Goal: Task Accomplishment & Management: Use online tool/utility

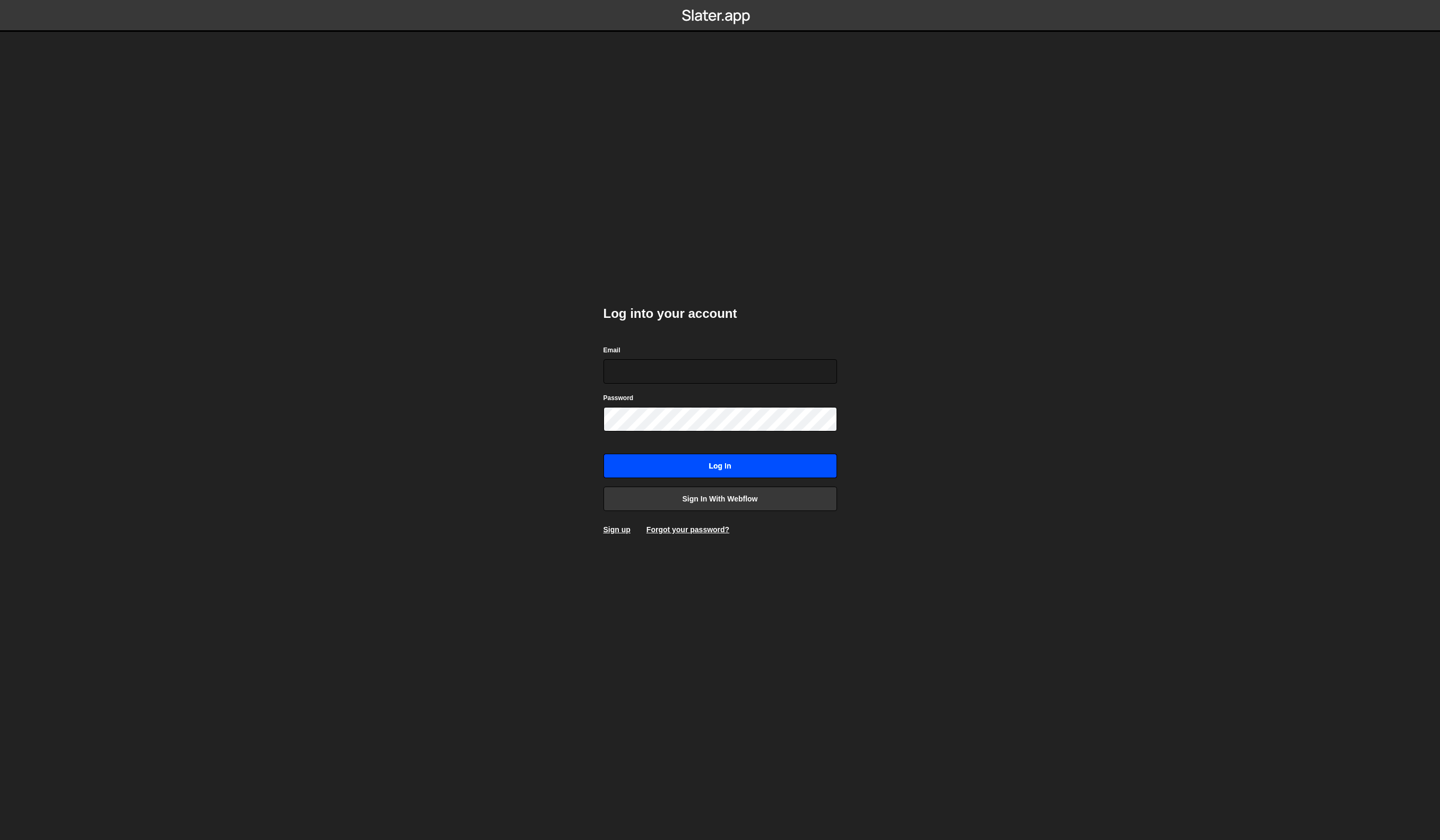
type input "frederik@frederikbrandt.com"
click at [721, 458] on input "Log in" at bounding box center [721, 466] width 234 height 25
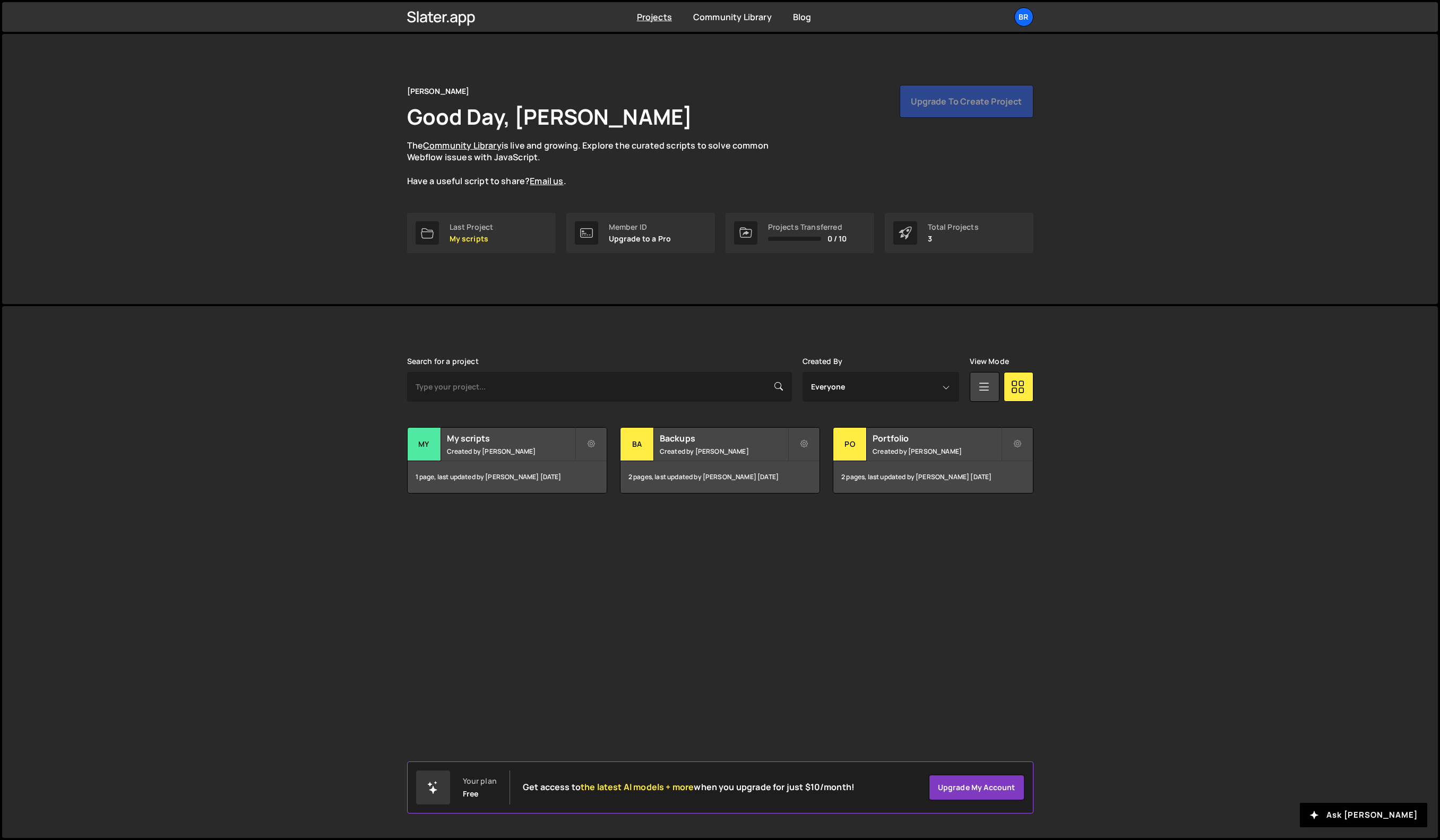
click at [299, 348] on div "[PERSON_NAME] is designed for desktop use. Please use a larger screen to access…" at bounding box center [720, 572] width 1436 height 531
click at [656, 647] on div "Slater is designed for desktop use. Please use a larger screen to access the fu…" at bounding box center [720, 572] width 1436 height 531
click at [533, 454] on small "Created by Frederik Brandt" at bounding box center [510, 451] width 128 height 9
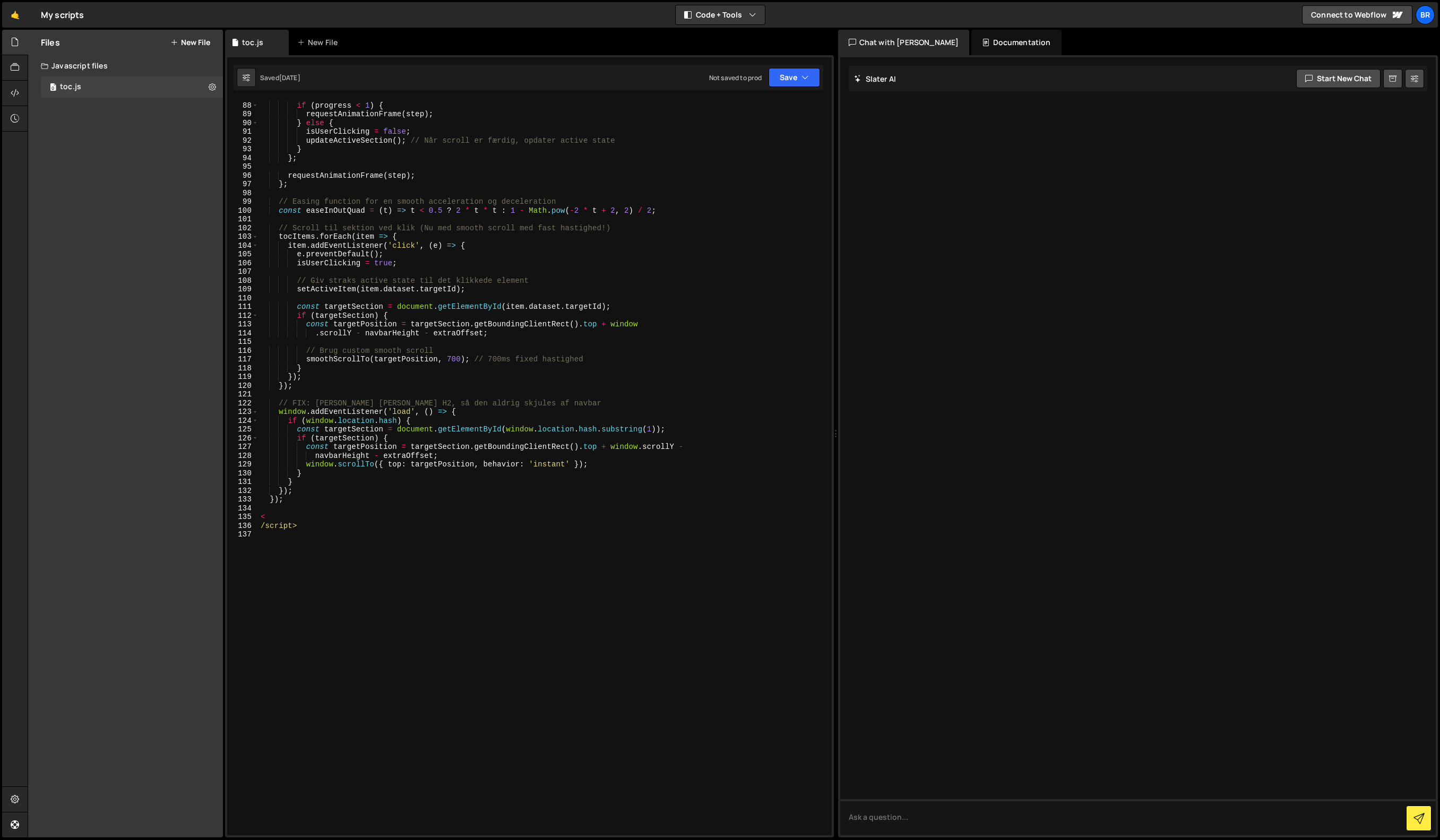
scroll to position [761, 0]
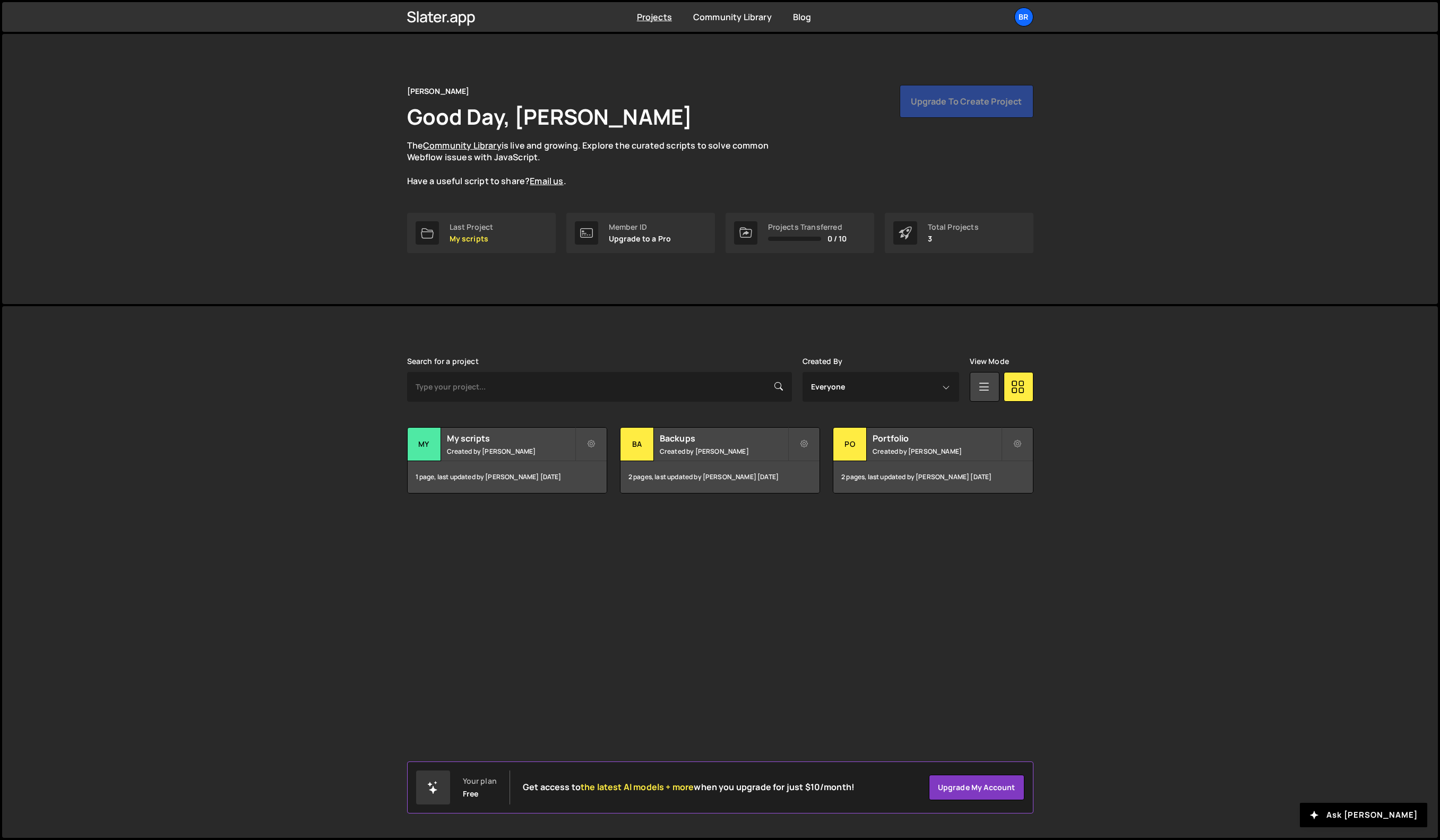
click at [282, 489] on div "Slater is designed for desktop use. Please use a larger screen to access the fu…" at bounding box center [720, 572] width 1436 height 531
click at [960, 94] on div "Upgrade to create project" at bounding box center [966, 101] width 134 height 33
click at [1032, 26] on link "Br" at bounding box center [1024, 17] width 19 height 19
click at [934, 97] on link "Upgrade" at bounding box center [967, 99] width 131 height 18
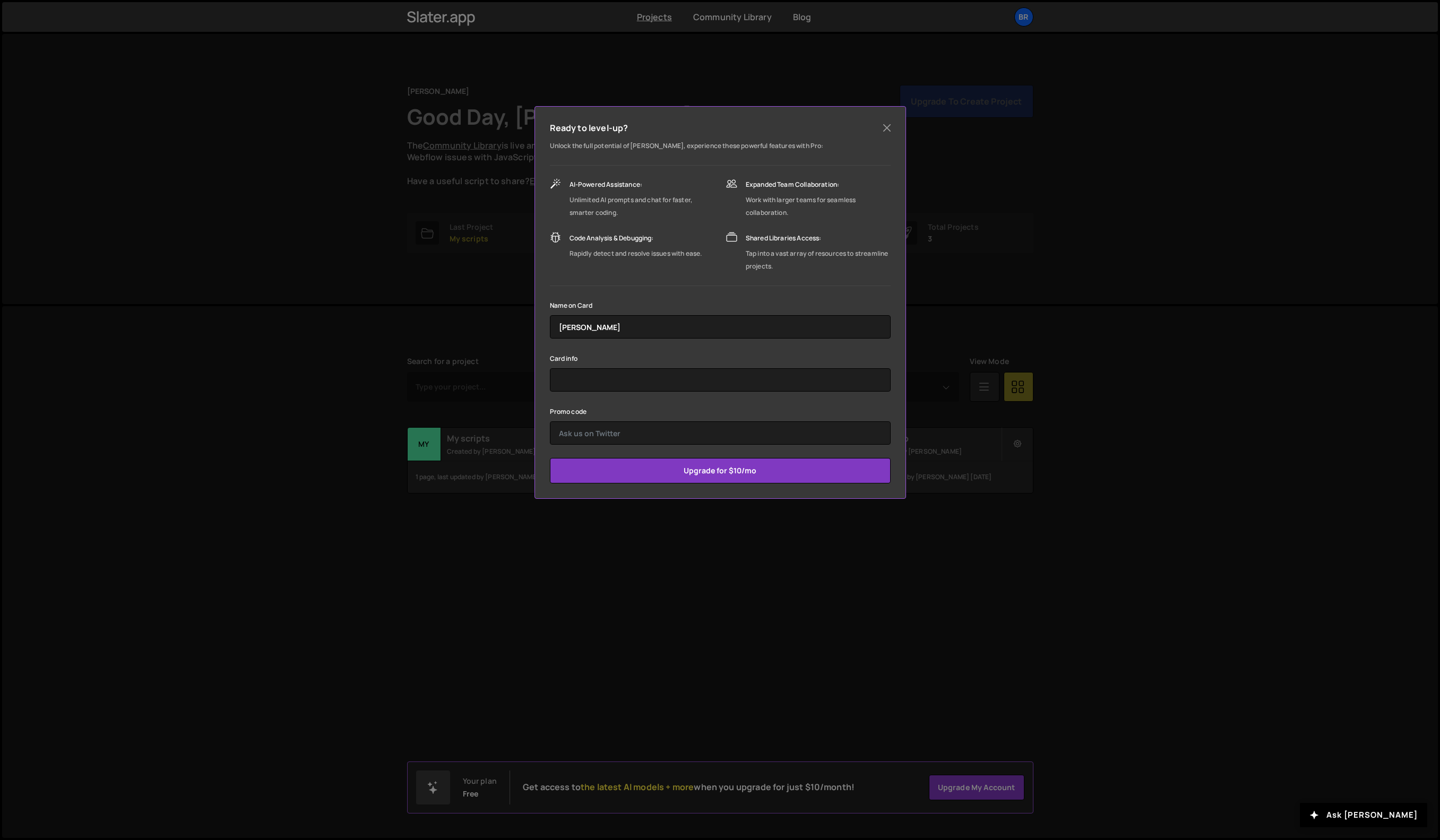
click at [1108, 206] on div "Ready to level-up? Unlock the full potential of Slater, experience these powerf…" at bounding box center [720, 420] width 1440 height 840
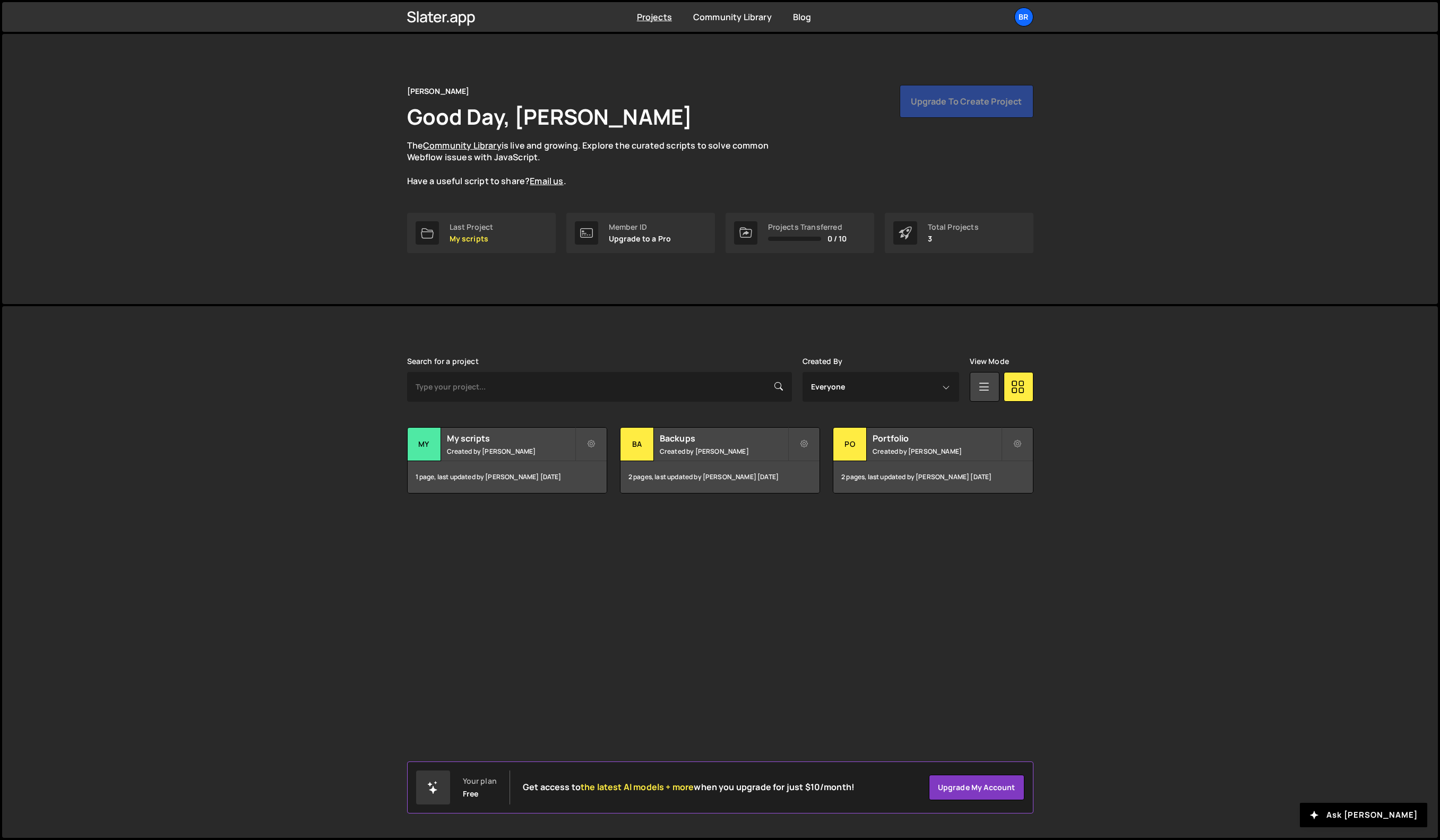
drag, startPoint x: 1231, startPoint y: 672, endPoint x: 1067, endPoint y: 447, distance: 278.4
click at [1231, 672] on div "Slater is designed for desktop use. Please use a larger screen to access the fu…" at bounding box center [720, 572] width 1436 height 531
click at [958, 447] on small "Created by Frederik Brandt" at bounding box center [936, 451] width 128 height 9
click at [1016, 445] on icon at bounding box center [1017, 444] width 7 height 11
click at [1041, 507] on link "Delete Project" at bounding box center [1065, 504] width 126 height 17
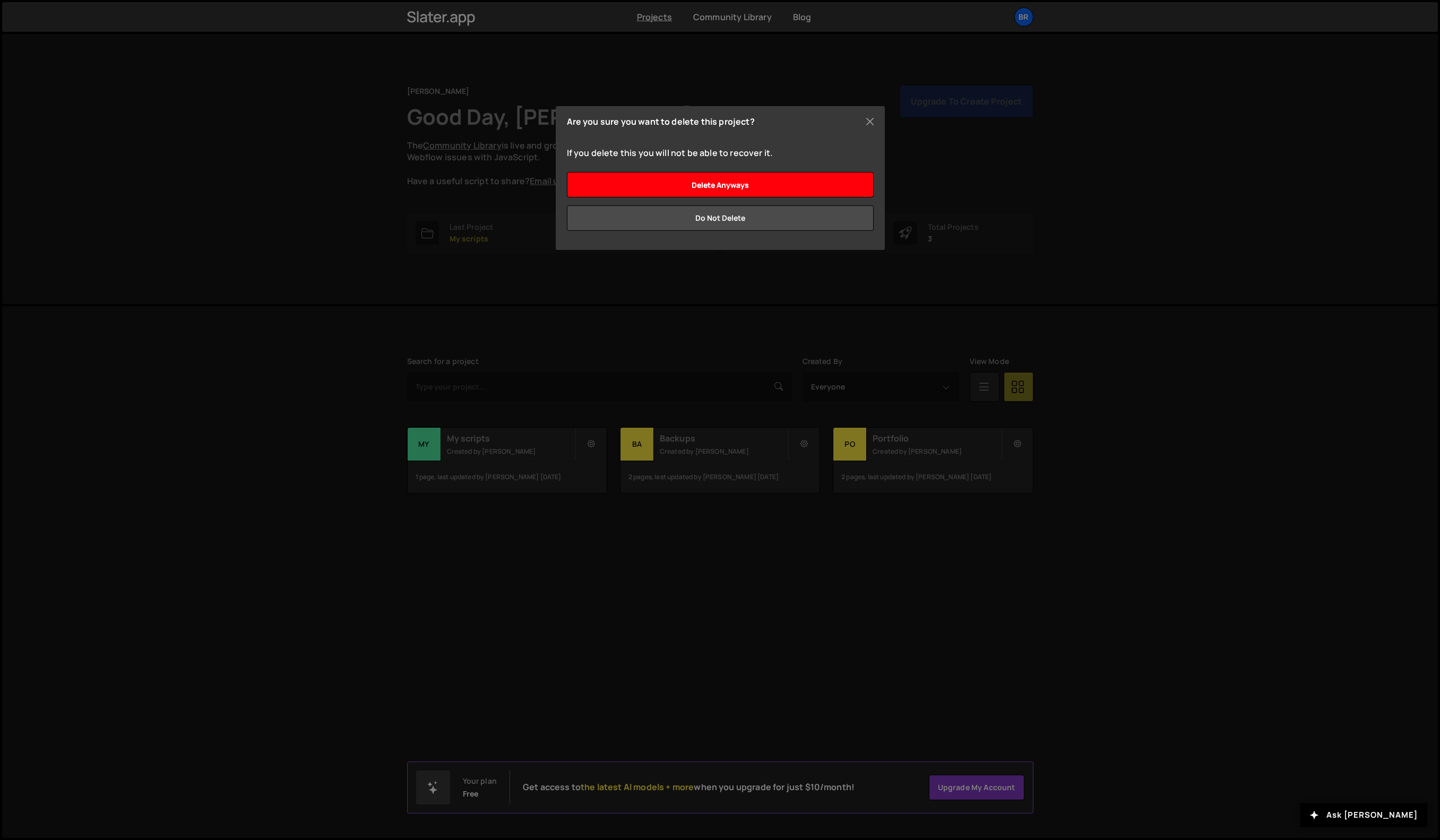
click at [721, 188] on input "Delete anyways" at bounding box center [720, 185] width 307 height 26
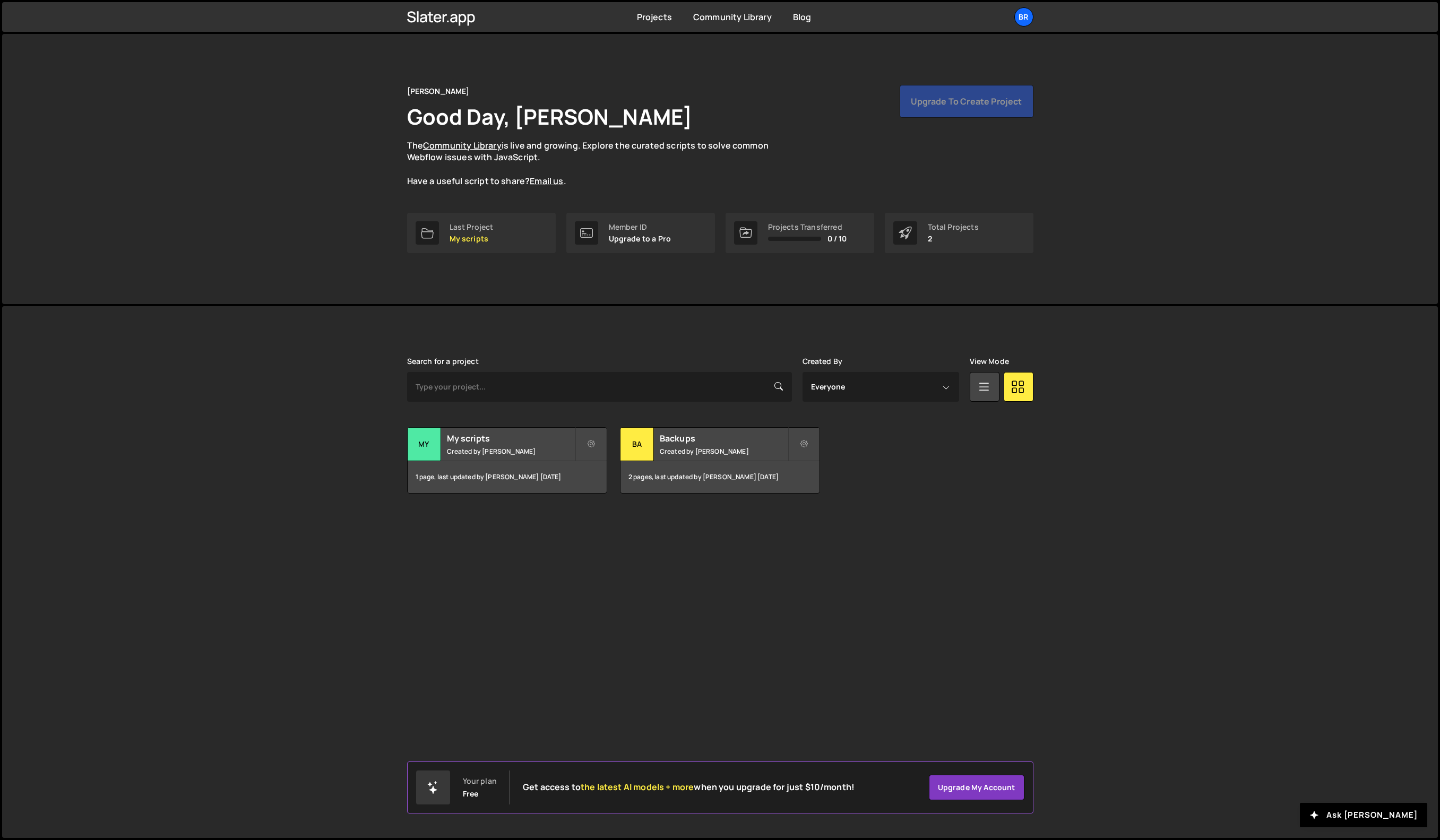
click at [1183, 267] on div "Brandt Good Day, Frederik Brandt The Community Library is live and growing. Exp…" at bounding box center [720, 169] width 1436 height 270
click at [961, 225] on div "Total Projects" at bounding box center [953, 227] width 51 height 8
click at [1081, 207] on div "Brandt Good Day, Frederik Brandt The Community Library is live and growing. Exp…" at bounding box center [720, 169] width 1436 height 270
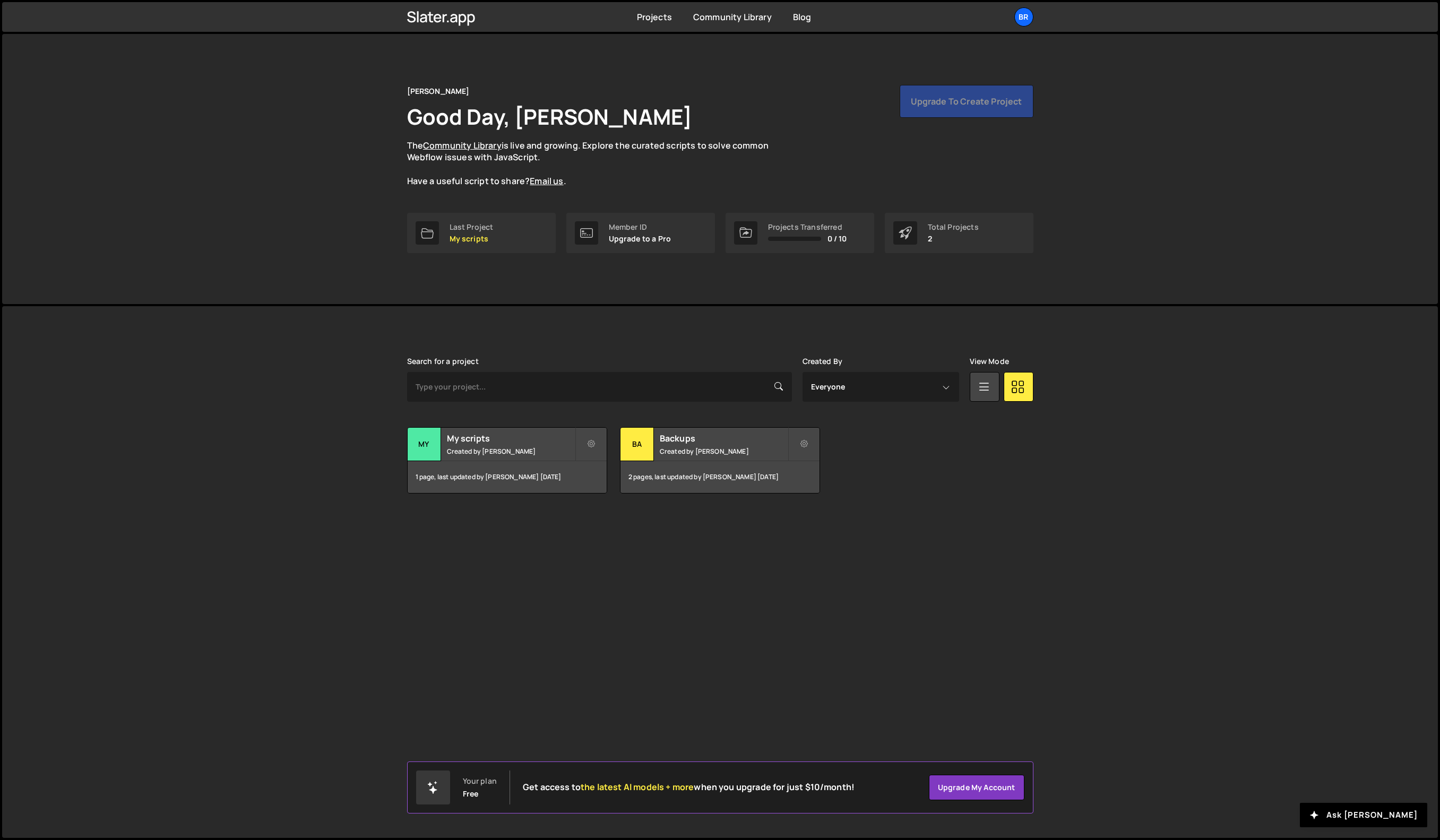
click at [983, 102] on div "Upgrade to create project" at bounding box center [966, 101] width 134 height 33
click at [651, 21] on link "Projects" at bounding box center [654, 17] width 35 height 12
click at [896, 450] on div "Transfer Project Edit Project Delete Project My My scripts Created by [PERSON_N…" at bounding box center [720, 460] width 626 height 67
click at [559, 459] on div "My scripts Created by Frederik Brandt" at bounding box center [507, 444] width 199 height 33
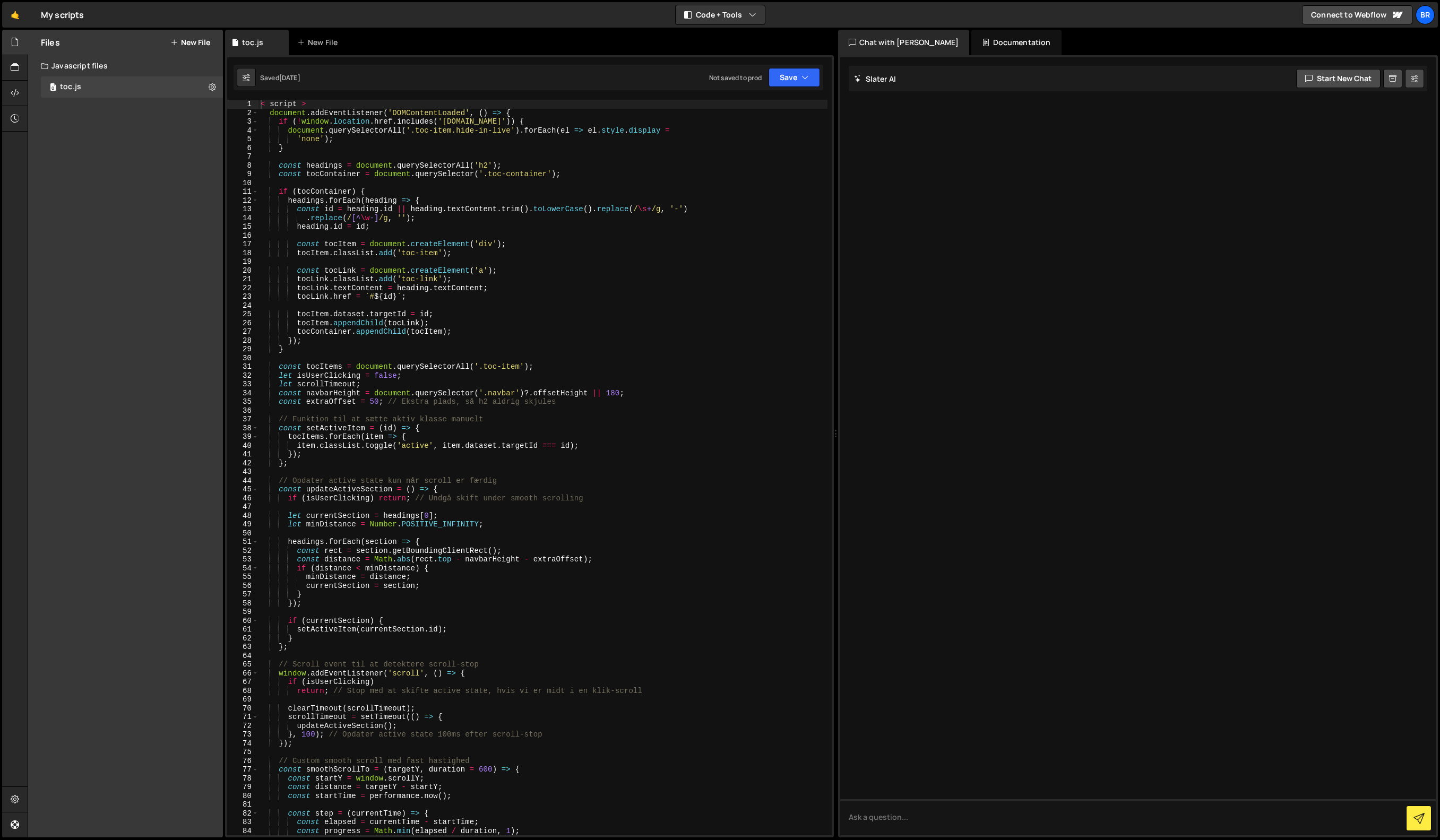
click at [188, 38] on button "New File" at bounding box center [190, 42] width 40 height 8
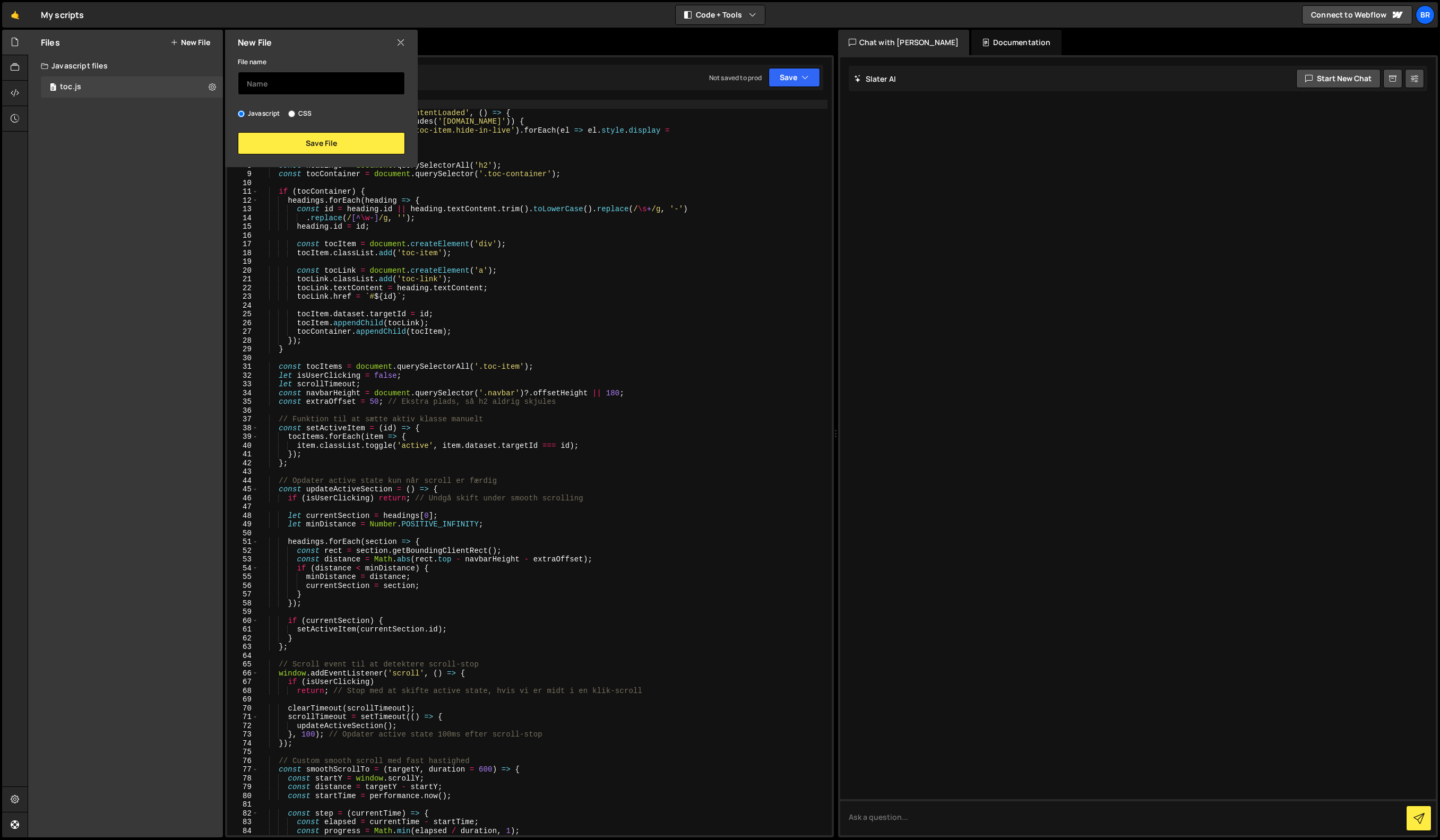
click at [283, 89] on input "text" at bounding box center [321, 83] width 167 height 23
type input "freelance"
click at [335, 149] on button "Save File" at bounding box center [321, 143] width 167 height 22
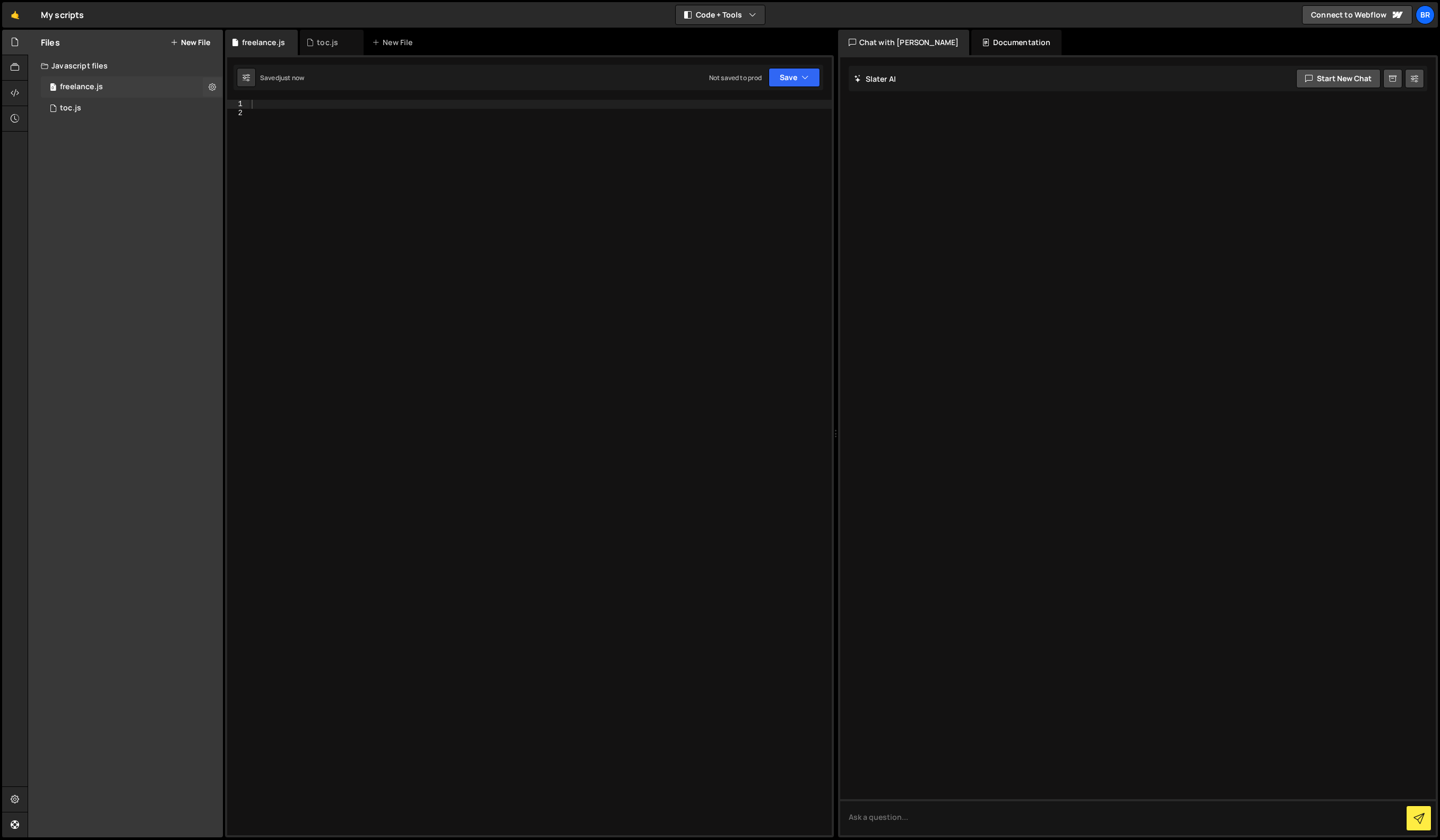
click at [164, 90] on div "0 freelance.js 0" at bounding box center [132, 87] width 182 height 21
click at [318, 103] on div at bounding box center [541, 476] width 582 height 753
click at [315, 107] on div at bounding box center [541, 476] width 582 height 753
paste textarea "</script>"
type textarea "</script>"
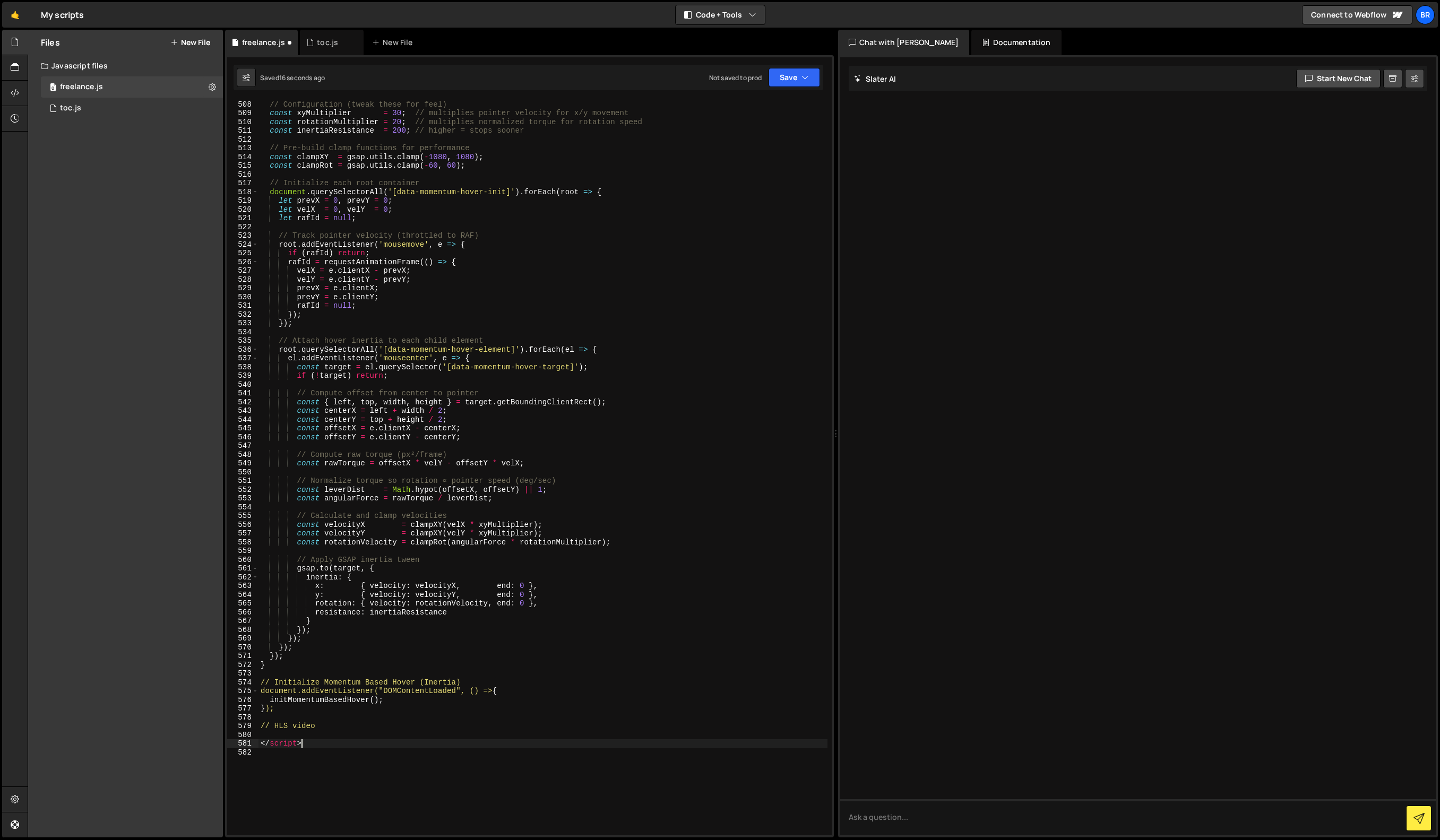
scroll to position [4478, 0]
click at [300, 727] on div "// Configuration (tweak these for feel) const xyMultiplier = 30 ; // multiplies…" at bounding box center [543, 472] width 569 height 753
paste textarea "});"
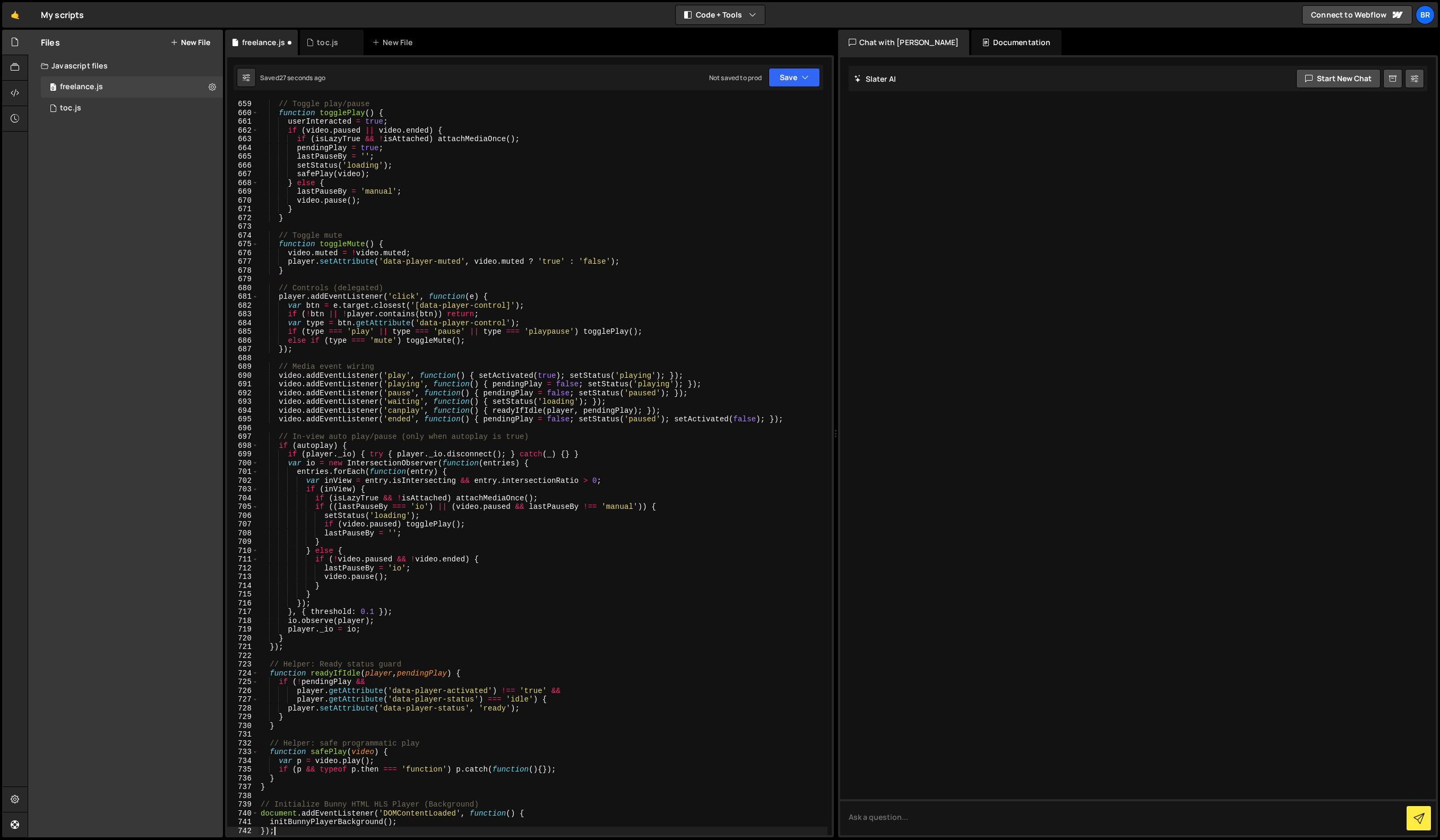
scroll to position [5940, 0]
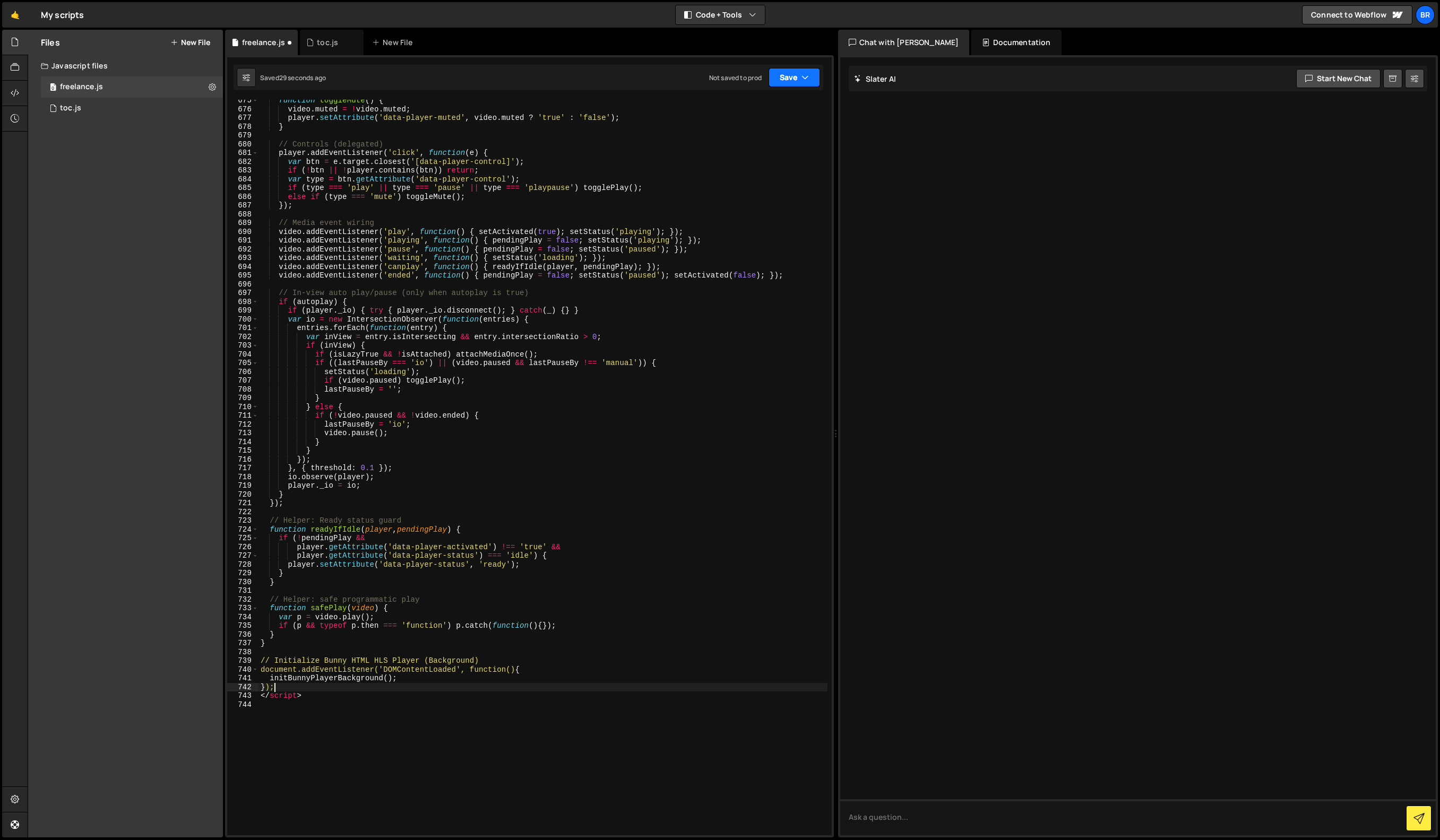
click at [781, 76] on button "Save" at bounding box center [794, 78] width 51 height 19
click at [770, 137] on div "Save to Production S" at bounding box center [758, 137] width 110 height 11
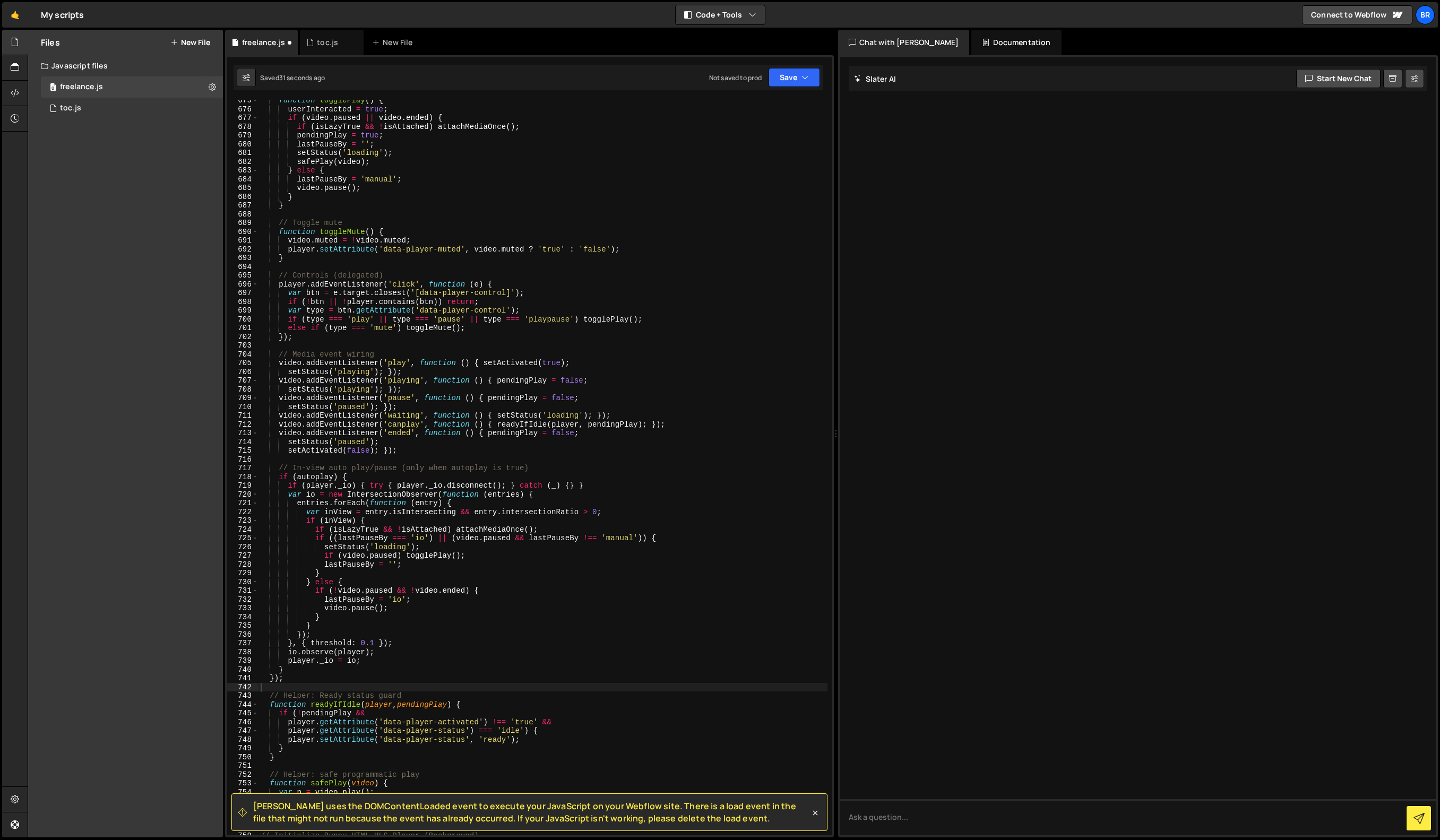
scroll to position [5905, 0]
click at [783, 79] on button "Save" at bounding box center [794, 78] width 51 height 19
click at [757, 142] on div "Save to Production S" at bounding box center [758, 137] width 110 height 11
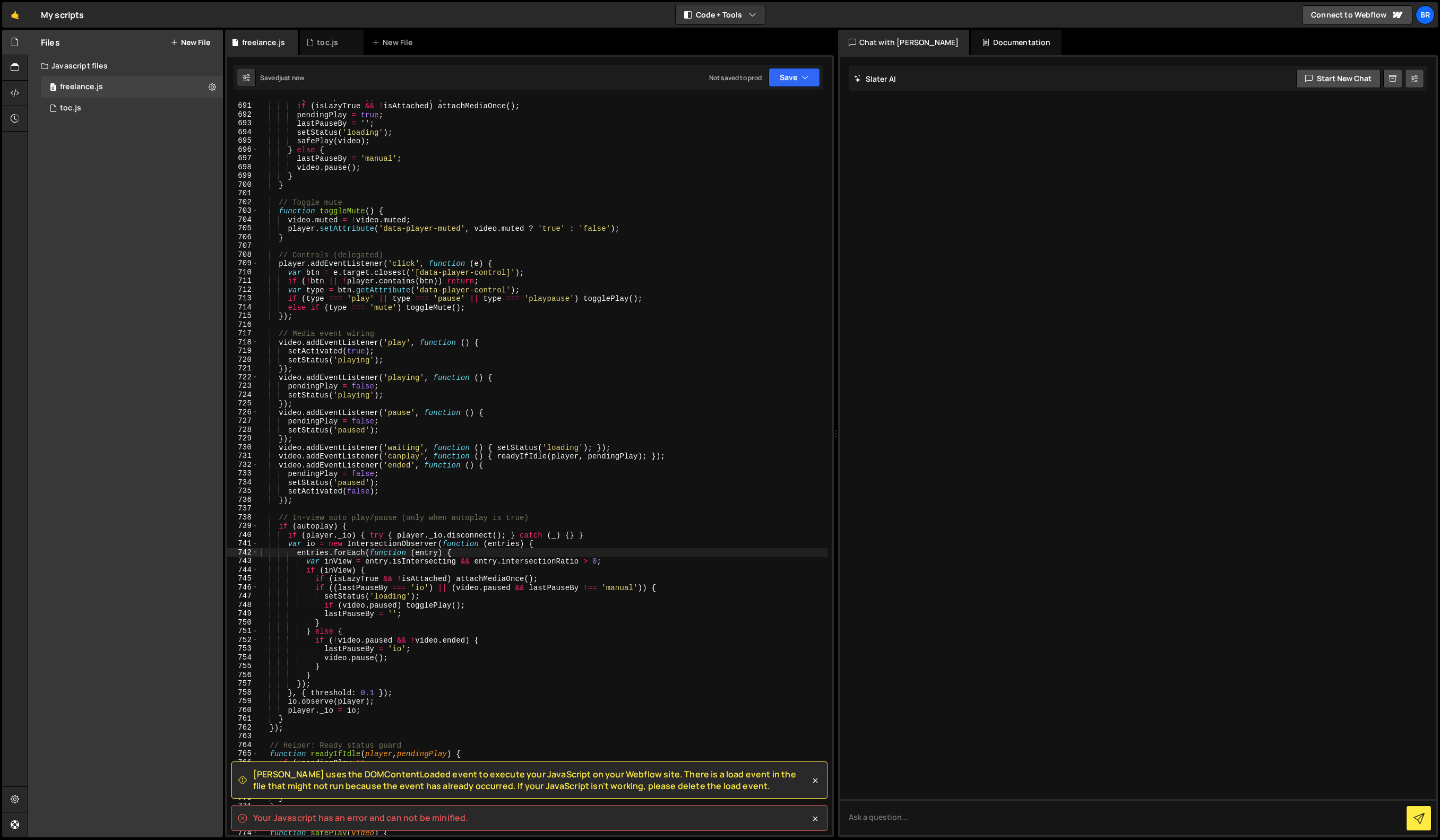
scroll to position [6040, 0]
click at [399, 809] on div "Your Javascript has an error and can not be minified." at bounding box center [529, 818] width 596 height 26
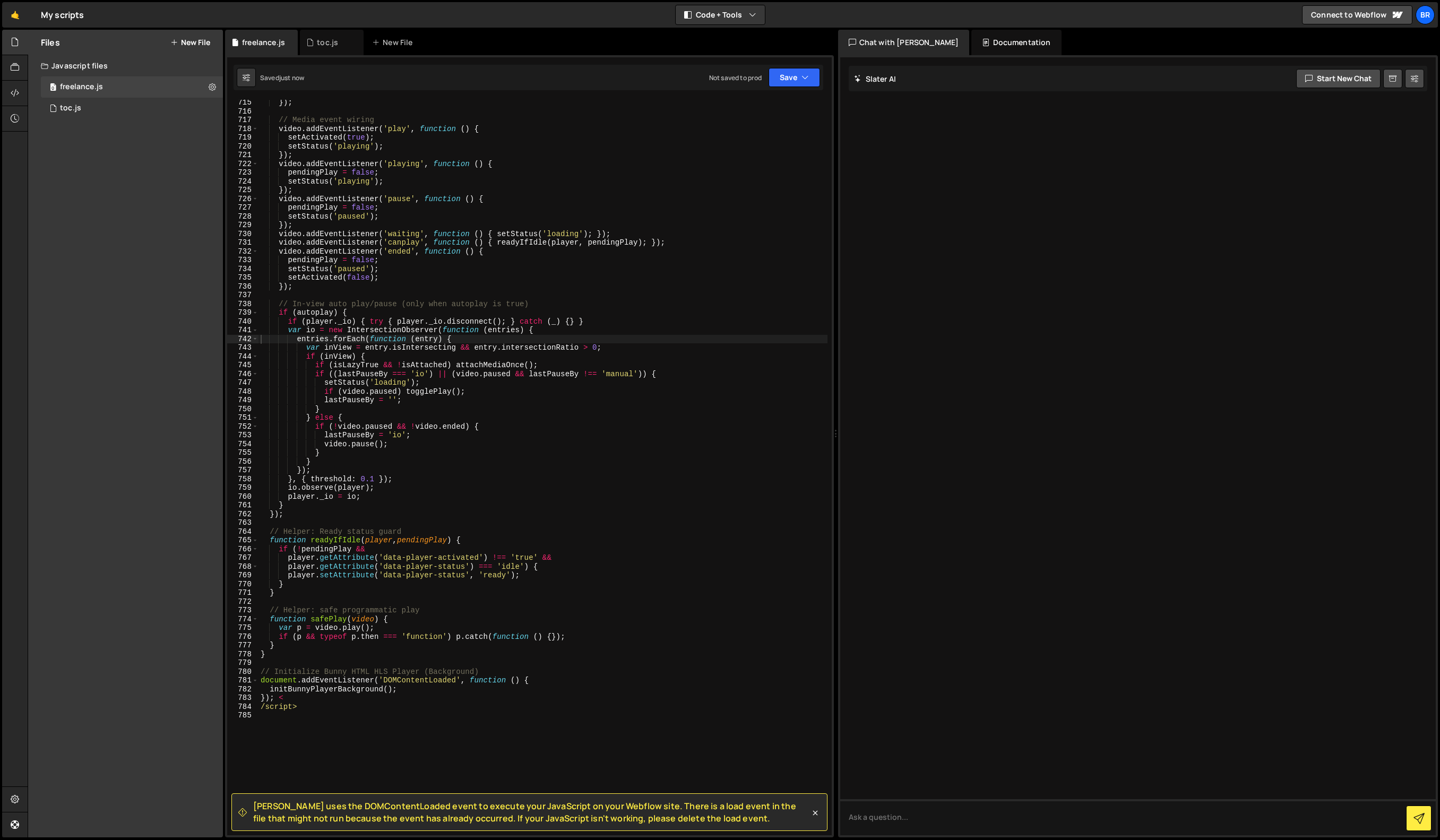
scroll to position [6253, 0]
click at [660, 571] on div "}) ; // Media event wiring video . addEventListener ( 'play' , function ( ) { s…" at bounding box center [543, 474] width 569 height 753
click at [318, 697] on div "}) ; // Media event wiring video . addEventListener ( 'play' , function ( ) { s…" at bounding box center [543, 474] width 569 height 753
click at [281, 699] on div "}) ; // Media event wiring video . addEventListener ( 'play' , function ( ) { s…" at bounding box center [543, 474] width 569 height 753
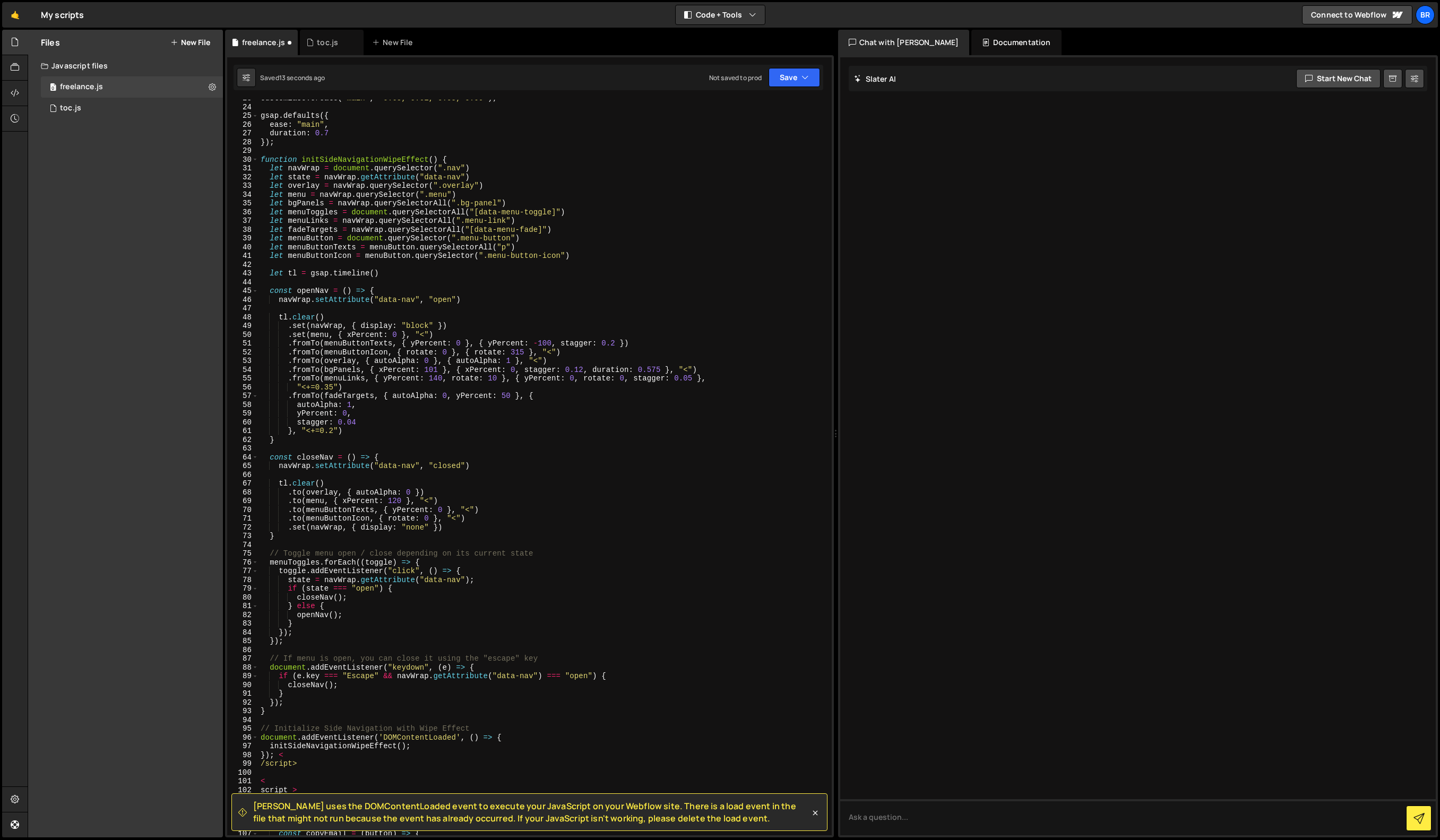
scroll to position [0, 0]
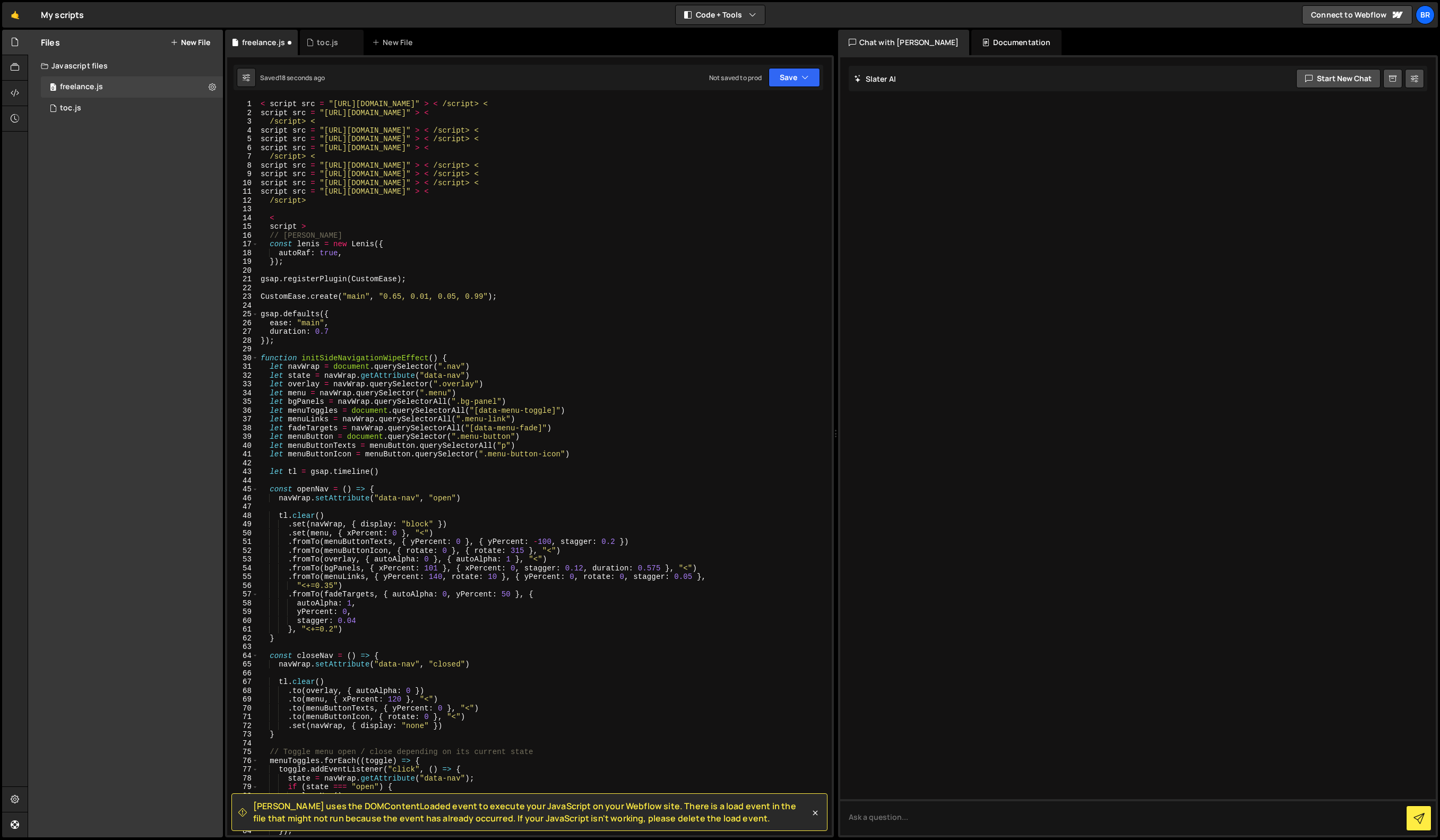
click at [268, 219] on div "< script src = "https://cdnjs.cloudflare.com/ajax/libs/gsap/3.12.5/gsap.min.js"…" at bounding box center [543, 476] width 569 height 753
click at [278, 218] on div "< script src = "https://cdnjs.cloudflare.com/ajax/libs/gsap/3.12.5/gsap.min.js"…" at bounding box center [543, 476] width 569 height 753
click at [269, 105] on div "< script src = "https://cdnjs.cloudflare.com/ajax/libs/gsap/3.12.5/gsap.min.js"…" at bounding box center [543, 476] width 569 height 753
click at [622, 103] on div "< script src = "https://cdnjs.cloudflare.com/ajax/libs/gsap/3.12.5/gsap.min.js"…" at bounding box center [543, 476] width 569 height 753
click at [636, 103] on div "< script src = "https://cdnjs.cloudflare.com/ajax/libs/gsap/3.12.5/gsap.min.js"…" at bounding box center [543, 476] width 569 height 753
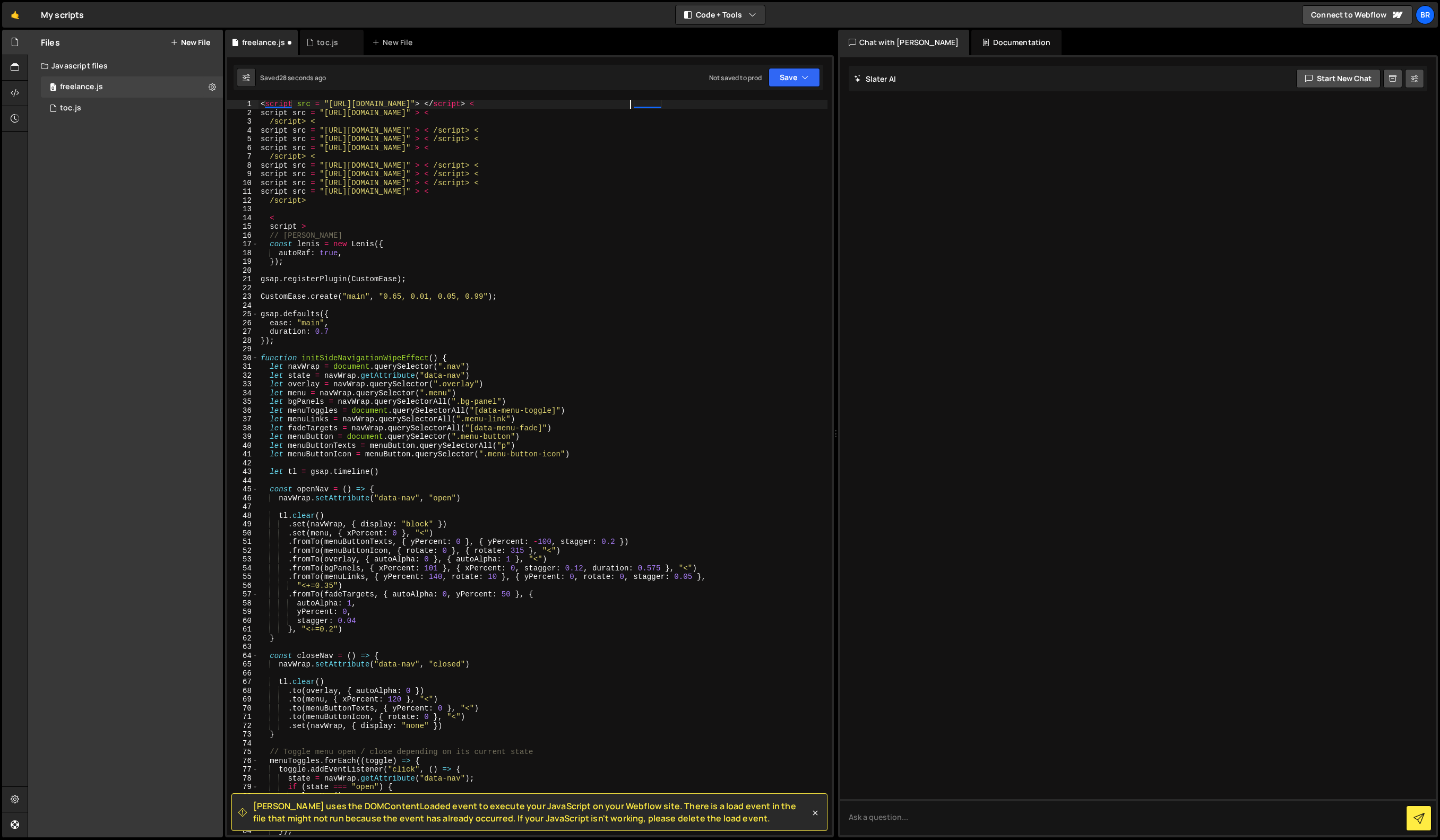
click at [263, 113] on div "< script src = "https://cdnjs.cloudflare.com/ajax/libs/gsap/3.12.5/gsap.min.js"…" at bounding box center [543, 476] width 569 height 753
click at [674, 105] on div "< script src = "https://cdnjs.cloudflare.com/ajax/libs/gsap/3.12.5/gsap.min.js"…" at bounding box center [543, 481] width 569 height 762
click at [670, 105] on div "< script src = "https://cdnjs.cloudflare.com/ajax/libs/gsap/3.12.5/gsap.min.js"…" at bounding box center [543, 481] width 569 height 762
click at [270, 121] on div "< script src = "https://cdnjs.cloudflare.com/ajax/libs/gsap/3.12.5/gsap.min.js"…" at bounding box center [543, 476] width 569 height 753
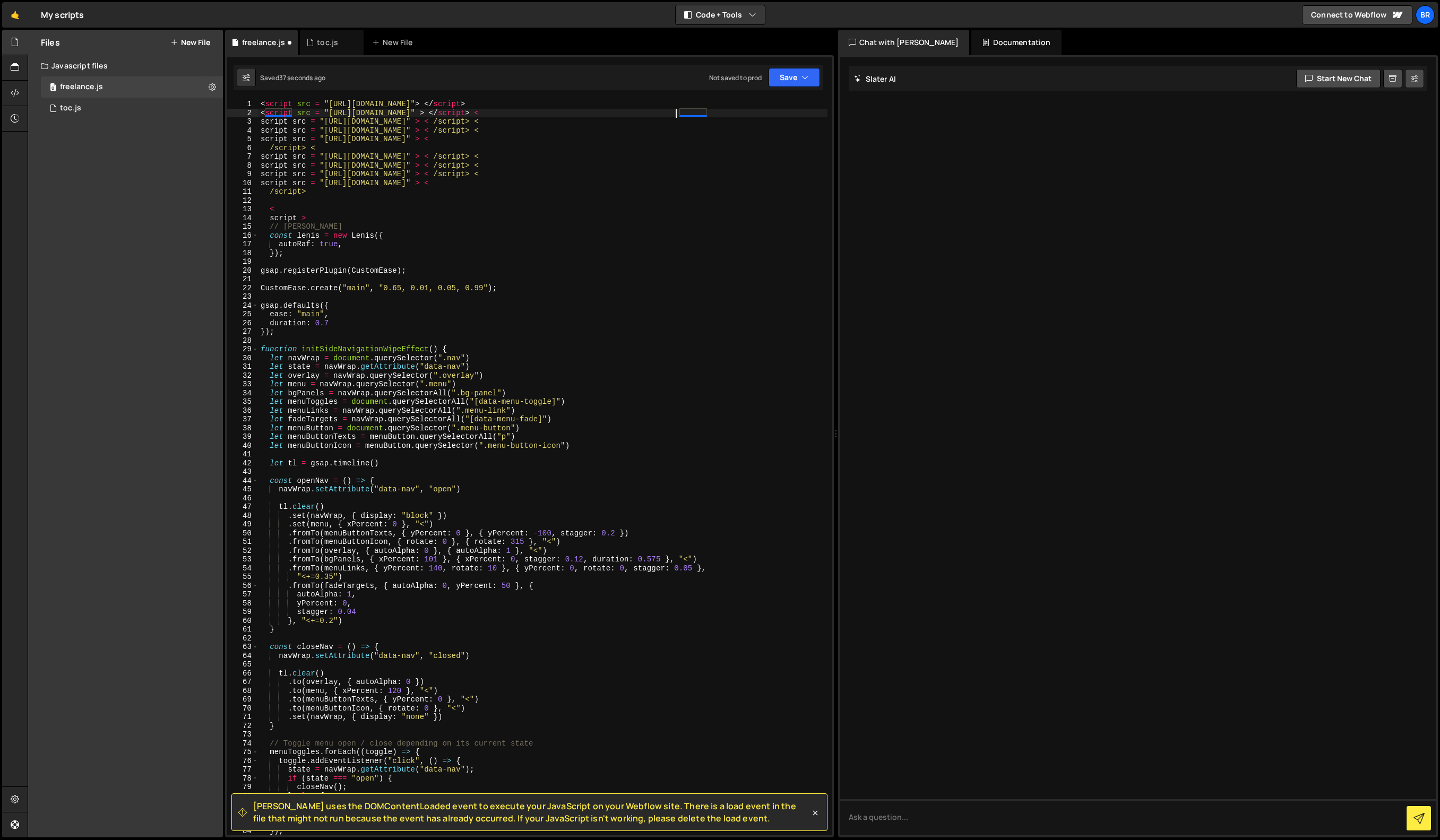
click at [662, 113] on div "< script src = "https://cdnjs.cloudflare.com/ajax/libs/gsap/3.12.5/gsap.min.js"…" at bounding box center [543, 476] width 569 height 753
click at [666, 112] on div "< script src = "https://cdnjs.cloudflare.com/ajax/libs/gsap/3.12.5/gsap.min.js"…" at bounding box center [543, 476] width 569 height 753
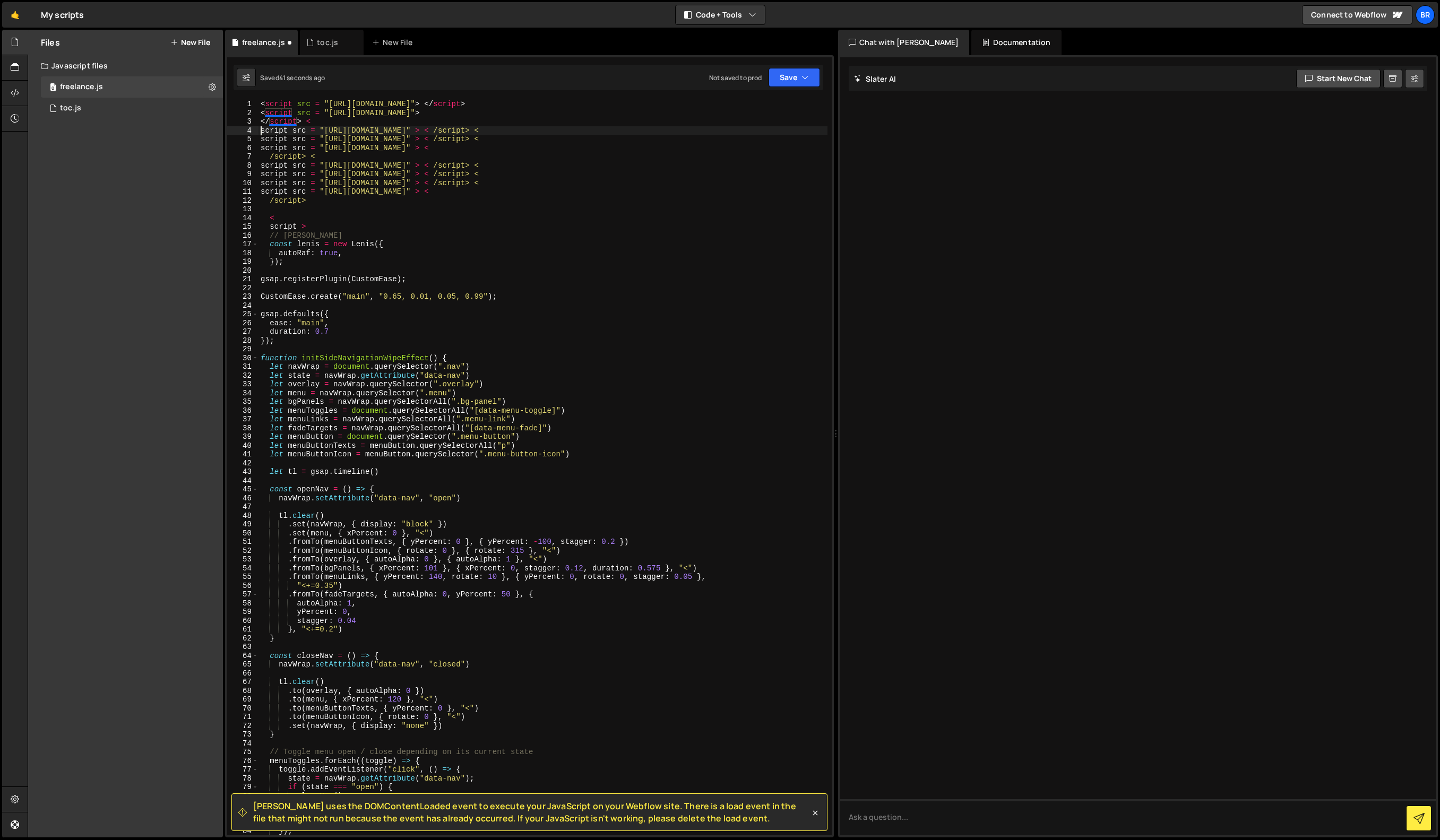
click at [260, 131] on div "< script src = "https://cdnjs.cloudflare.com/ajax/libs/gsap/3.12.5/gsap.min.js"…" at bounding box center [543, 476] width 569 height 753
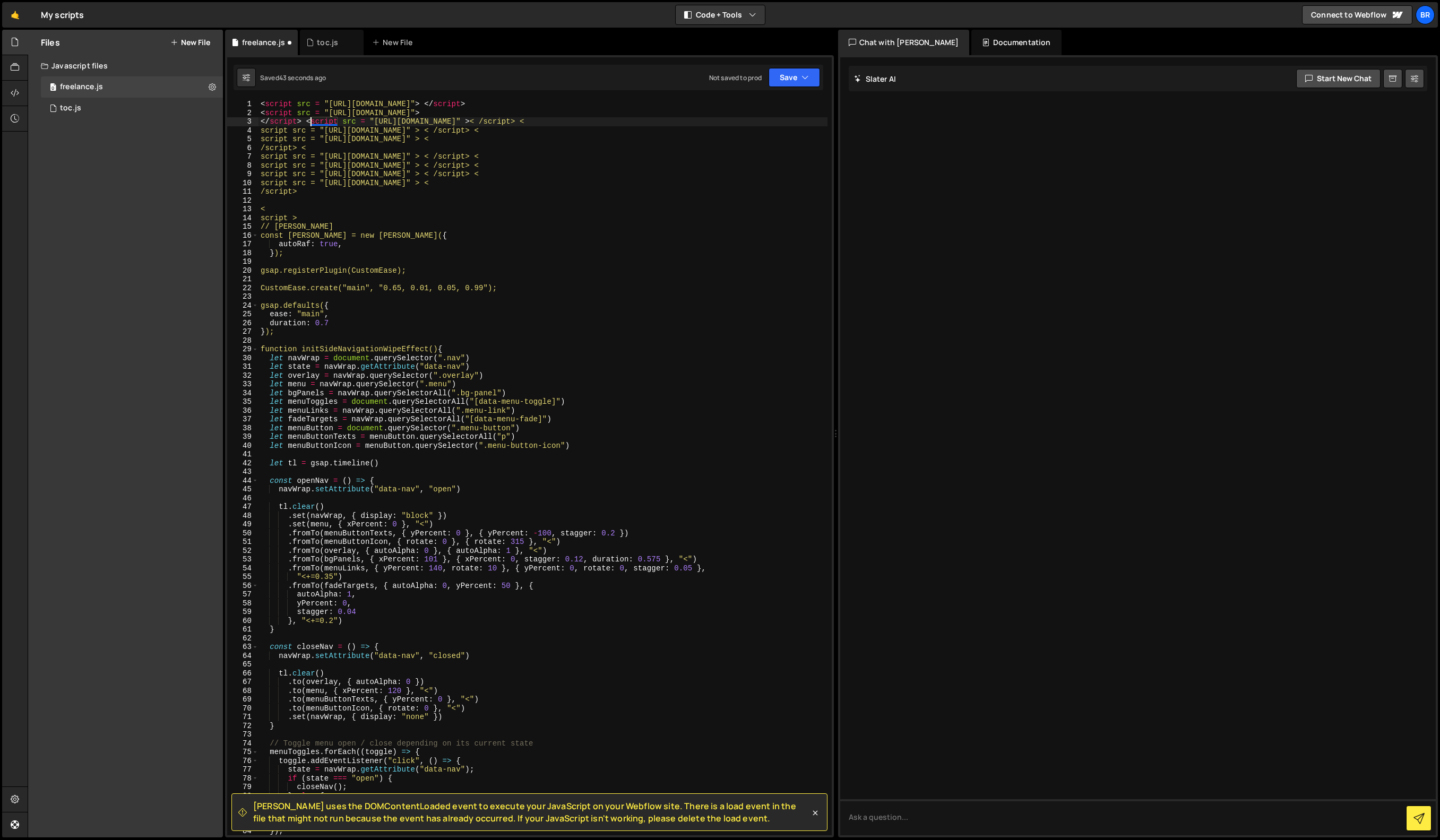
click at [262, 123] on div "< script src = "https://cdnjs.cloudflare.com/ajax/libs/gsap/3.12.5/gsap.min.js"…" at bounding box center [543, 476] width 569 height 753
click at [710, 114] on div "< script src = "https://cdnjs.cloudflare.com/ajax/libs/gsap/3.12.5/gsap.min.js"…" at bounding box center [543, 476] width 569 height 753
click at [620, 122] on div "< script src = "https://cdnjs.cloudflare.com/ajax/libs/gsap/3.12.5/gsap.min.js"…" at bounding box center [543, 476] width 569 height 753
click at [636, 122] on div "< script src = "https://cdnjs.cloudflare.com/ajax/libs/gsap/3.12.5/gsap.min.js"…" at bounding box center [543, 476] width 569 height 753
click at [670, 121] on div "< script src = "https://cdnjs.cloudflare.com/ajax/libs/gsap/3.12.5/gsap.min.js"…" at bounding box center [543, 476] width 569 height 753
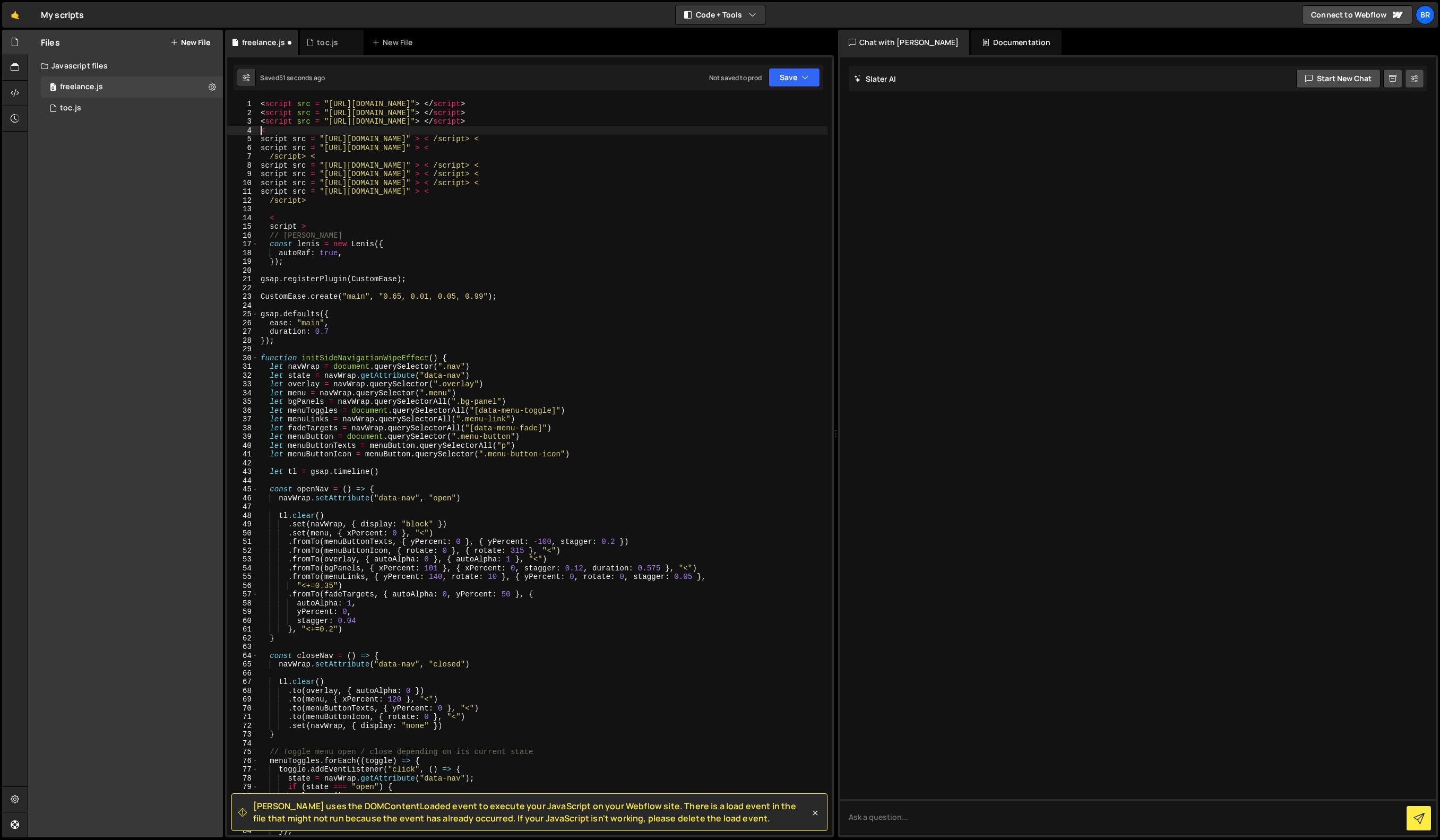
click at [261, 142] on div "< script src = "https://cdnjs.cloudflare.com/ajax/libs/gsap/3.12.5/gsap.min.js"…" at bounding box center [543, 476] width 569 height 753
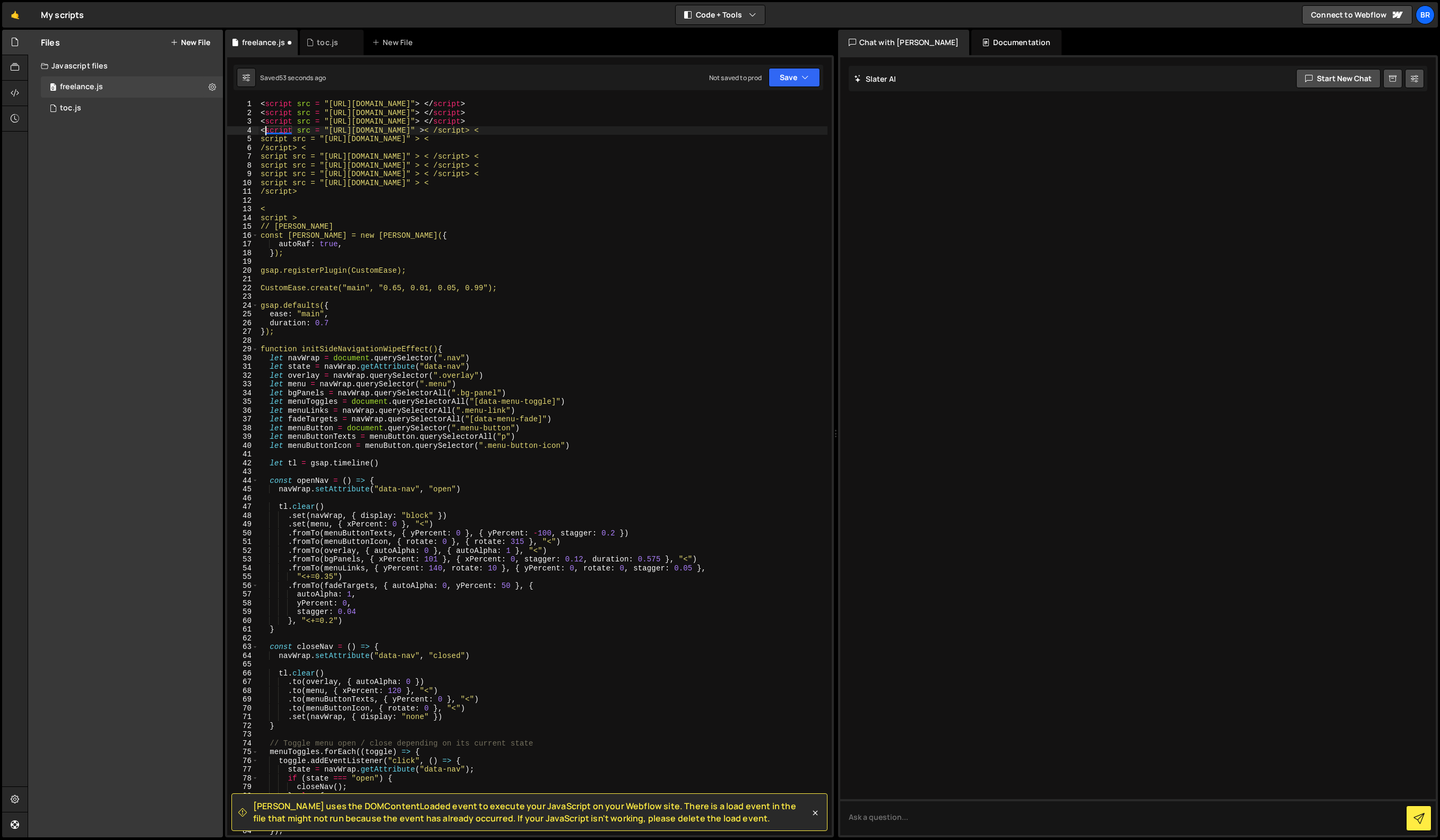
click at [511, 131] on div "< script src = "https://cdnjs.cloudflare.com/ajax/libs/gsap/3.12.5/gsap.min.js"…" at bounding box center [543, 476] width 569 height 753
click at [524, 130] on div "< script src = "https://cdnjs.cloudflare.com/ajax/libs/gsap/3.12.5/gsap.min.js"…" at bounding box center [543, 476] width 569 height 753
click at [561, 128] on div "< script src = "https://cdnjs.cloudflare.com/ajax/libs/gsap/3.12.5/gsap.min.js"…" at bounding box center [543, 476] width 569 height 753
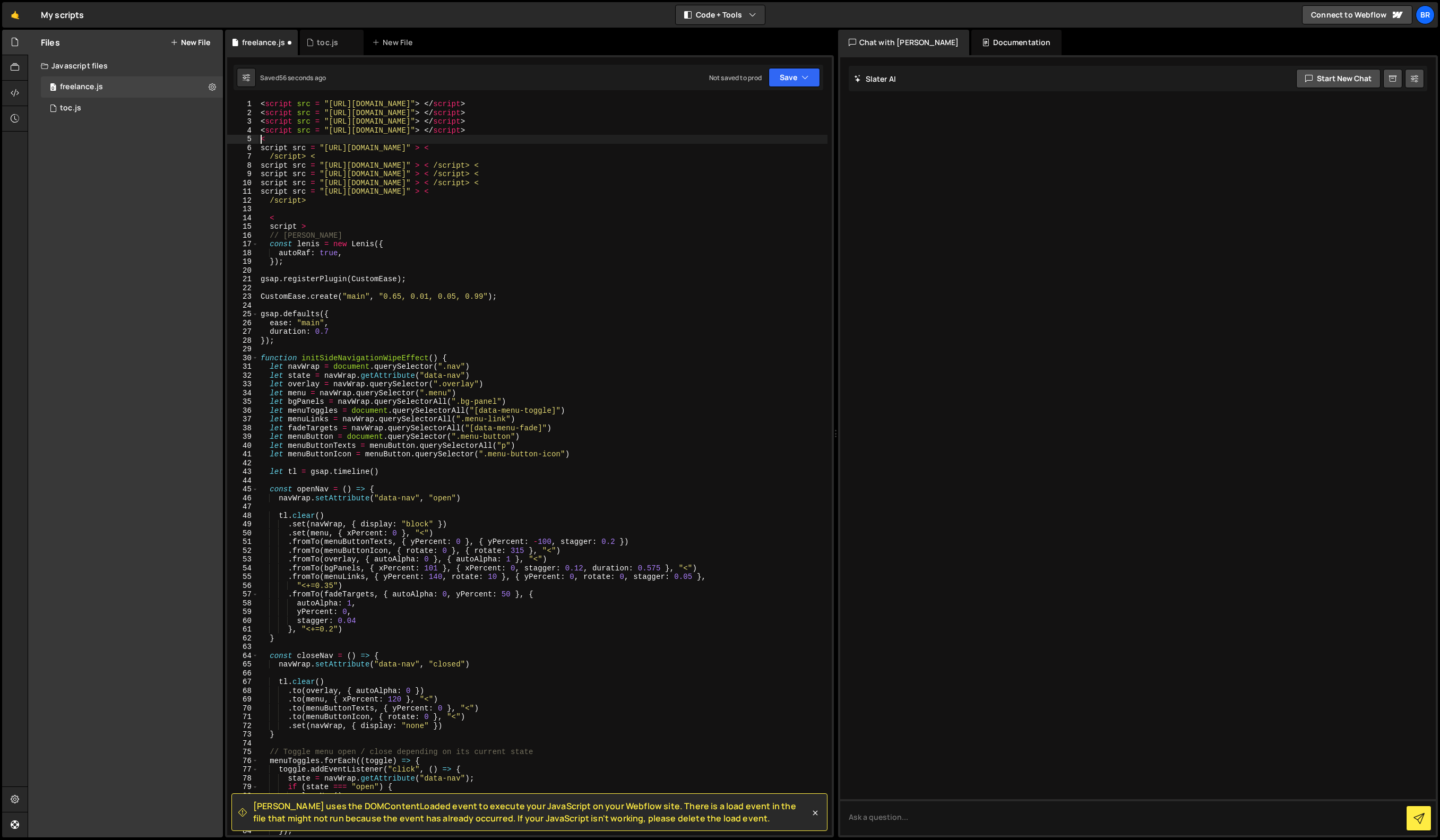
click at [261, 148] on div "< script src = "https://cdnjs.cloudflare.com/ajax/libs/gsap/3.12.5/gsap.min.js"…" at bounding box center [543, 476] width 569 height 753
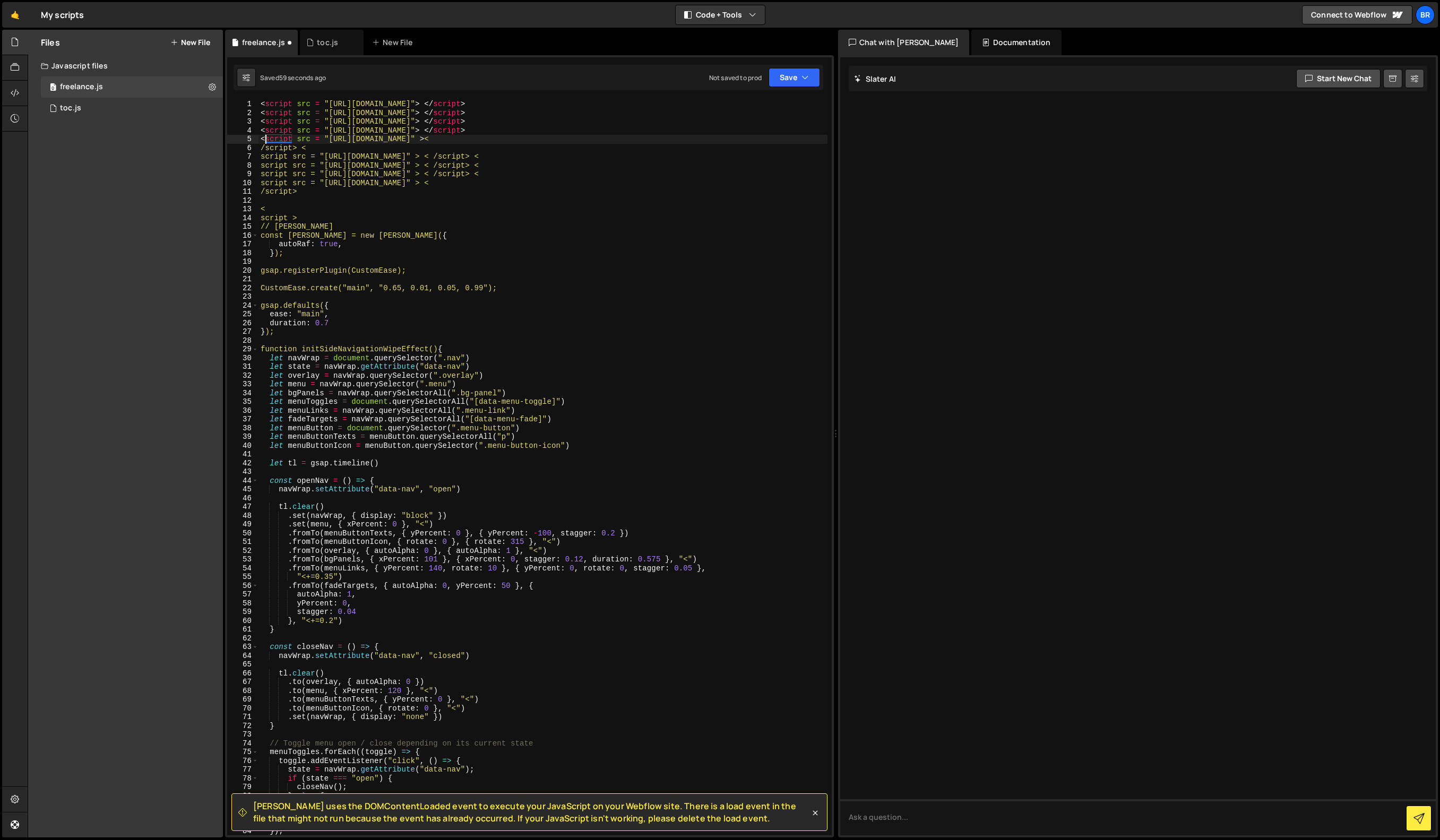
drag, startPoint x: 651, startPoint y: 137, endPoint x: 640, endPoint y: 167, distance: 32.0
click at [651, 137] on div "< script src = "https://cdnjs.cloudflare.com/ajax/libs/gsap/3.12.5/gsap.min.js"…" at bounding box center [543, 476] width 569 height 753
click at [657, 140] on div "< script src = "https://cdnjs.cloudflare.com/ajax/libs/gsap/3.12.5/gsap.min.js"…" at bounding box center [543, 476] width 569 height 753
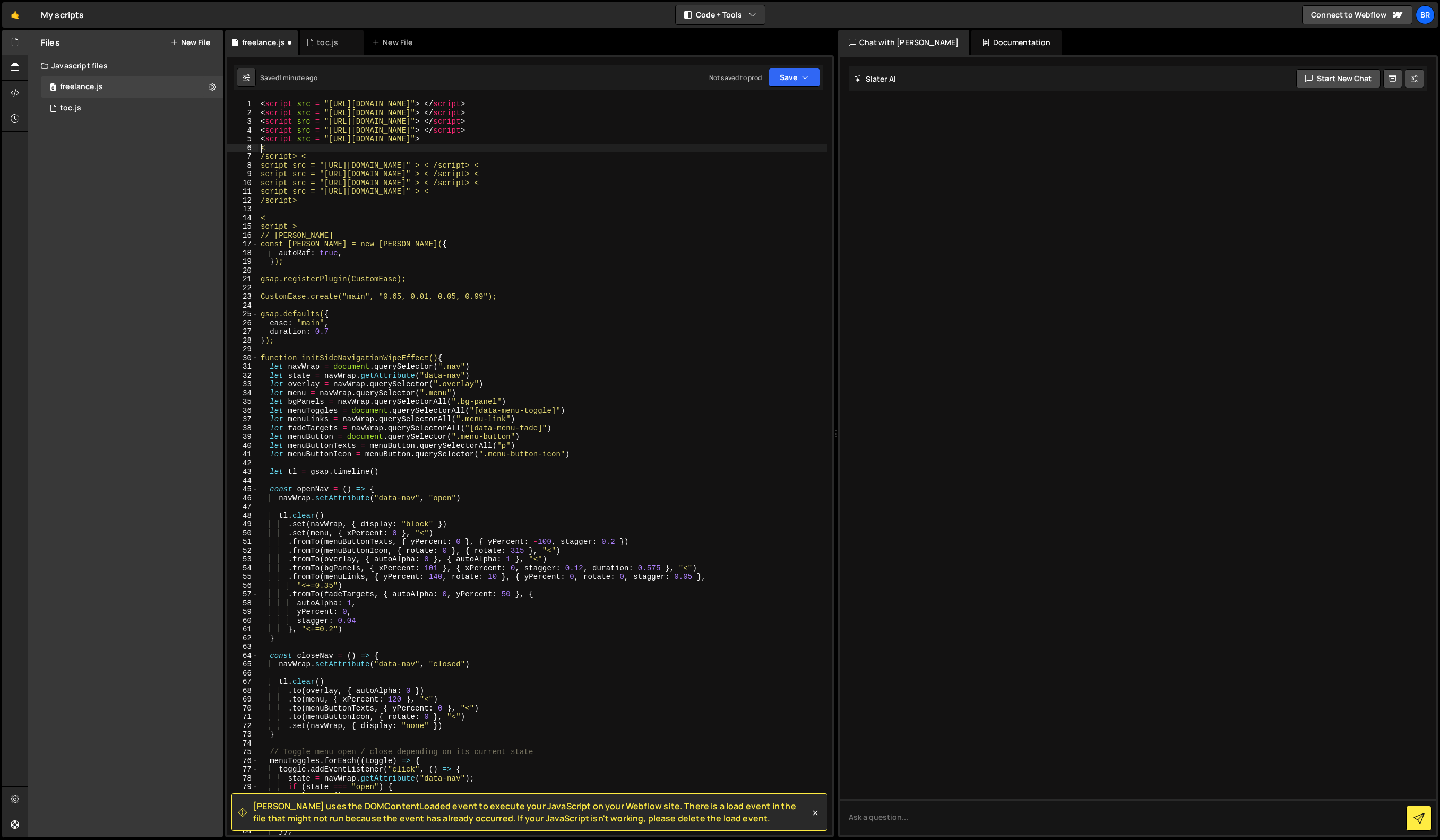
click at [268, 156] on div "< script src = "https://cdnjs.cloudflare.com/ajax/libs/gsap/3.12.5/gsap.min.js"…" at bounding box center [543, 476] width 569 height 753
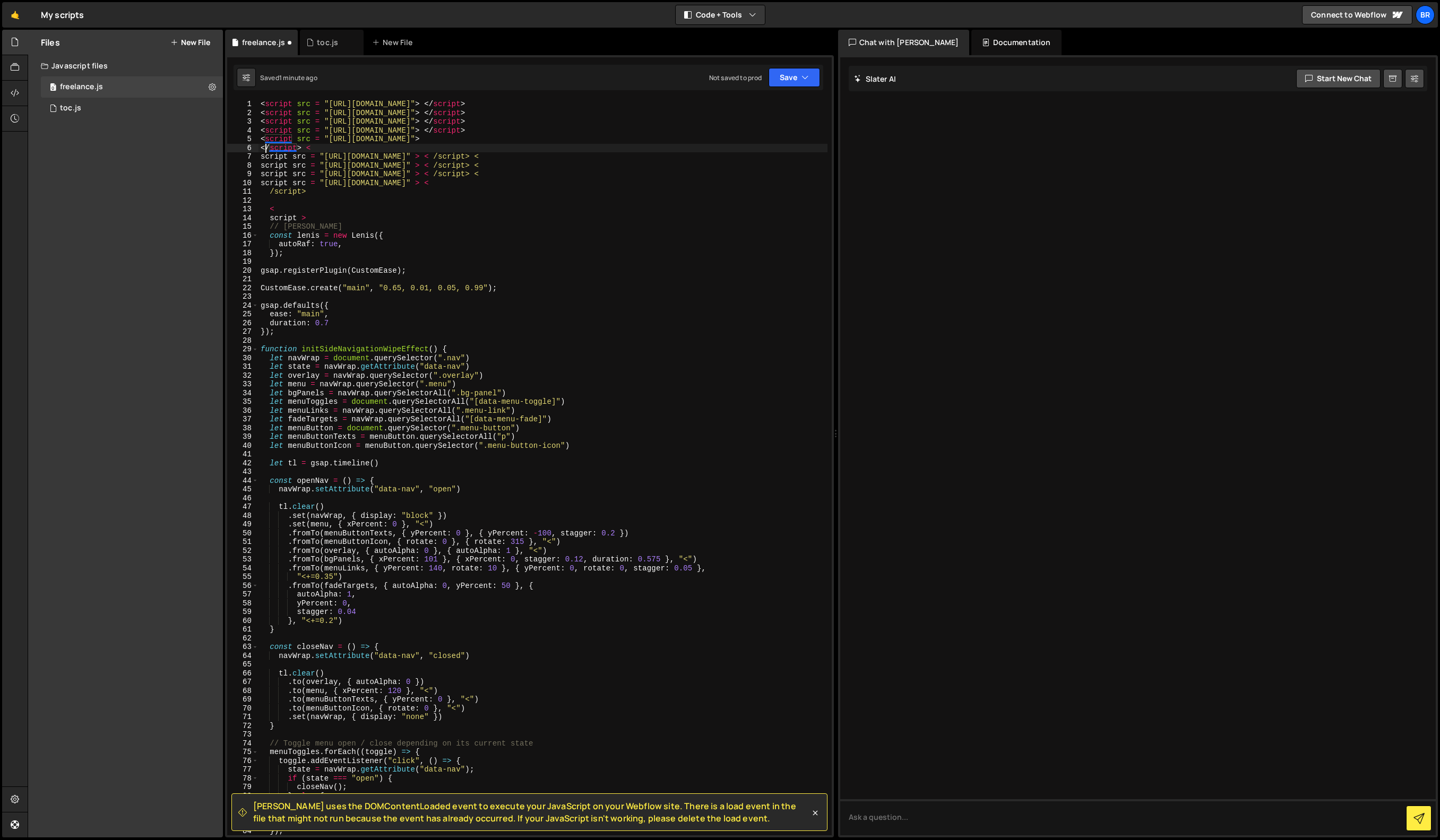
click at [260, 149] on div "< script src = "https://cdnjs.cloudflare.com/ajax/libs/gsap/3.12.5/gsap.min.js"…" at bounding box center [543, 476] width 569 height 753
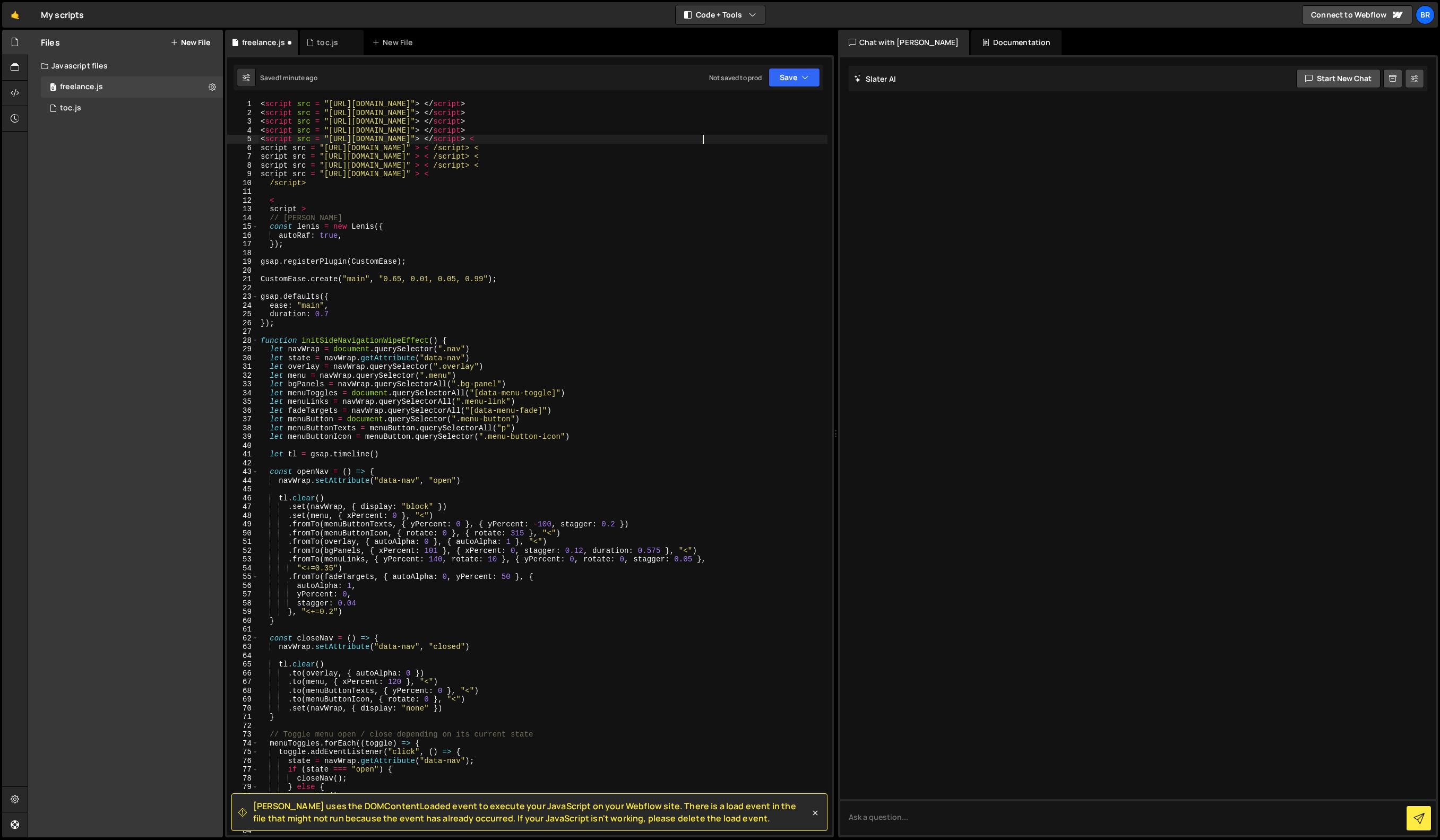
click at [702, 137] on div "< script src = "https://cdnjs.cloudflare.com/ajax/libs/gsap/3.12.5/gsap.min.js"…" at bounding box center [543, 476] width 569 height 753
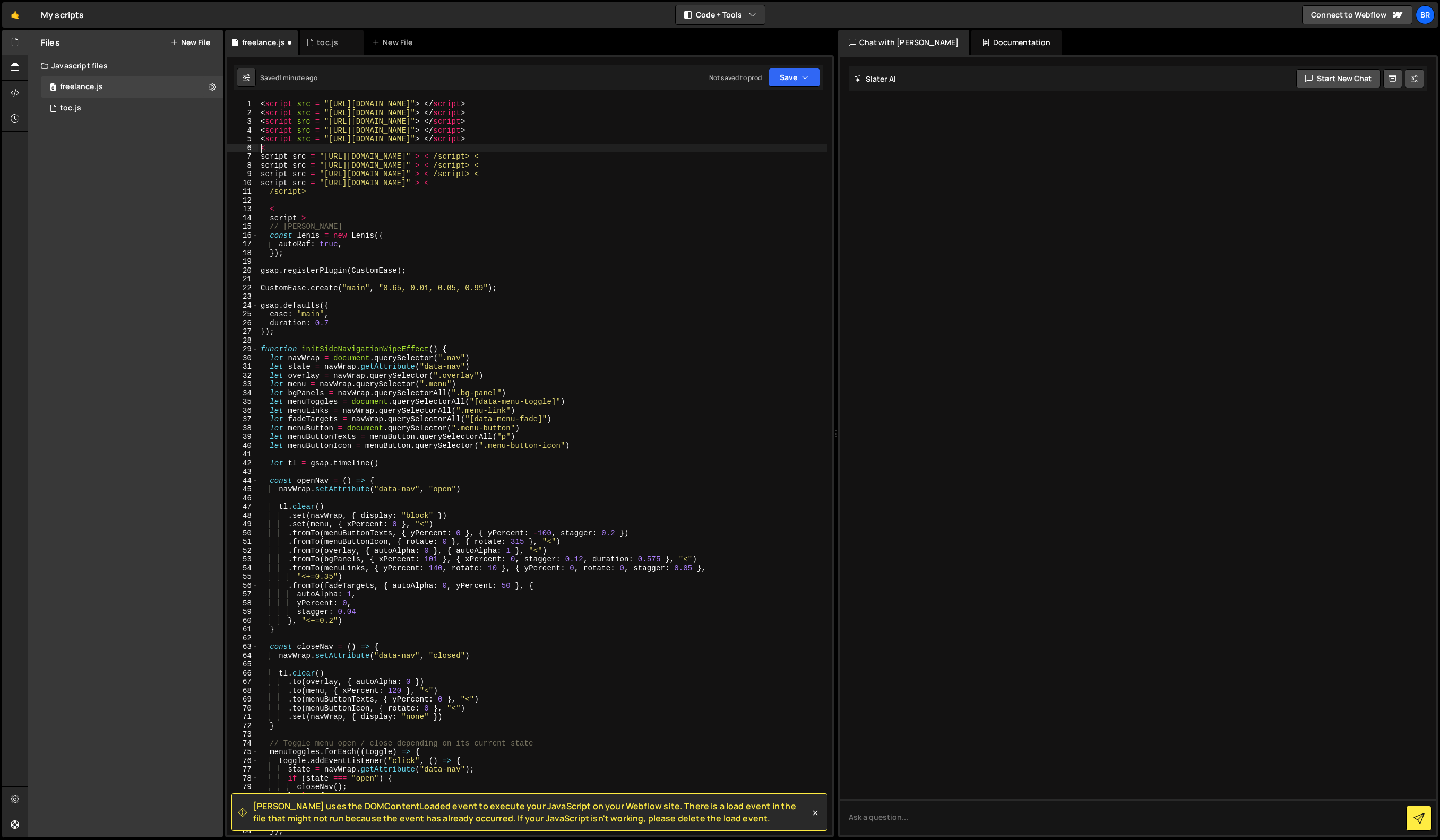
click at [260, 157] on div "< script src = "https://cdnjs.cloudflare.com/ajax/libs/gsap/3.12.5/gsap.min.js"…" at bounding box center [543, 476] width 569 height 753
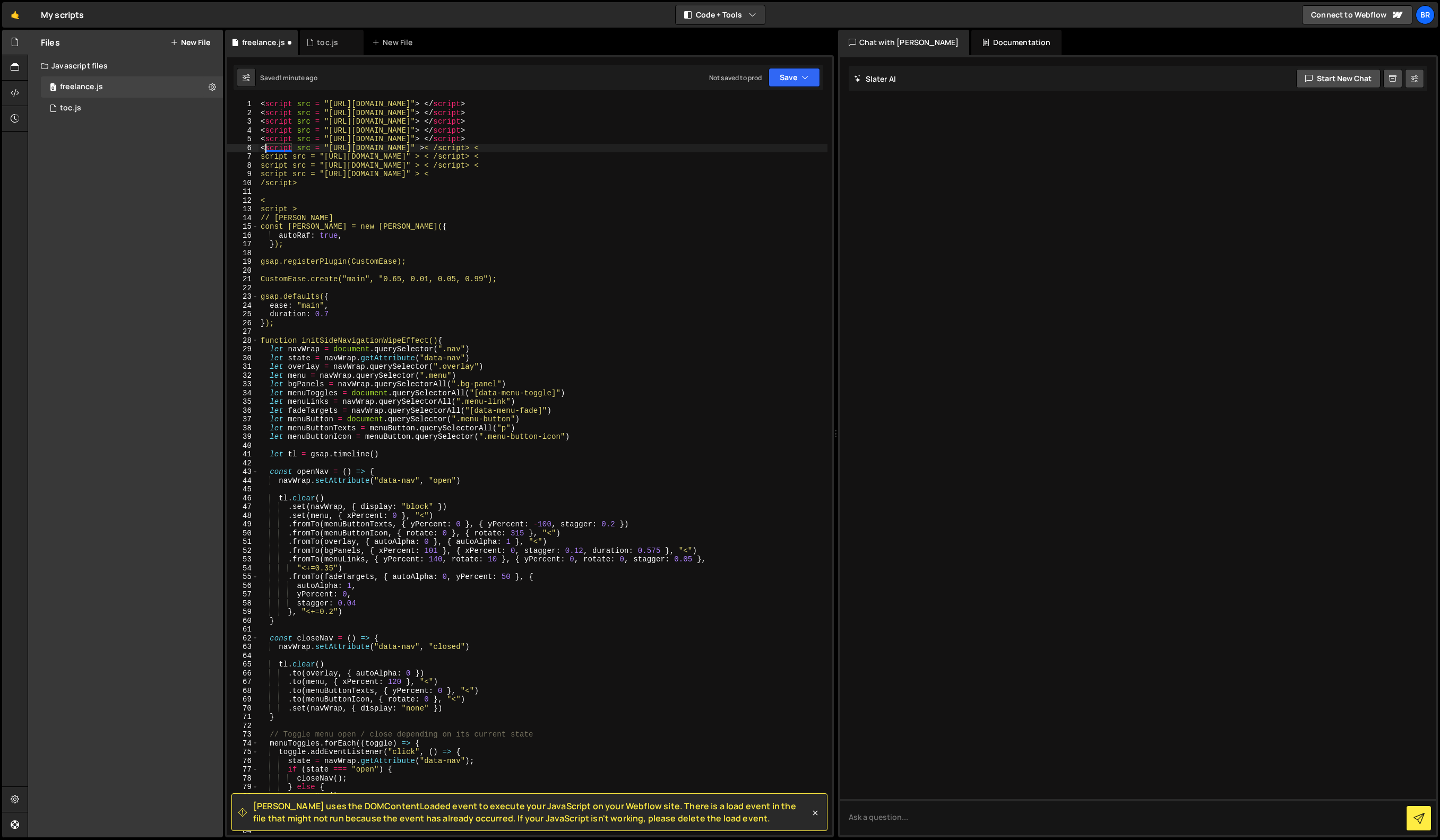
click at [624, 149] on div "< script src = "https://cdnjs.cloudflare.com/ajax/libs/gsap/3.12.5/gsap.min.js"…" at bounding box center [543, 476] width 569 height 753
click at [636, 150] on div "< script src = "https://cdnjs.cloudflare.com/ajax/libs/gsap/3.12.5/gsap.min.js"…" at bounding box center [543, 476] width 569 height 753
click at [676, 148] on div "< script src = "https://cdnjs.cloudflare.com/ajax/libs/gsap/3.12.5/gsap.min.js"…" at bounding box center [543, 476] width 569 height 753
click at [619, 156] on div "< script src = "https://cdnjs.cloudflare.com/ajax/libs/gsap/3.12.5/gsap.min.js"…" at bounding box center [543, 476] width 569 height 753
click at [632, 155] on div "< script src = "https://cdnjs.cloudflare.com/ajax/libs/gsap/3.12.5/gsap.min.js"…" at bounding box center [543, 476] width 569 height 753
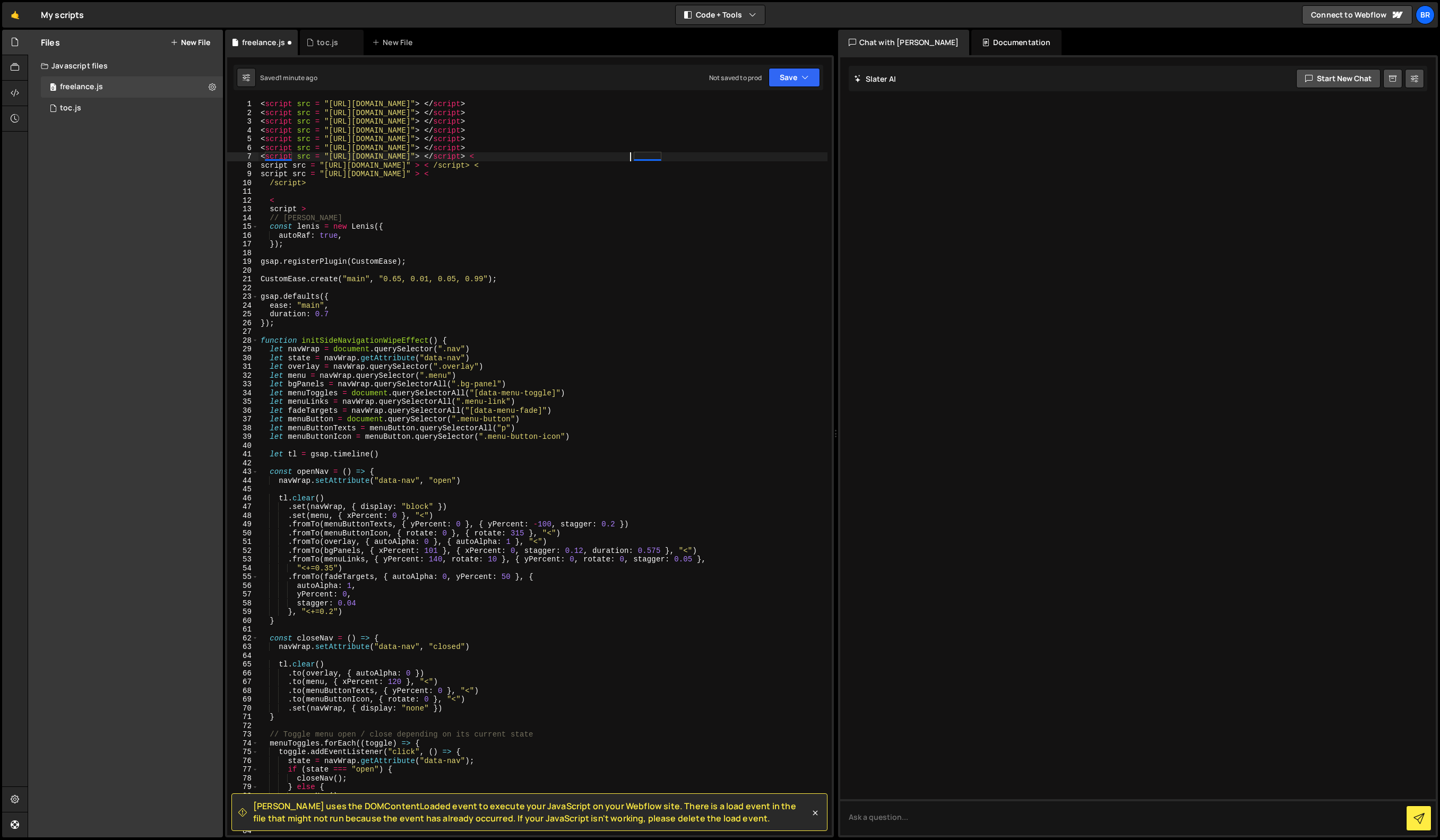
click at [671, 158] on div "< script src = "https://cdnjs.cloudflare.com/ajax/libs/gsap/3.12.5/gsap.min.js"…" at bounding box center [543, 476] width 569 height 753
click at [638, 164] on div "< script src = "https://cdnjs.cloudflare.com/ajax/libs/gsap/3.12.5/gsap.min.js"…" at bounding box center [543, 476] width 569 height 753
click at [652, 166] on div "< script src = "https://cdnjs.cloudflare.com/ajax/libs/gsap/3.12.5/gsap.min.js"…" at bounding box center [543, 476] width 569 height 753
click at [689, 165] on div "< script src = "https://cdnjs.cloudflare.com/ajax/libs/gsap/3.12.5/gsap.min.js"…" at bounding box center [543, 476] width 569 height 753
click at [670, 175] on div "< script src = "https://cdnjs.cloudflare.com/ajax/libs/gsap/3.12.5/gsap.min.js"…" at bounding box center [543, 476] width 569 height 753
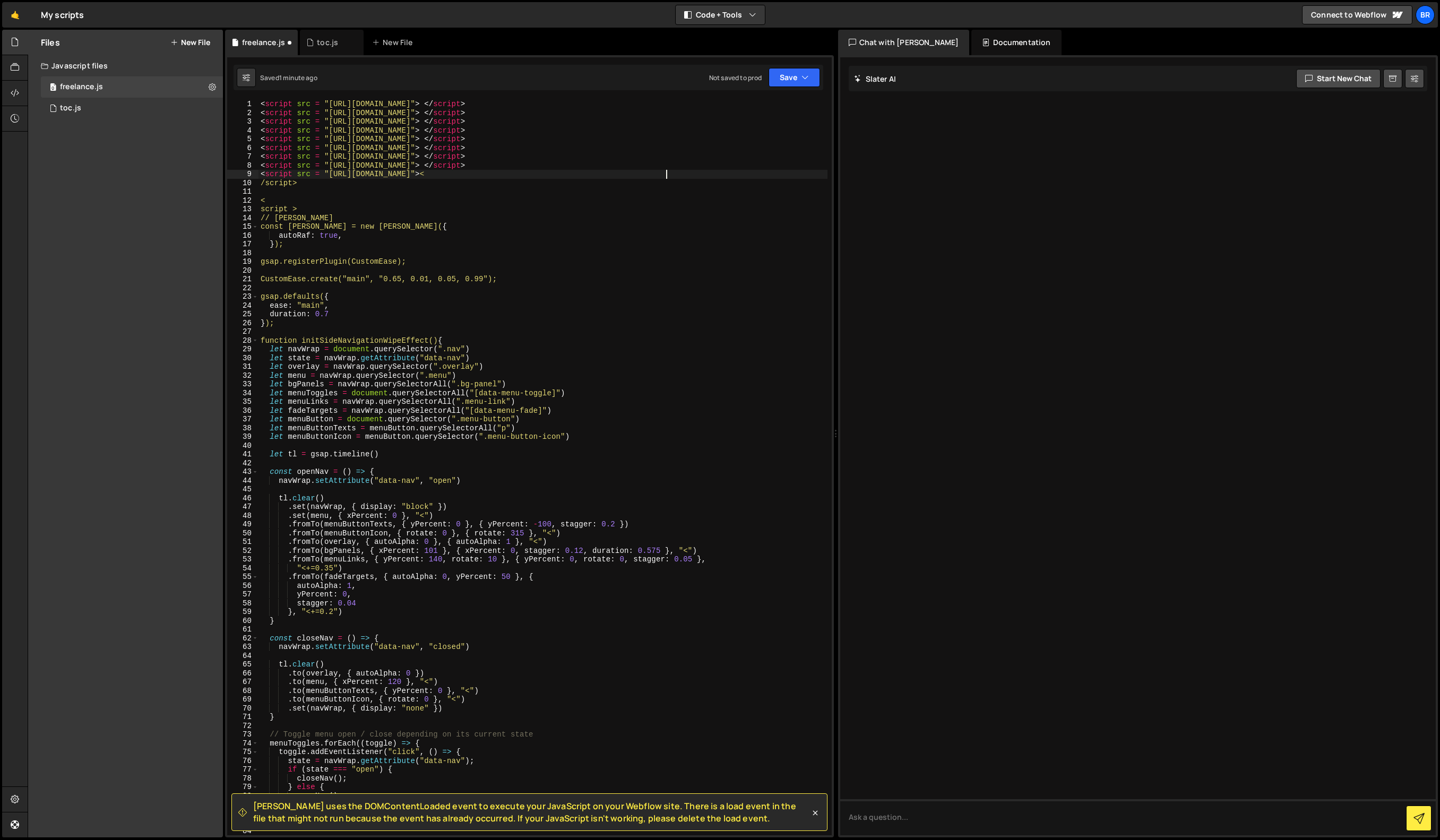
click at [267, 184] on div "< script src = "https://cdnjs.cloudflare.com/ajax/libs/gsap/3.12.5/gsap.min.js"…" at bounding box center [543, 476] width 569 height 753
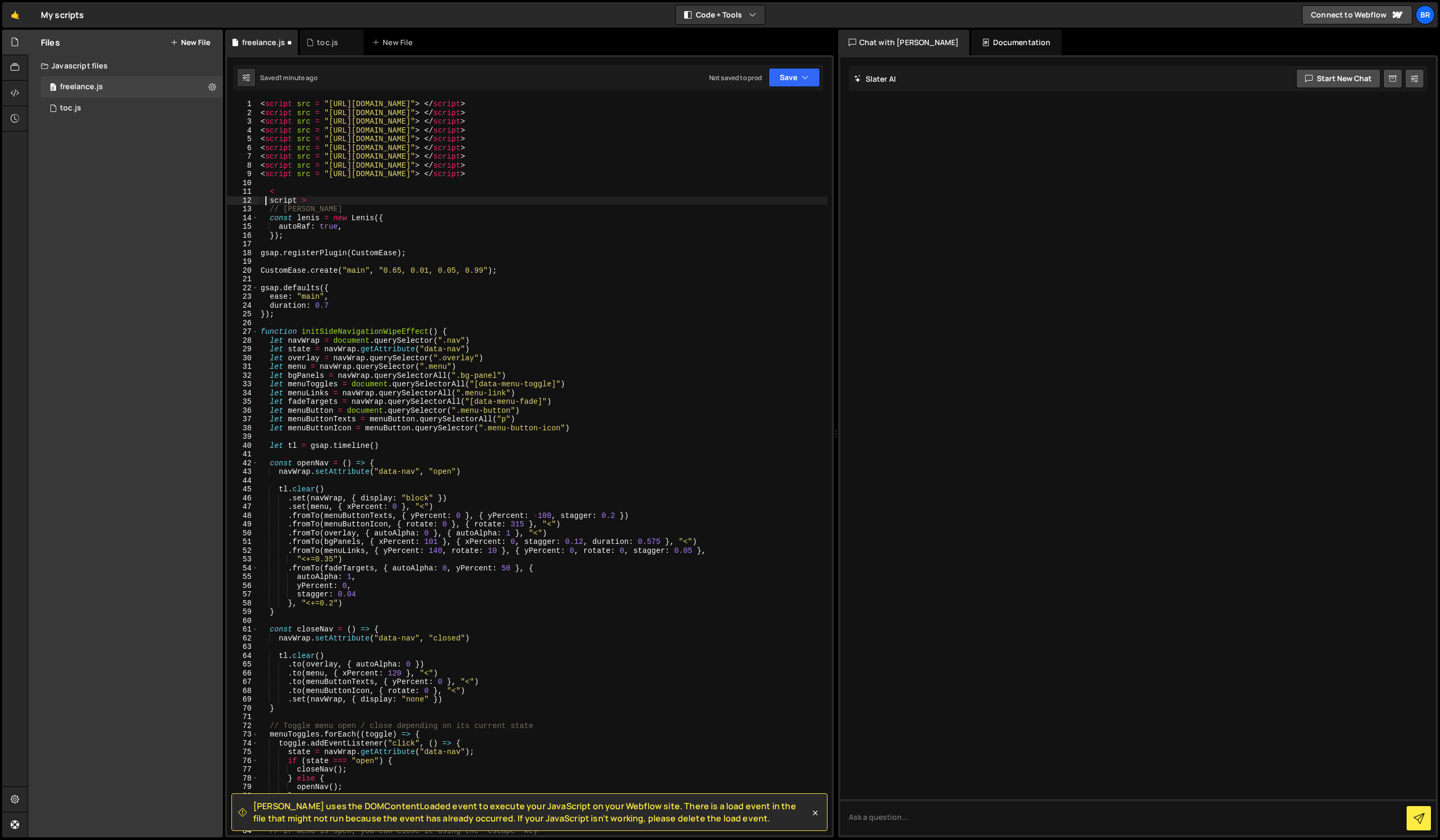
click at [267, 201] on div "< script src = "https://cdnjs.cloudflare.com/ajax/libs/gsap/3.12.5/gsap.min.js"…" at bounding box center [543, 476] width 569 height 753
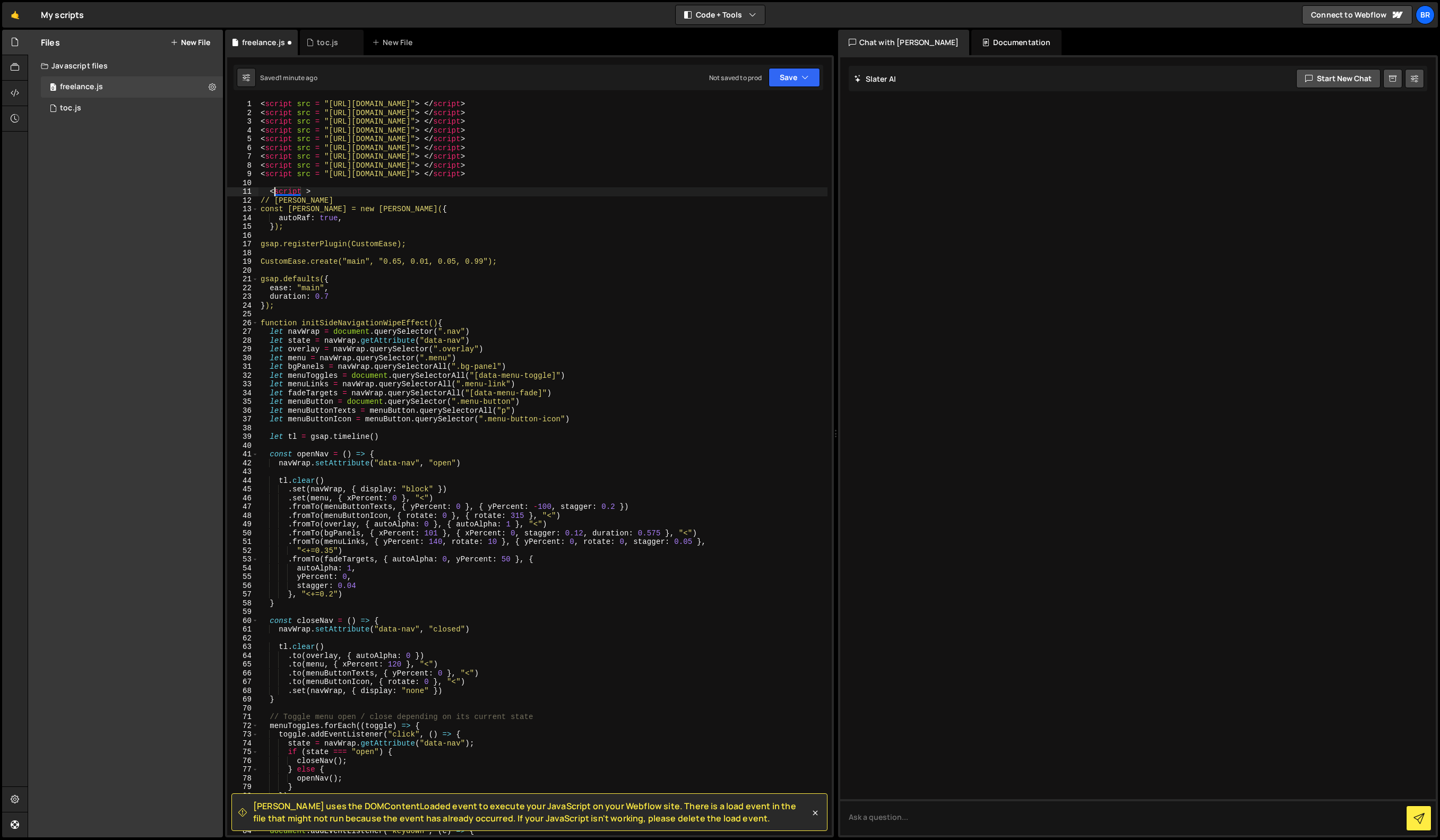
click at [307, 191] on div "< script src = "https://cdnjs.cloudflare.com/ajax/libs/gsap/3.12.5/gsap.min.js"…" at bounding box center [543, 476] width 569 height 753
click at [468, 216] on div "< script src = "https://cdnjs.cloudflare.com/ajax/libs/gsap/3.12.5/gsap.min.js"…" at bounding box center [543, 476] width 569 height 753
click at [268, 194] on div "< script src = "https://cdnjs.cloudflare.com/ajax/libs/gsap/3.12.5/gsap.min.js"…" at bounding box center [543, 476] width 569 height 753
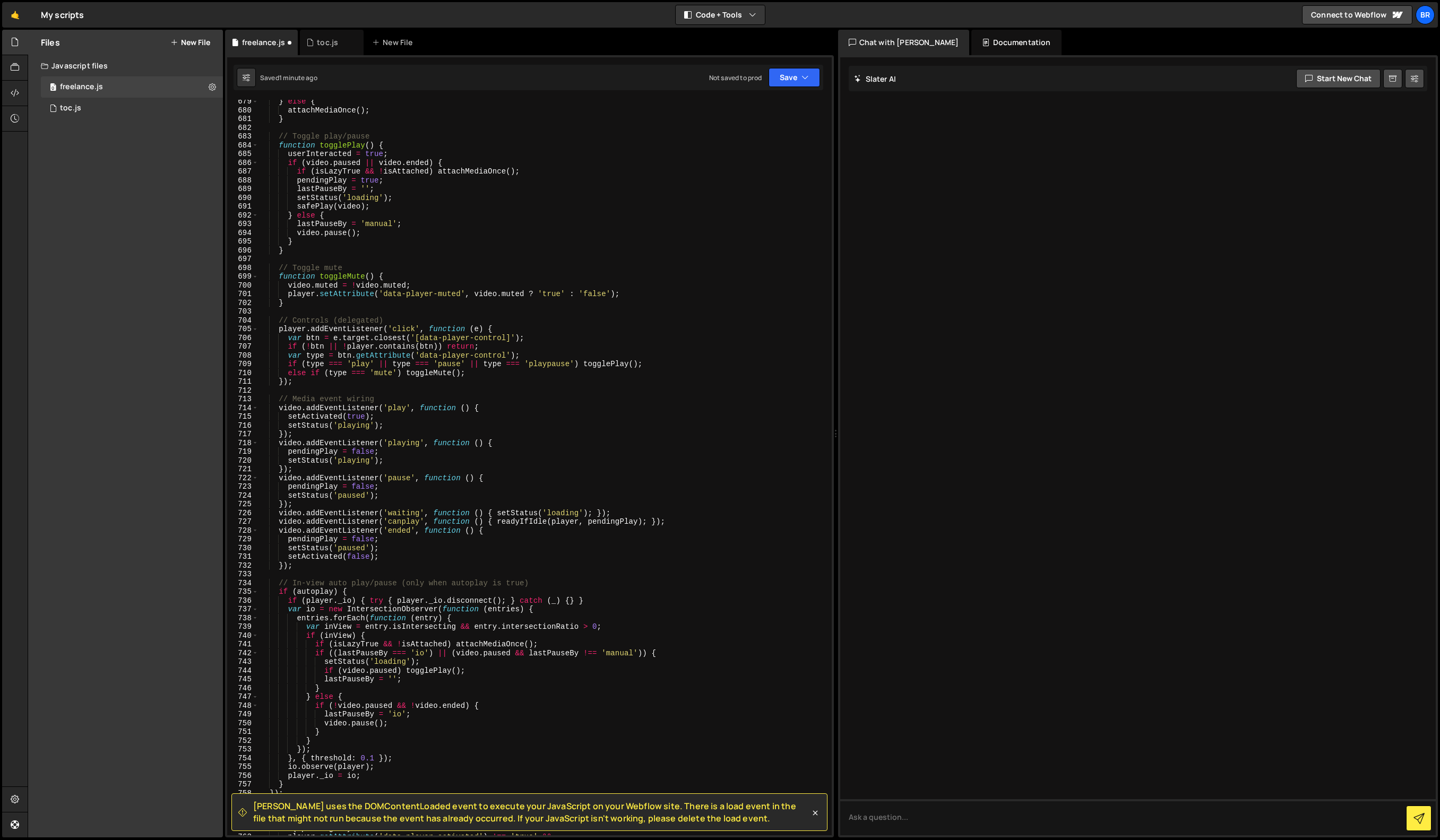
scroll to position [6466, 0]
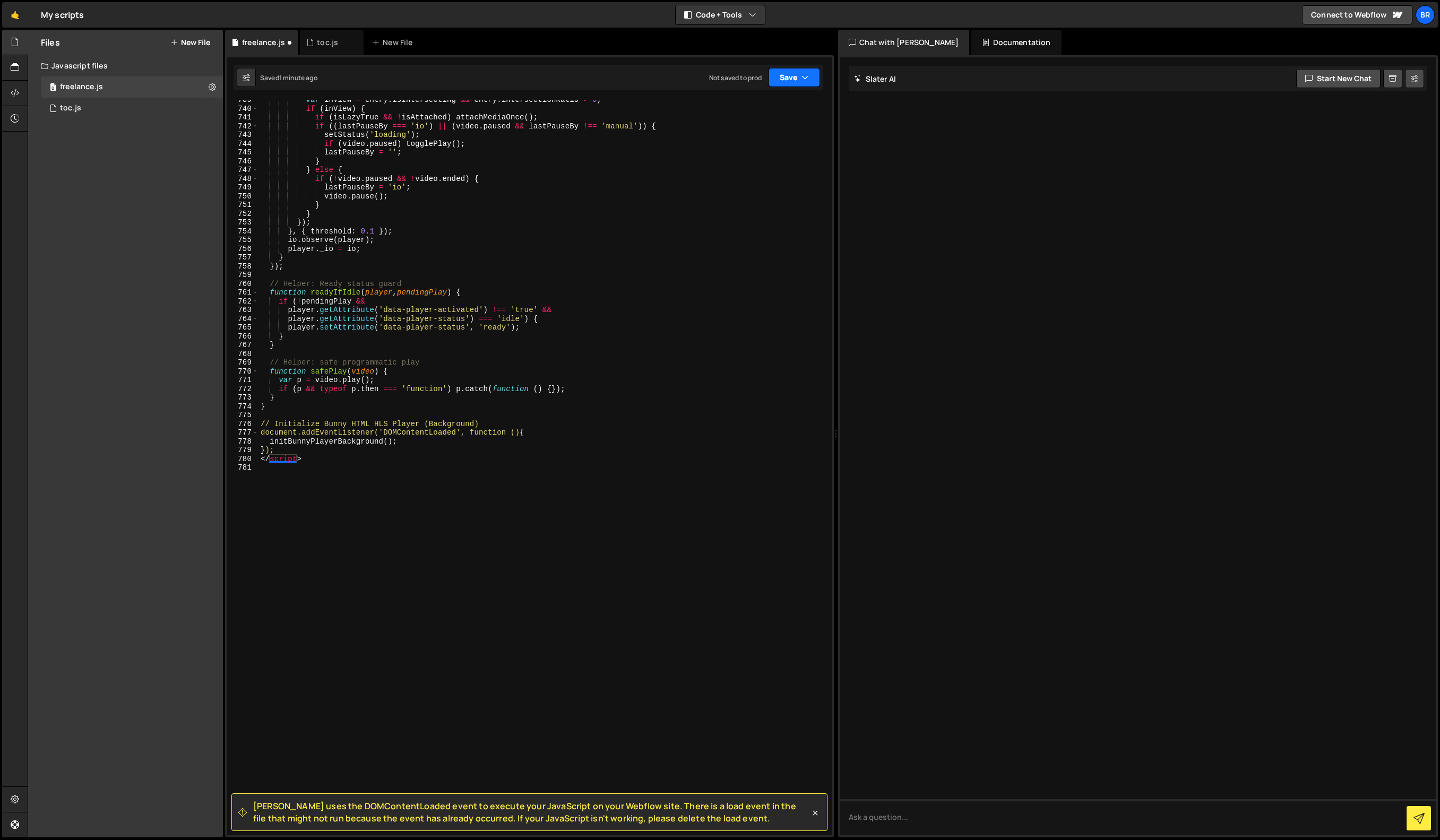
click at [779, 79] on button "Save" at bounding box center [794, 78] width 51 height 19
click at [767, 149] on div "Not saved to prod" at bounding box center [758, 149] width 110 height 13
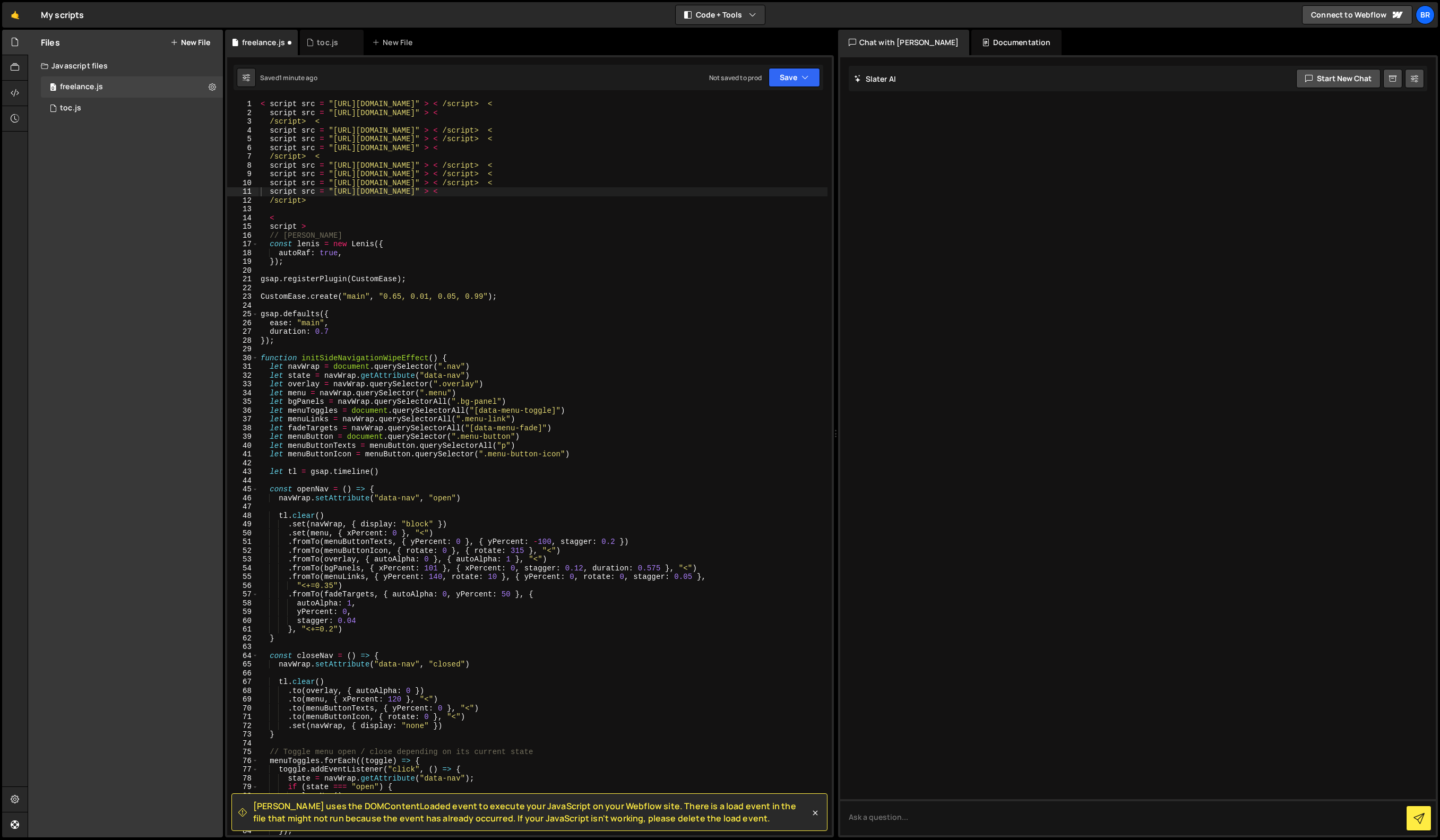
scroll to position [0, 0]
drag, startPoint x: 314, startPoint y: 216, endPoint x: 306, endPoint y: 207, distance: 12.0
click at [306, 207] on div "< script src = "https://cdnjs.cloudflare.com/ajax/libs/gsap/3.12.5/gsap.min.js"…" at bounding box center [543, 476] width 569 height 753
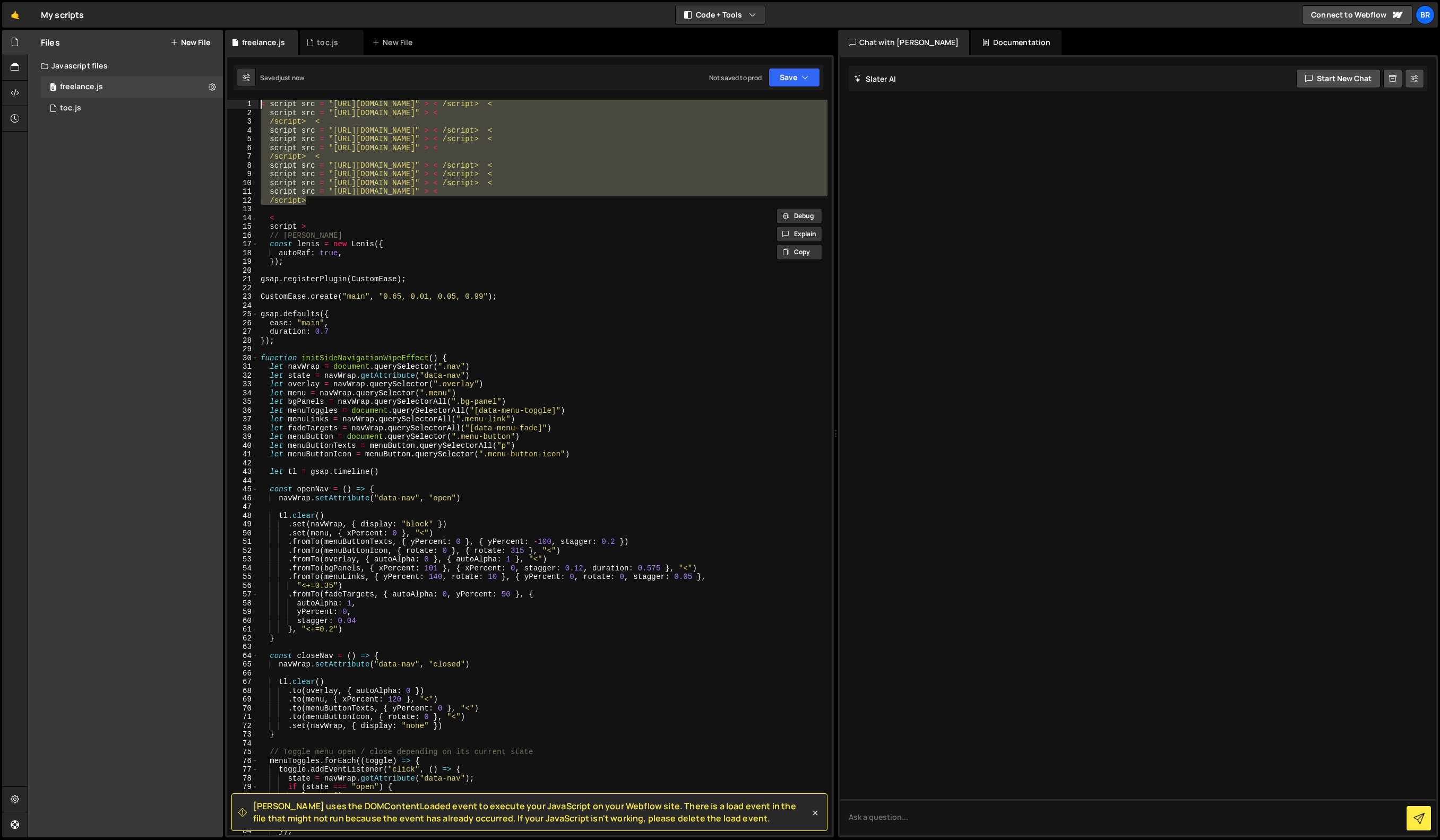
drag, startPoint x: 328, startPoint y: 200, endPoint x: 226, endPoint y: 96, distance: 145.7
click at [226, 96] on div "Slater uses the DOMContentLoaded event to execute your JavaScript on your Webfl…" at bounding box center [529, 447] width 609 height 782
type textarea "< script src = "https://cdnjs.cloudflare.com/ajax/libs/gsap/3.12.5/gsap.min.js"…"
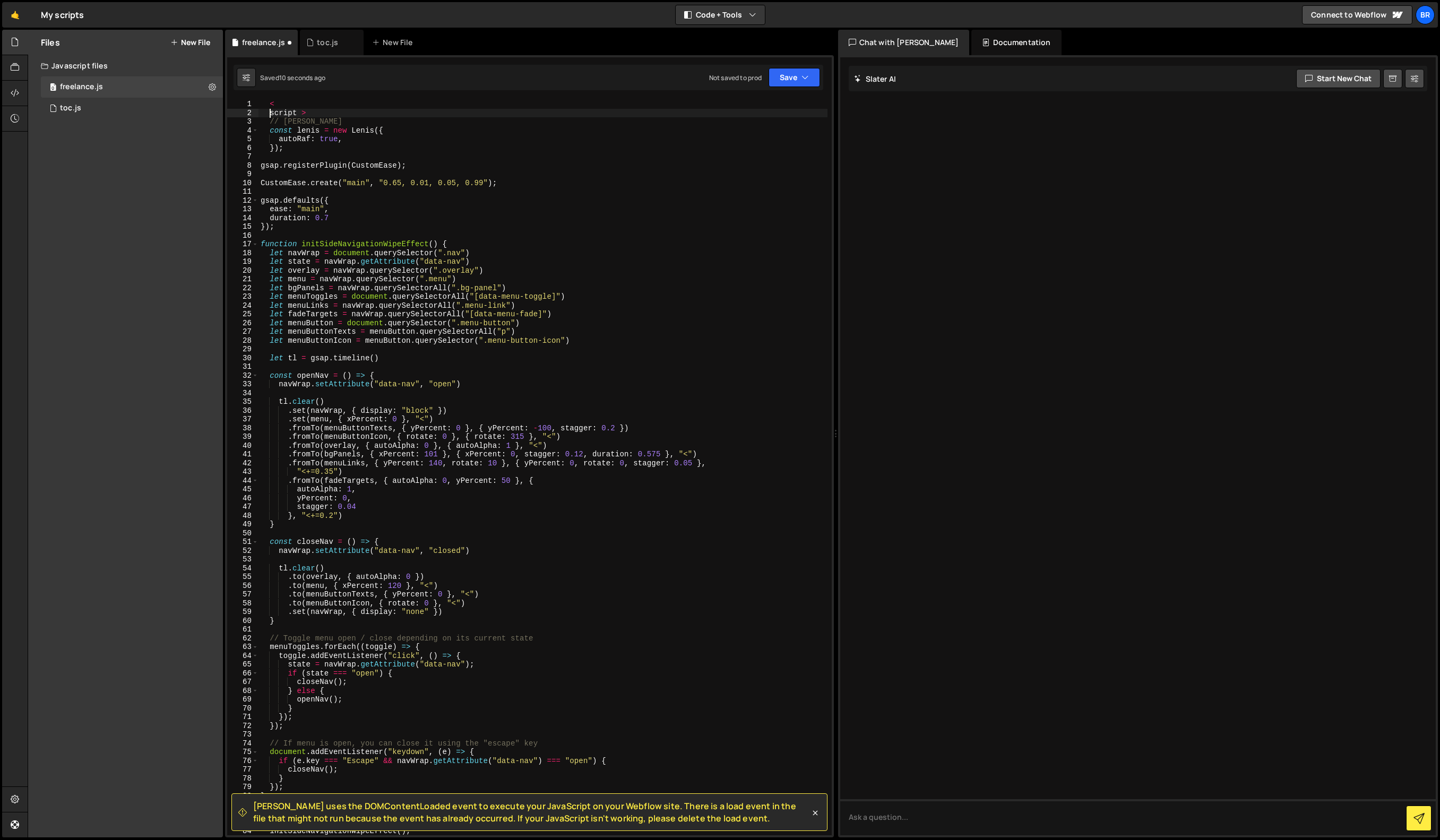
click at [268, 115] on div "< script > // Lenis const lenis = new Lenis ({ autoRaf : true , }) ; gsap . reg…" at bounding box center [543, 476] width 569 height 753
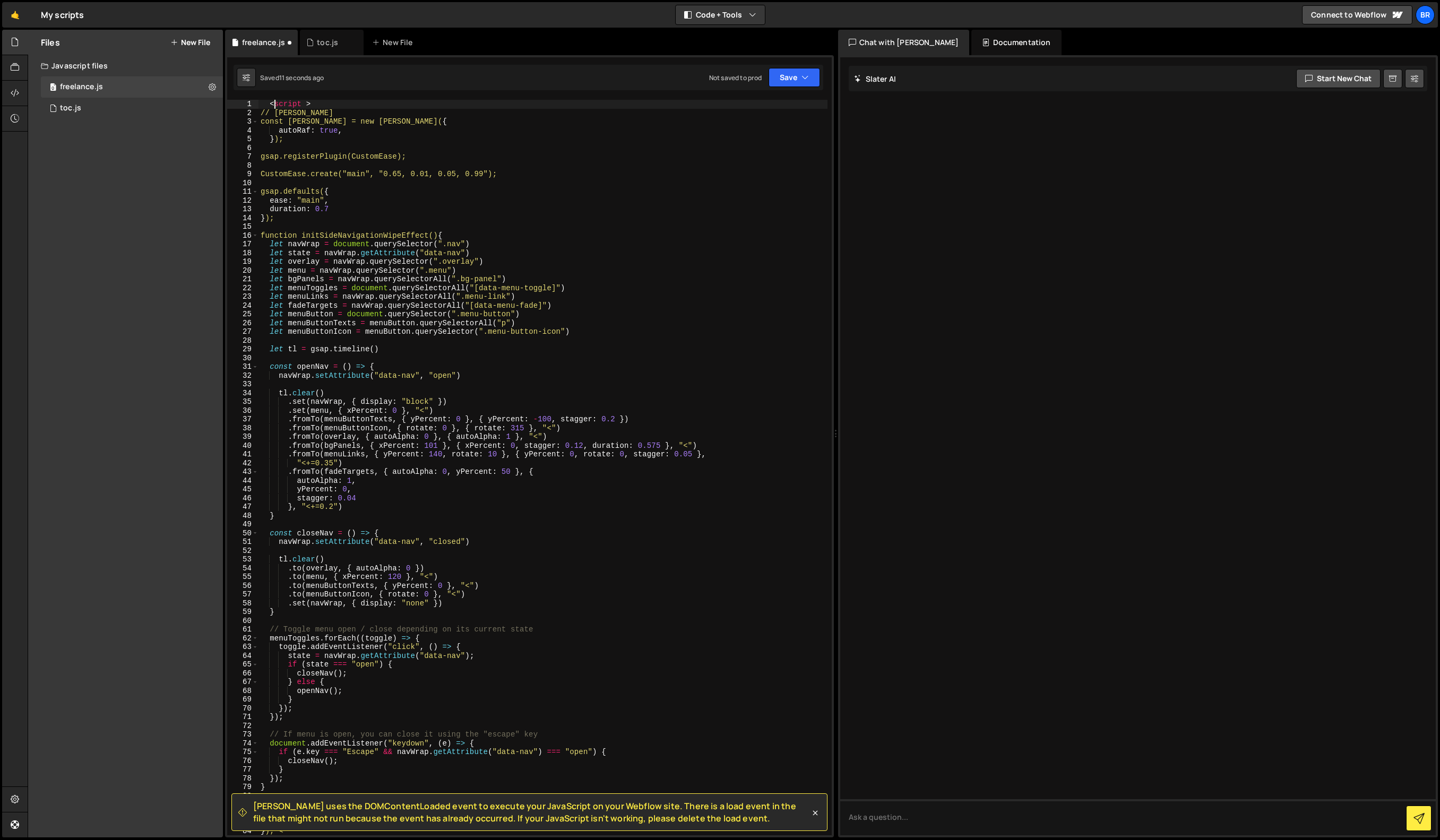
click at [269, 104] on div "< script > // Lenis const lenis = new Lenis( { autoRaf : true , } ); gsap.regis…" at bounding box center [543, 476] width 569 height 753
type textarea "<script >"
click at [794, 77] on button "Save" at bounding box center [794, 78] width 51 height 19
click at [778, 98] on div "Save to Staging S" at bounding box center [758, 103] width 110 height 11
click at [212, 87] on icon at bounding box center [212, 87] width 7 height 10
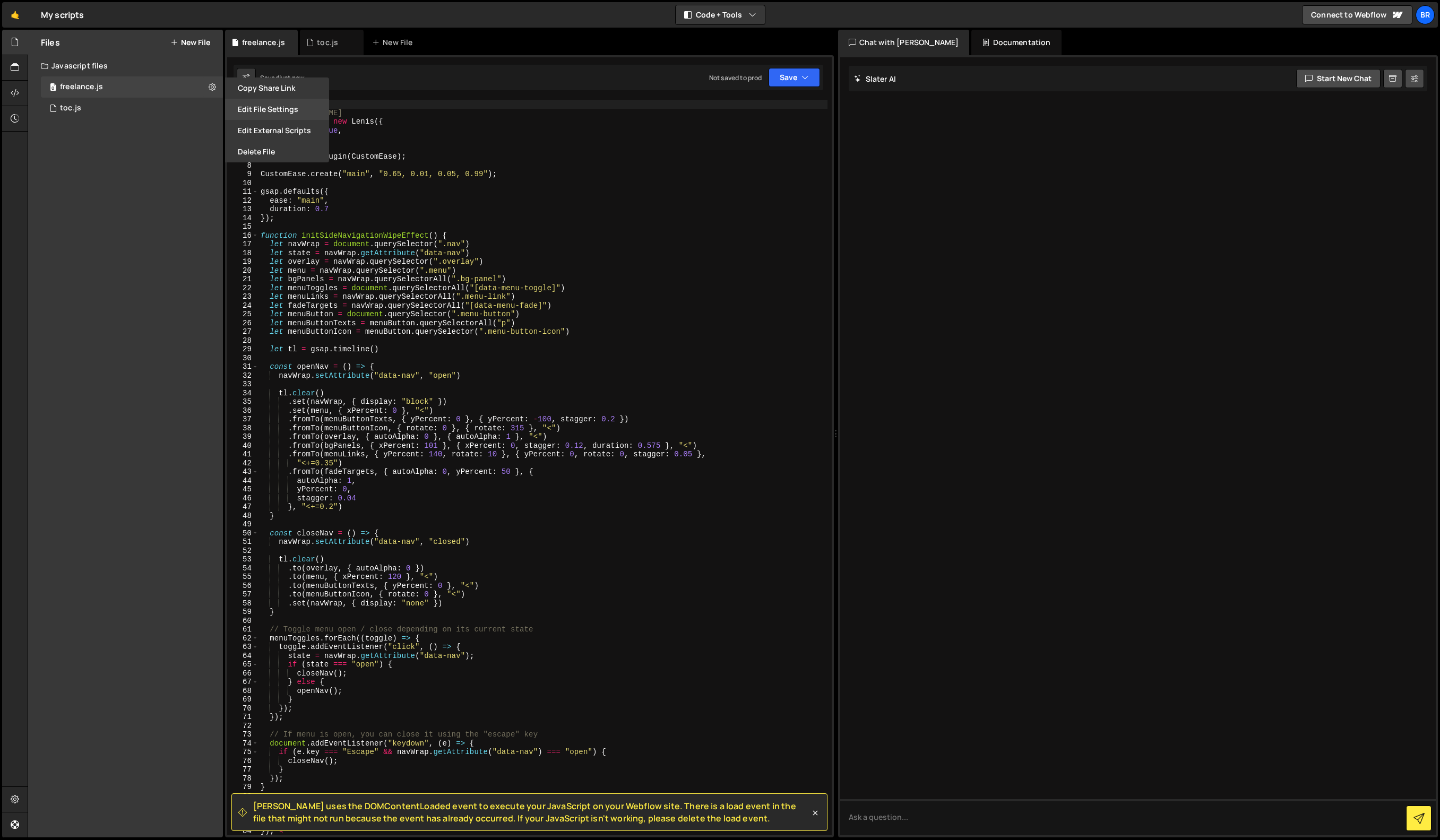
click at [295, 105] on button "Edit File Settings" at bounding box center [277, 110] width 104 height 21
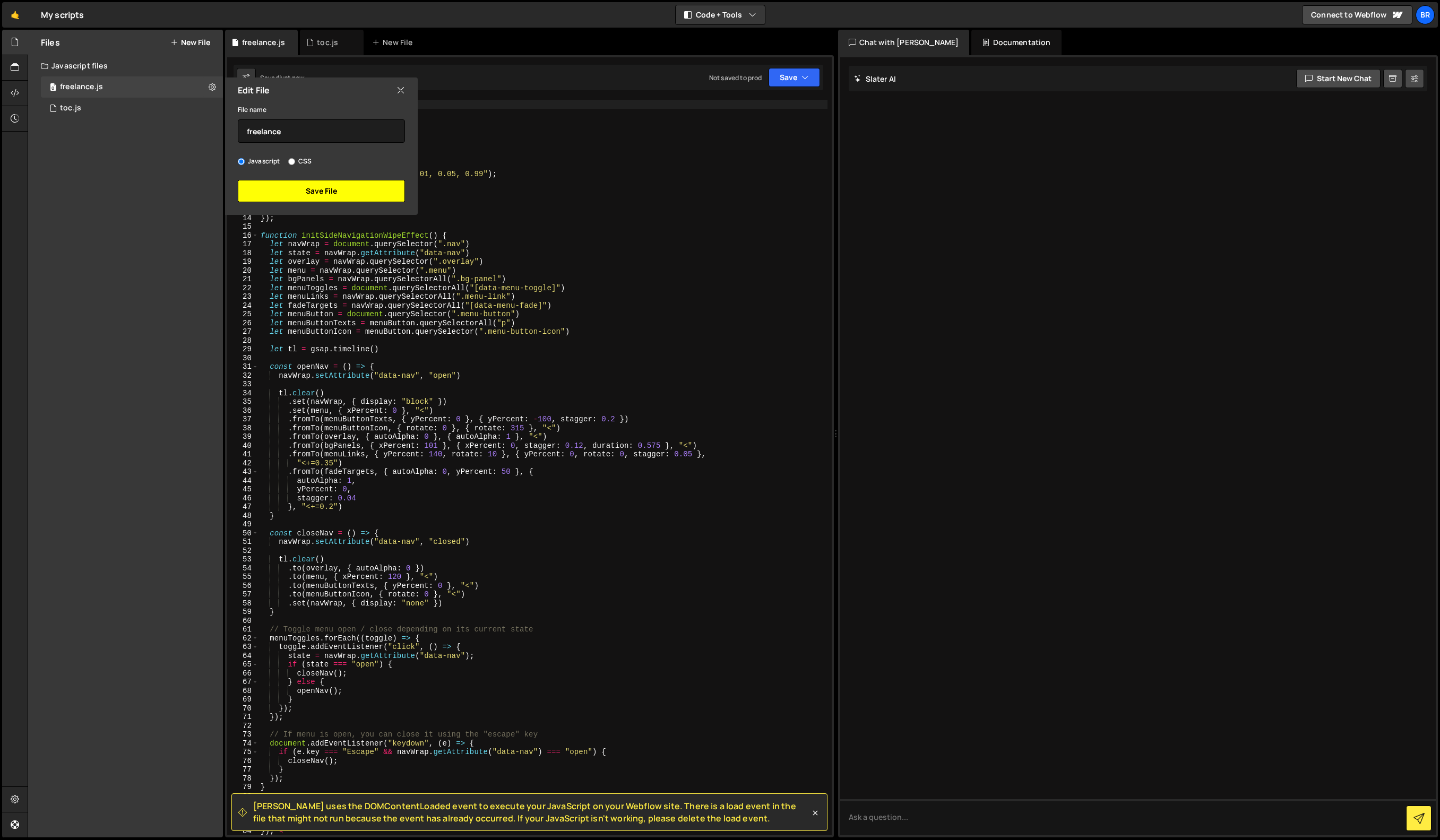
drag, startPoint x: 292, startPoint y: 200, endPoint x: 257, endPoint y: 156, distance: 56.2
click at [292, 200] on button "Save File" at bounding box center [321, 191] width 167 height 22
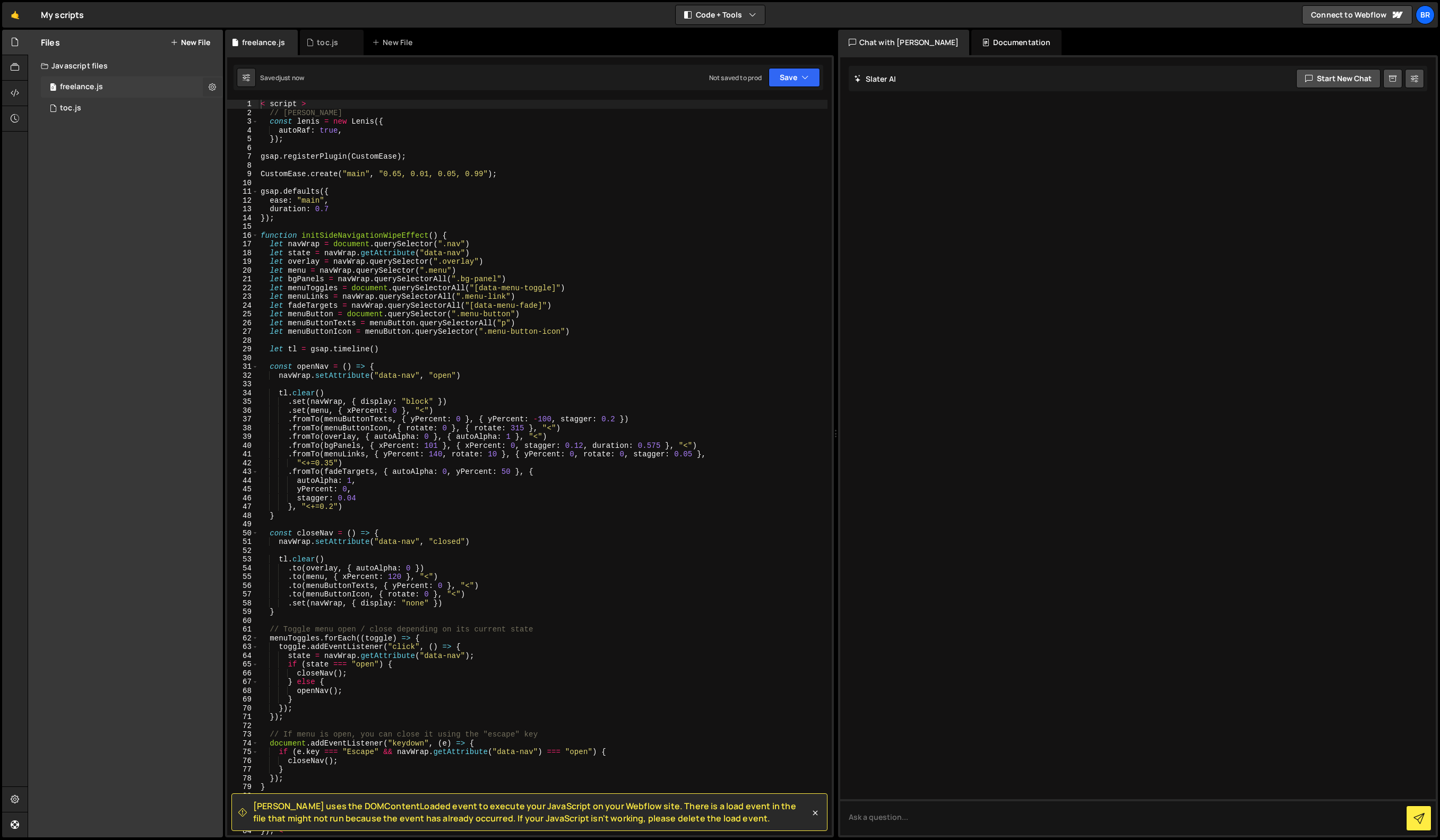
click at [210, 88] on icon at bounding box center [212, 87] width 7 height 10
click at [432, 146] on div "< script > // Lenis const lenis = new Lenis ({ autoRaf : true , }) ; gsap . reg…" at bounding box center [543, 476] width 569 height 753
drag, startPoint x: 320, startPoint y: 104, endPoint x: 249, endPoint y: 102, distance: 71.0
click at [249, 102] on div "1 2 3 4 5 6 7 8 9 10 11 12 13 14 15 16 17 18 19 20 21 22 23 24 25 26 27 28 29 3…" at bounding box center [529, 468] width 604 height 735
type textarea "< script >"
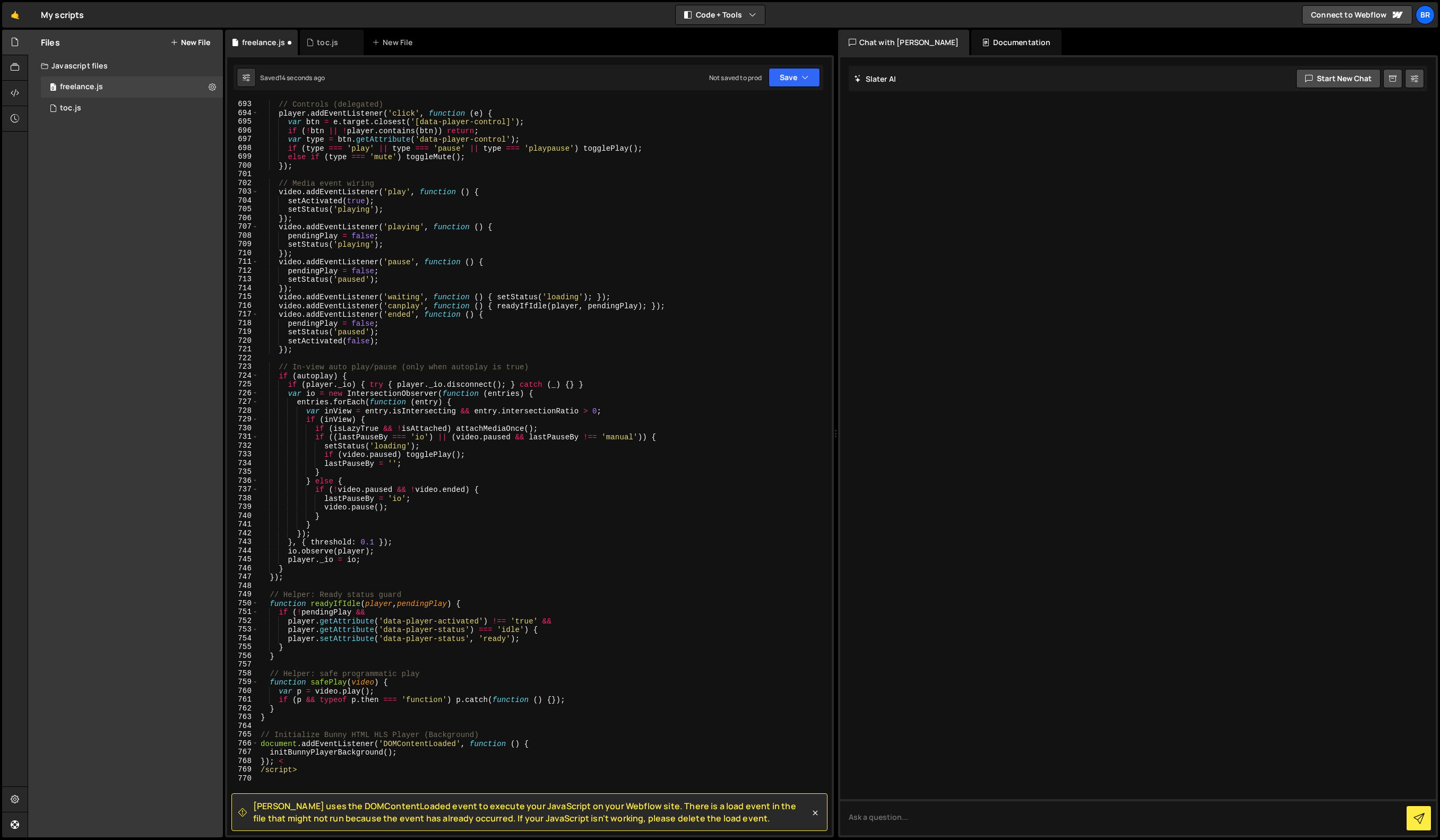
scroll to position [6370, 0]
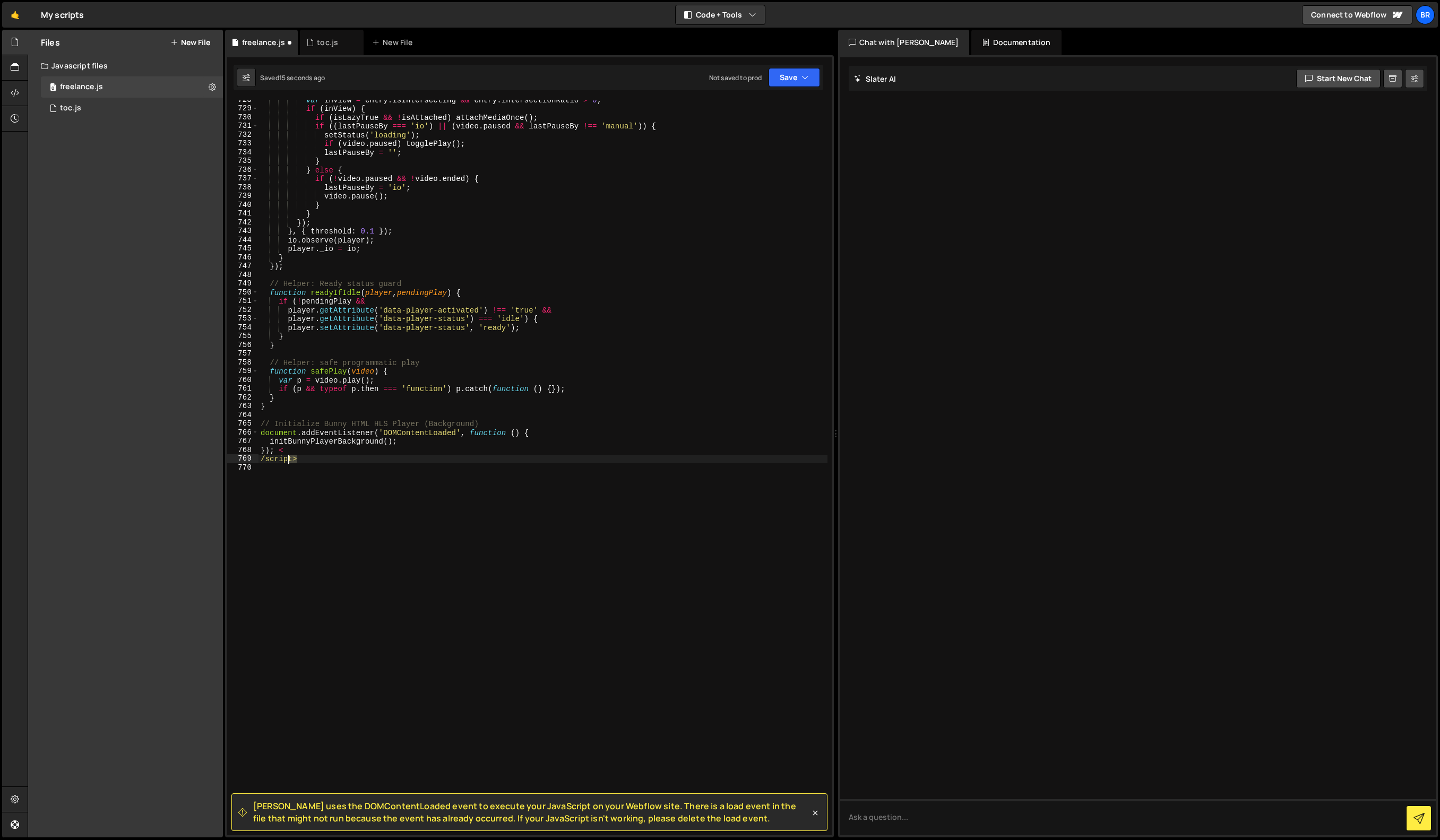
drag, startPoint x: 309, startPoint y: 459, endPoint x: 241, endPoint y: 462, distance: 68.1
click at [241, 462] on div "// Lenis 728 729 730 731 732 733 734 735 736 737 738 739 740 741 742 743 744 74…" at bounding box center [529, 468] width 604 height 735
type textarea "/script>"
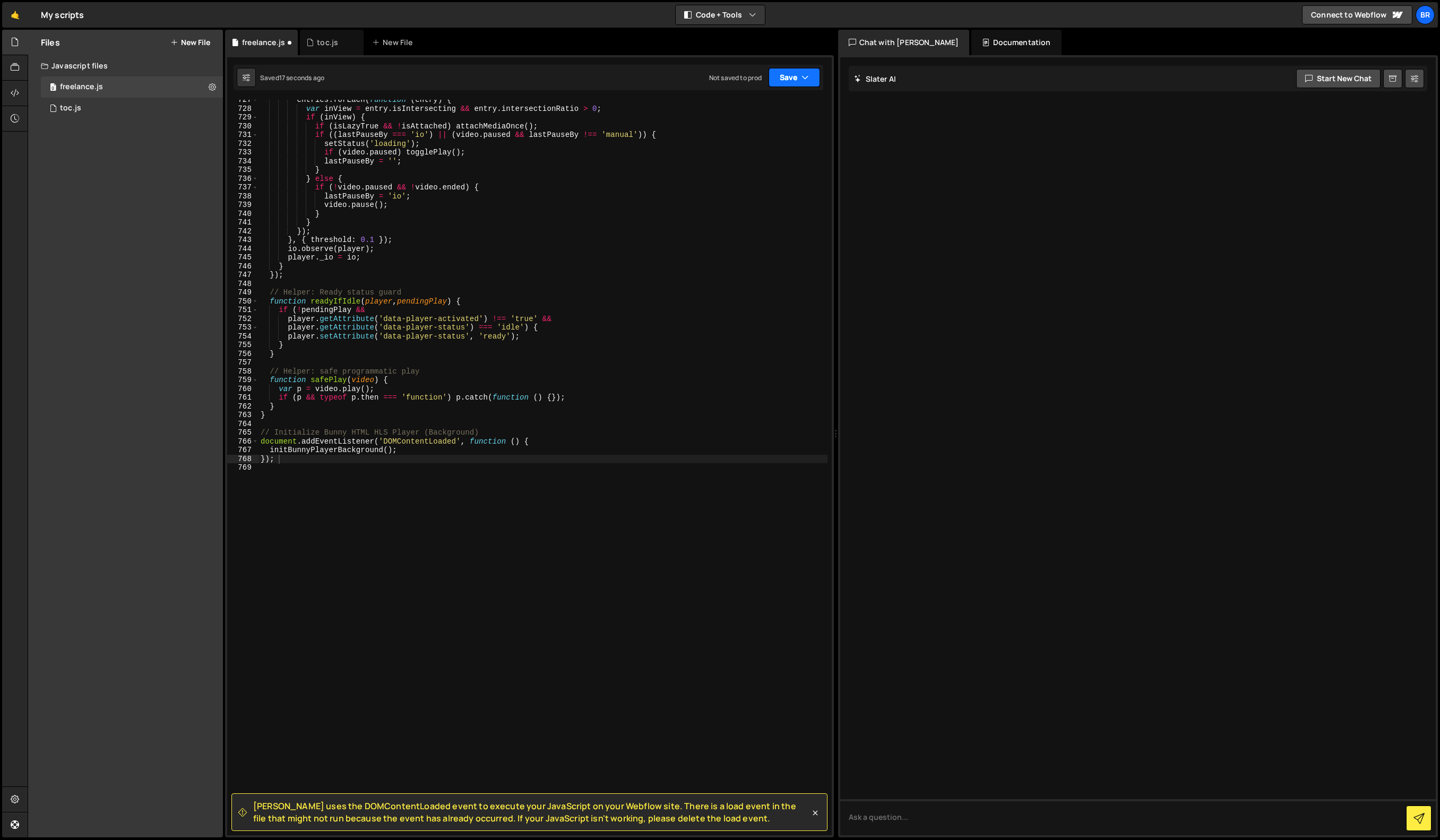
click at [790, 68] on button "Save" at bounding box center [794, 78] width 51 height 19
click at [787, 144] on div "Not saved to prod" at bounding box center [758, 149] width 110 height 13
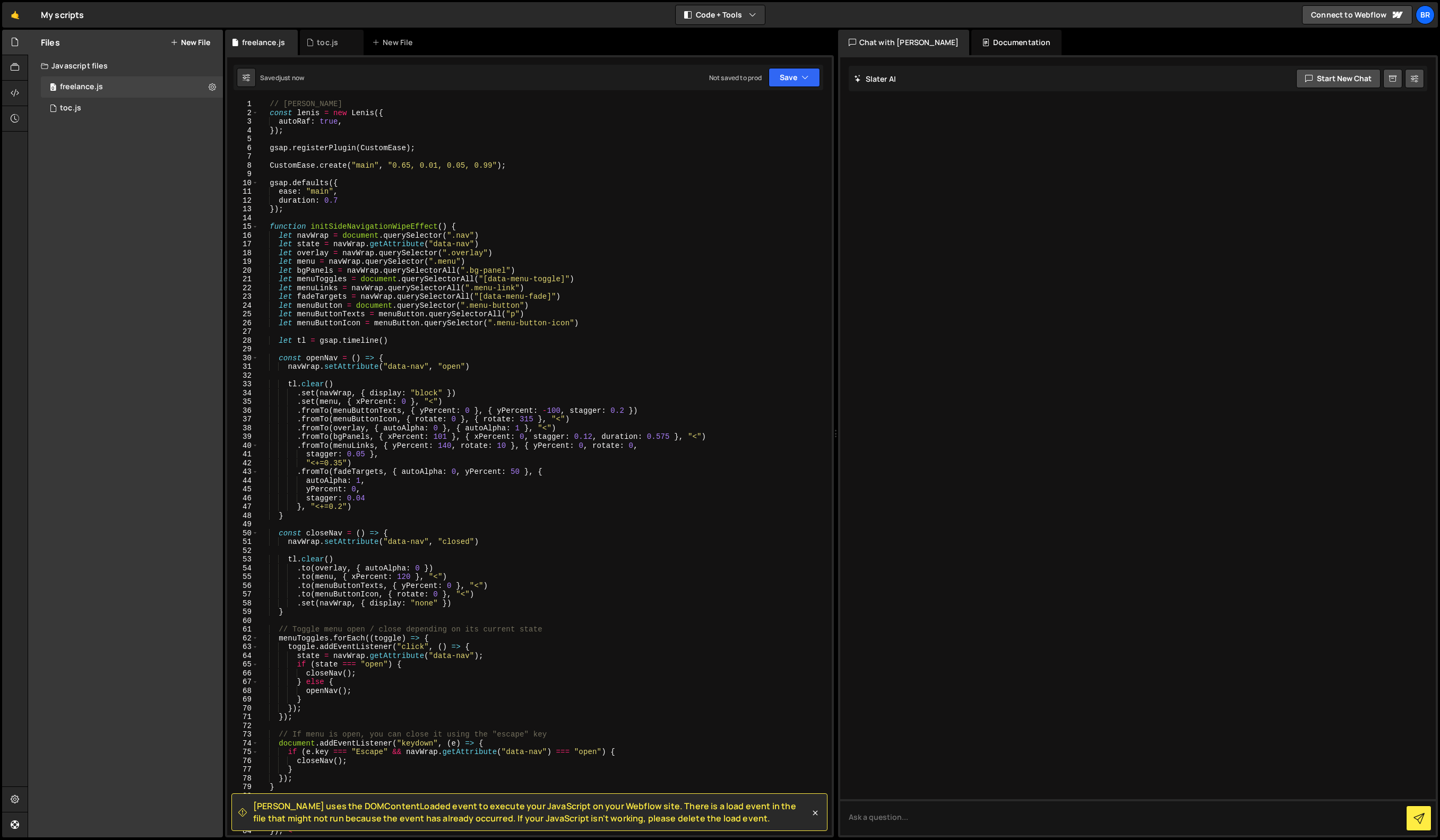
scroll to position [0, 0]
click at [658, 810] on span "Slater uses the DOMContentLoaded event to execute your JavaScript on your Webfl…" at bounding box center [532, 812] width 557 height 24
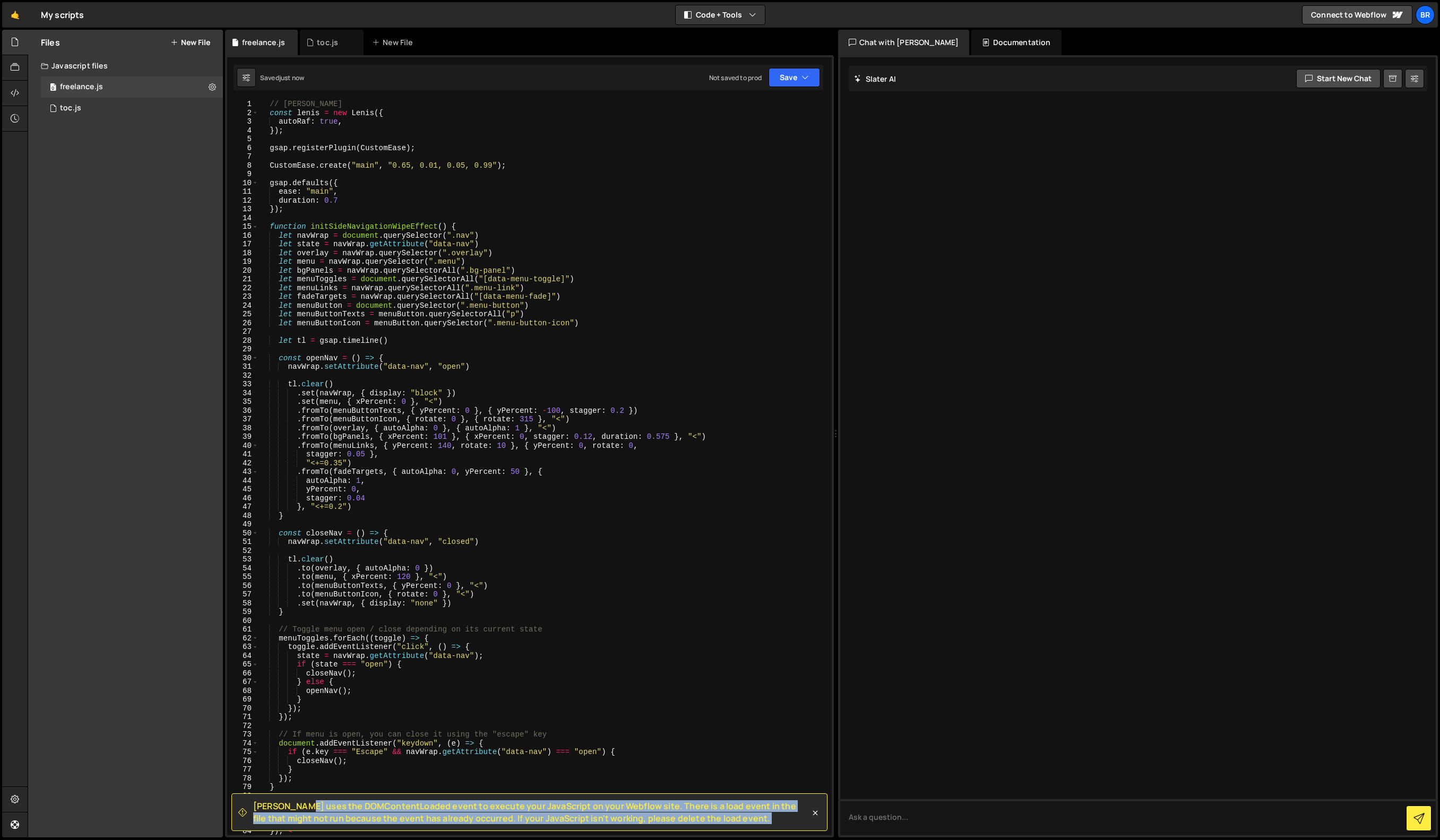
click at [658, 810] on span "Slater uses the DOMContentLoaded event to execute your JavaScript on your Webfl…" at bounding box center [532, 812] width 557 height 24
click at [813, 812] on icon at bounding box center [815, 813] width 11 height 11
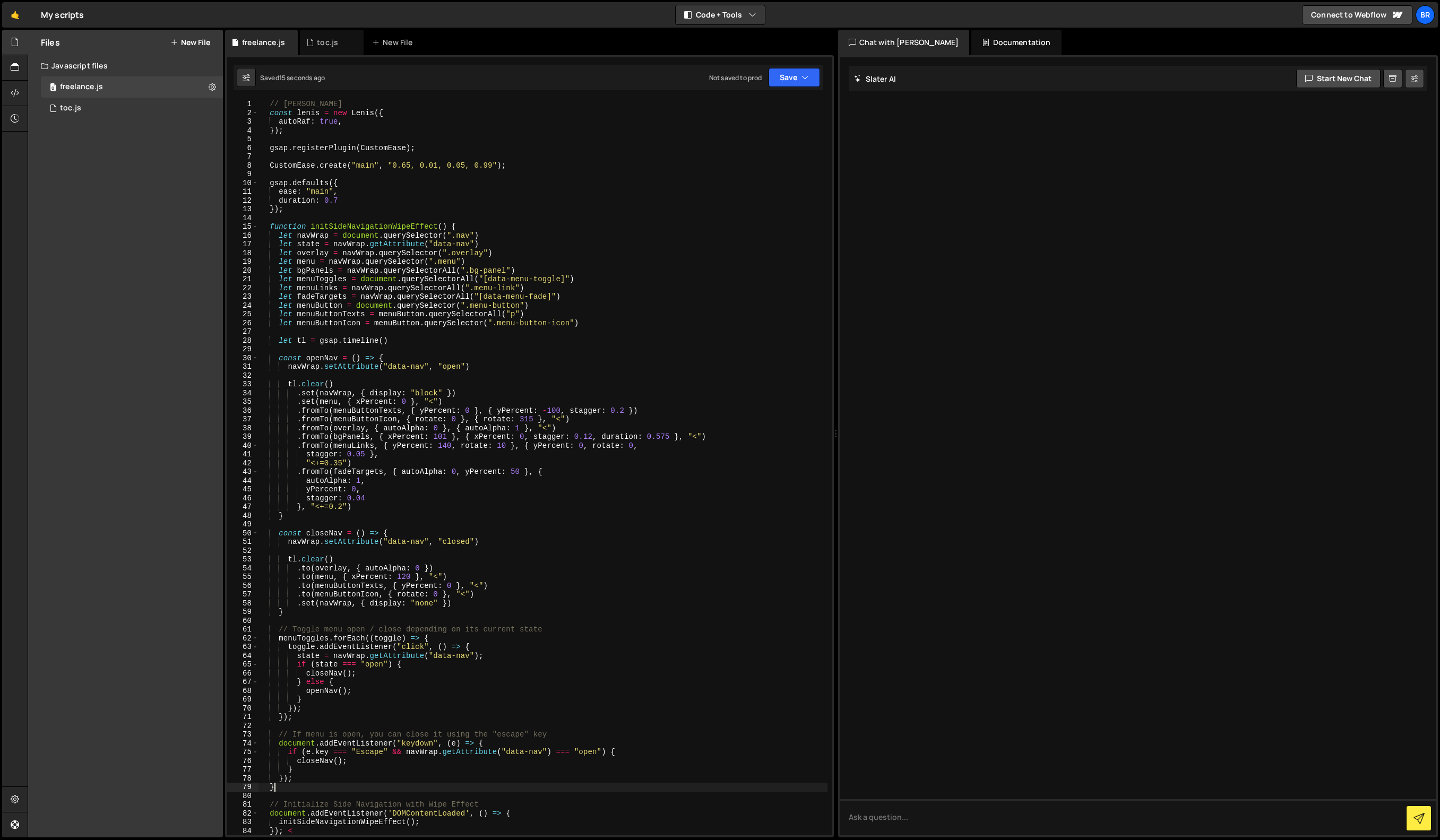
click at [712, 785] on div "// Lenis const lenis = new Lenis ({ autoRaf : true , }) ; gsap . registerPlugin…" at bounding box center [543, 476] width 569 height 753
click at [808, 71] on button "Save" at bounding box center [794, 78] width 51 height 19
click at [753, 141] on div "Save to Production S" at bounding box center [758, 137] width 110 height 11
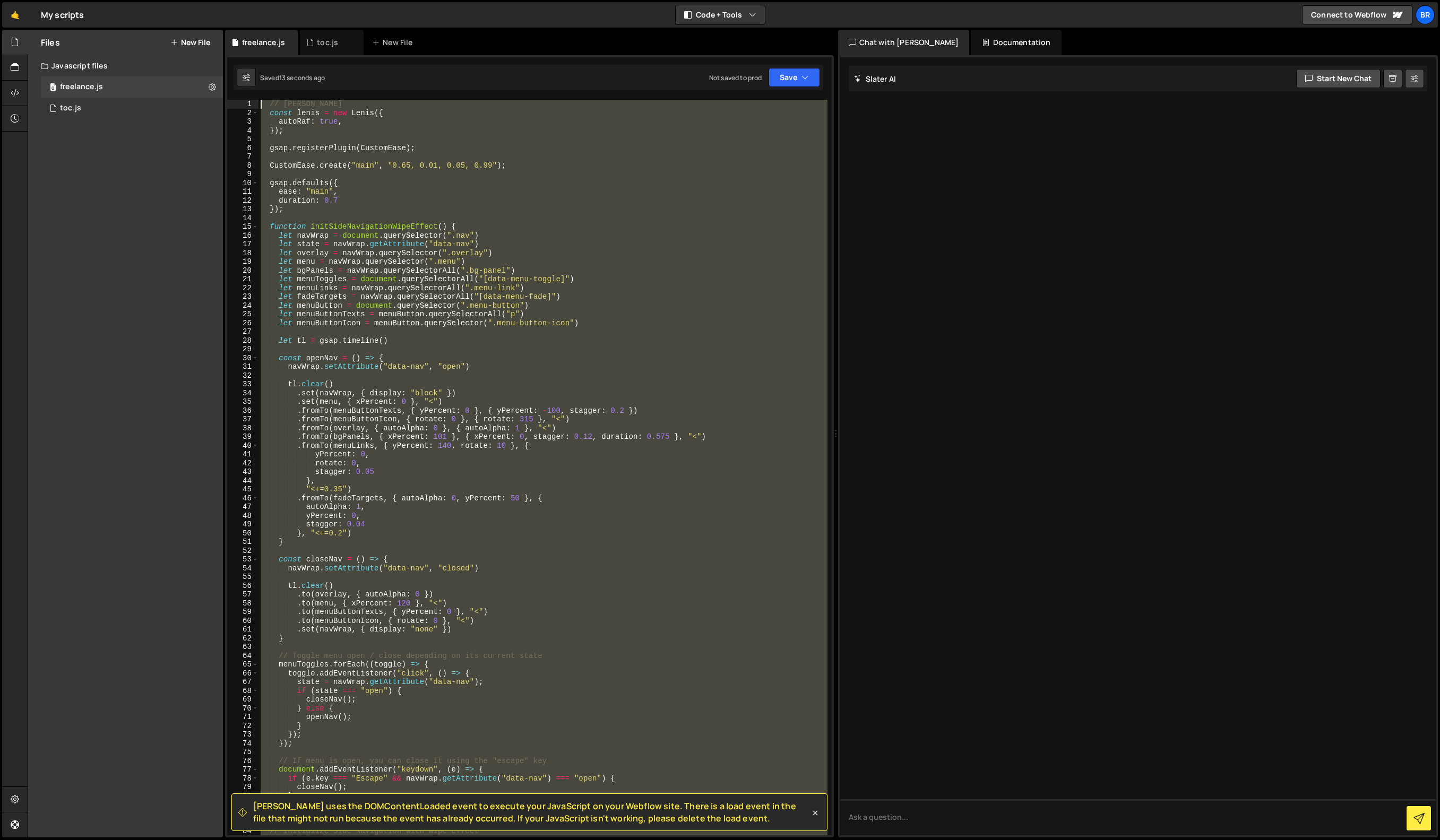
drag, startPoint x: 308, startPoint y: 388, endPoint x: 197, endPoint y: 31, distance: 373.9
click at [197, 31] on div "Files New File Javascript files 0 freelance.js 0 0 toc.js 0 CSS files Copy shar…" at bounding box center [733, 434] width 1413 height 808
type textarea "// Lenis const lenis = new Lenis({"
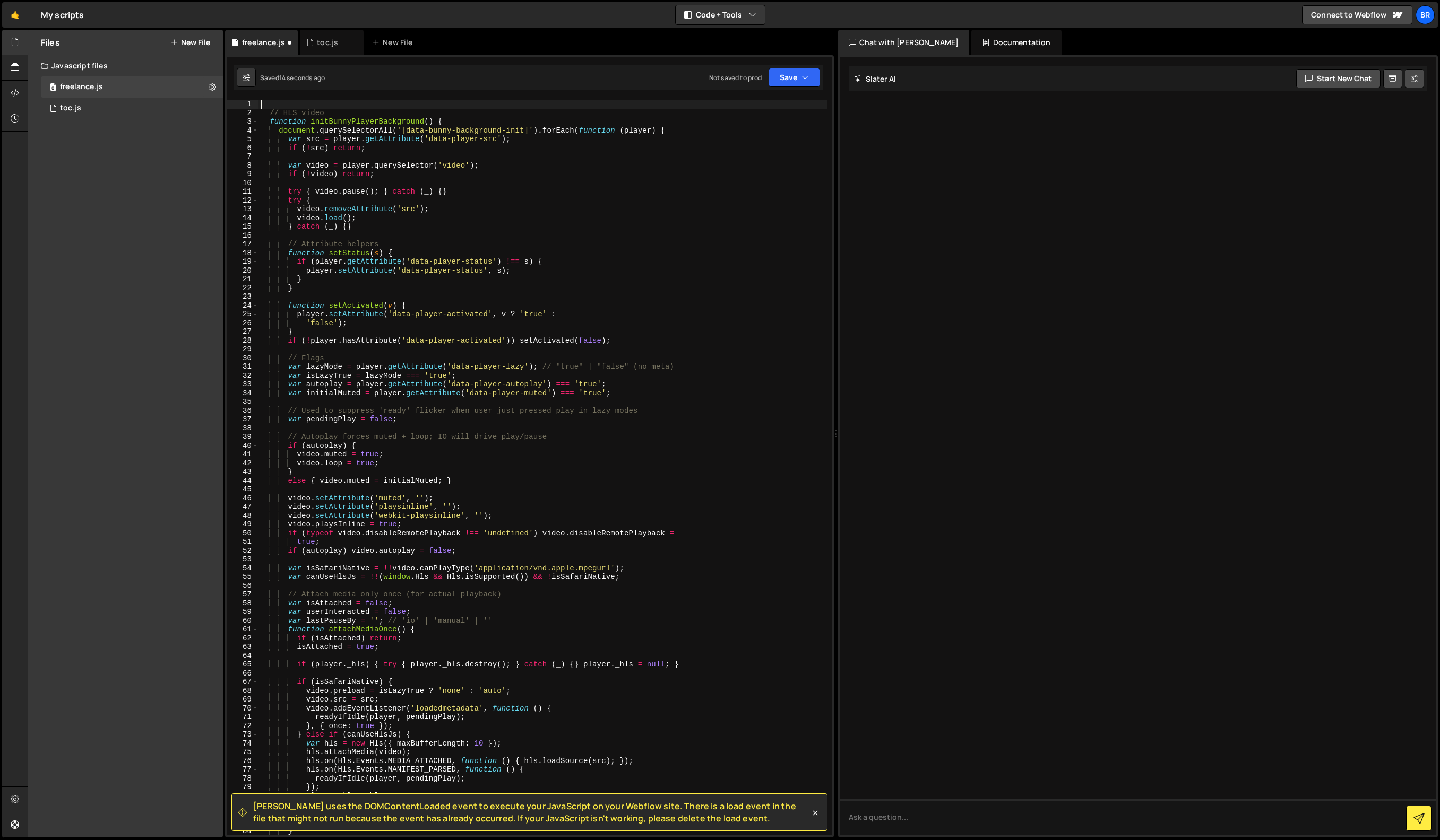
type textarea "// HLS video"
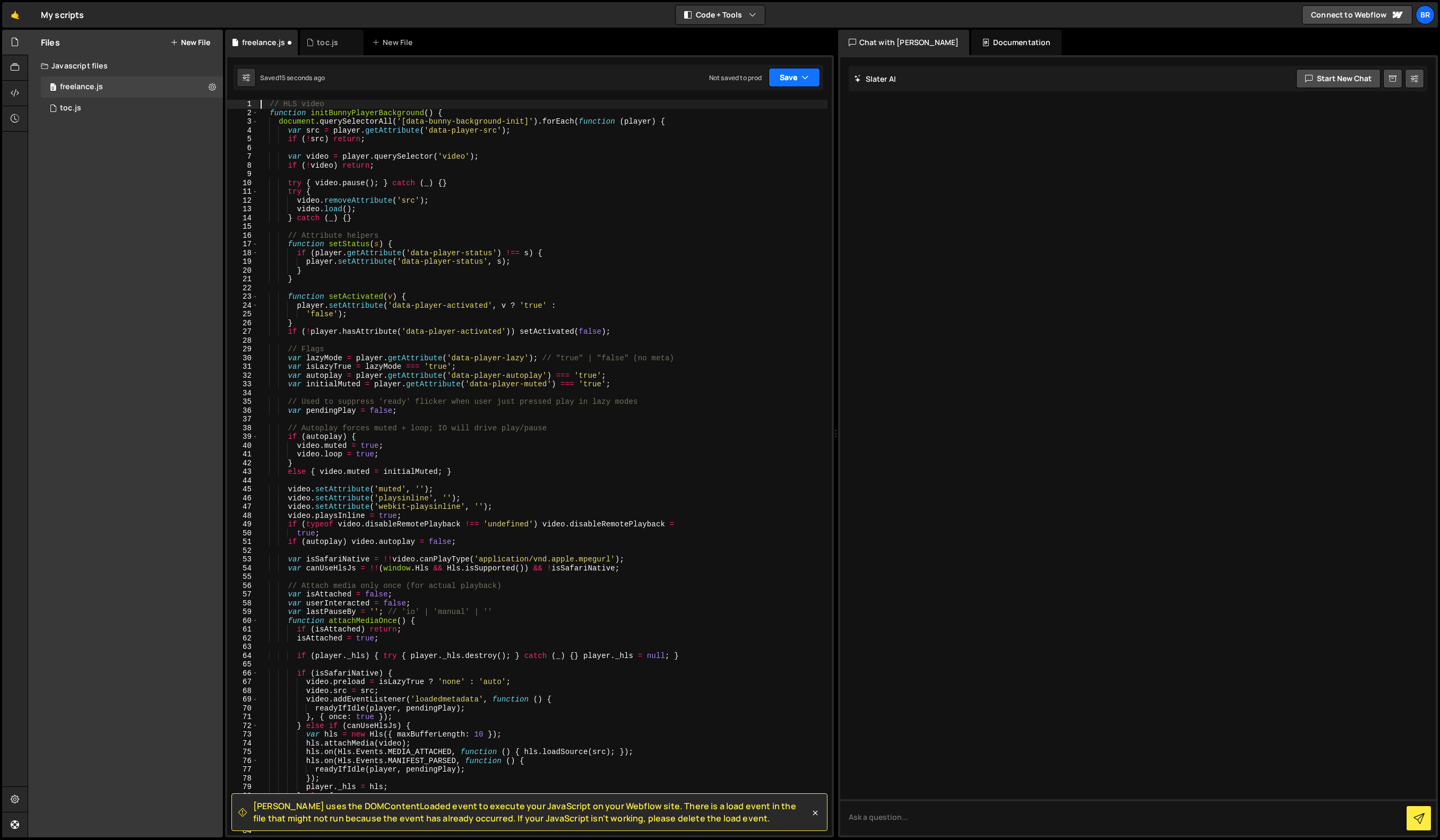
click at [781, 77] on button "Save" at bounding box center [794, 78] width 51 height 19
click at [783, 131] on button "Save to Production S Not saved to prod" at bounding box center [759, 145] width 127 height 35
click at [214, 86] on icon at bounding box center [212, 87] width 7 height 10
click at [278, 89] on button "Copy share link" at bounding box center [277, 88] width 104 height 21
click at [143, 404] on div "Files New File Javascript files 0 freelance.js 0 0 toc.js 0 CSS files Copy shar…" at bounding box center [125, 433] width 195 height 808
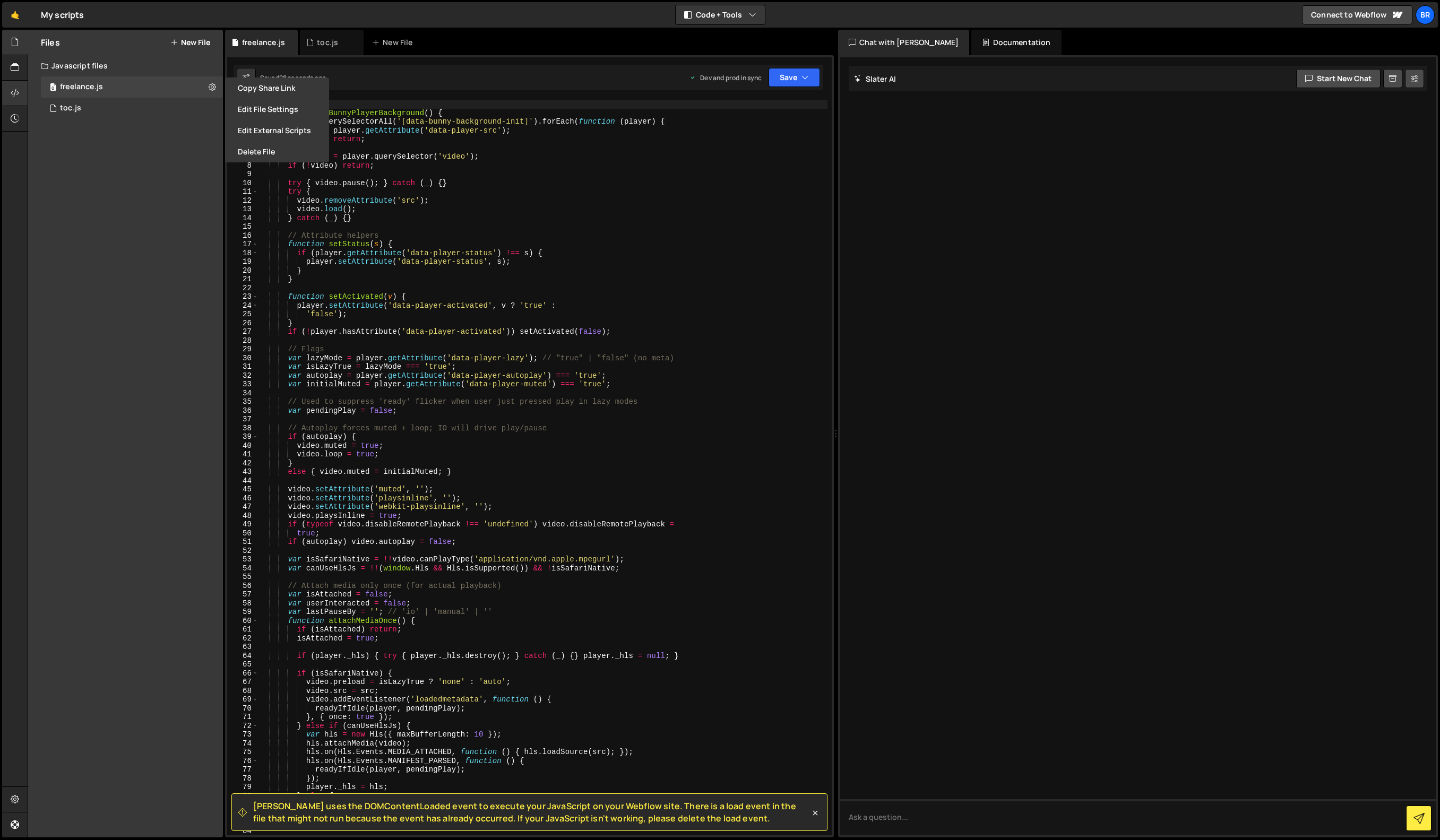
click at [16, 96] on icon at bounding box center [15, 93] width 8 height 12
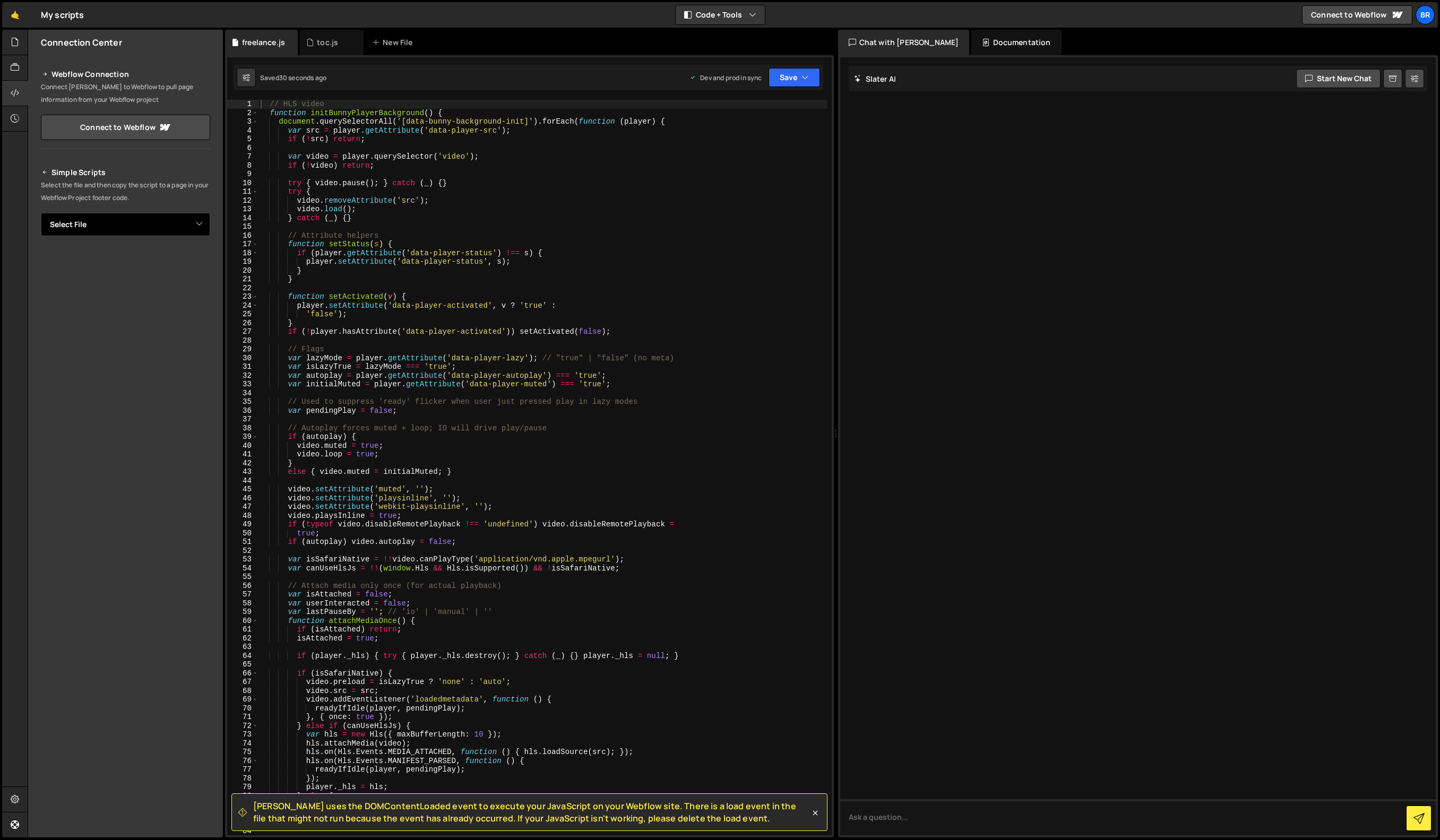
click at [105, 226] on select "Select File toc.js freelance.js" at bounding box center [125, 225] width 169 height 23
select select "47980"
click at [41, 213] on select "Select File toc.js freelance.js" at bounding box center [125, 225] width 169 height 23
click at [201, 262] on button "Button group with nested dropdown" at bounding box center [202, 260] width 15 height 22
click at [171, 295] on link "Copy Production js" at bounding box center [165, 296] width 88 height 15
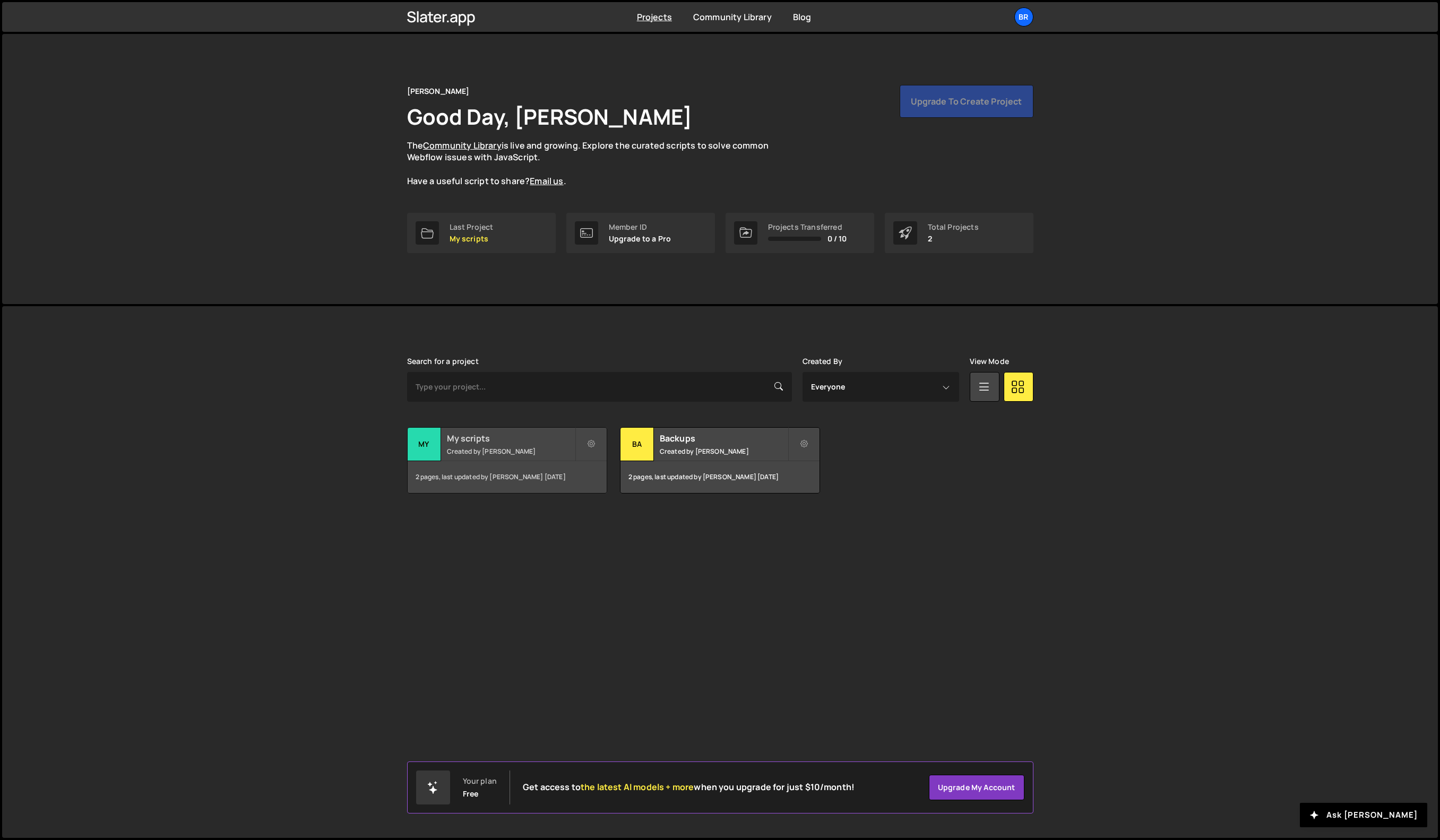
click at [520, 448] on small "Created by [PERSON_NAME]" at bounding box center [510, 451] width 128 height 9
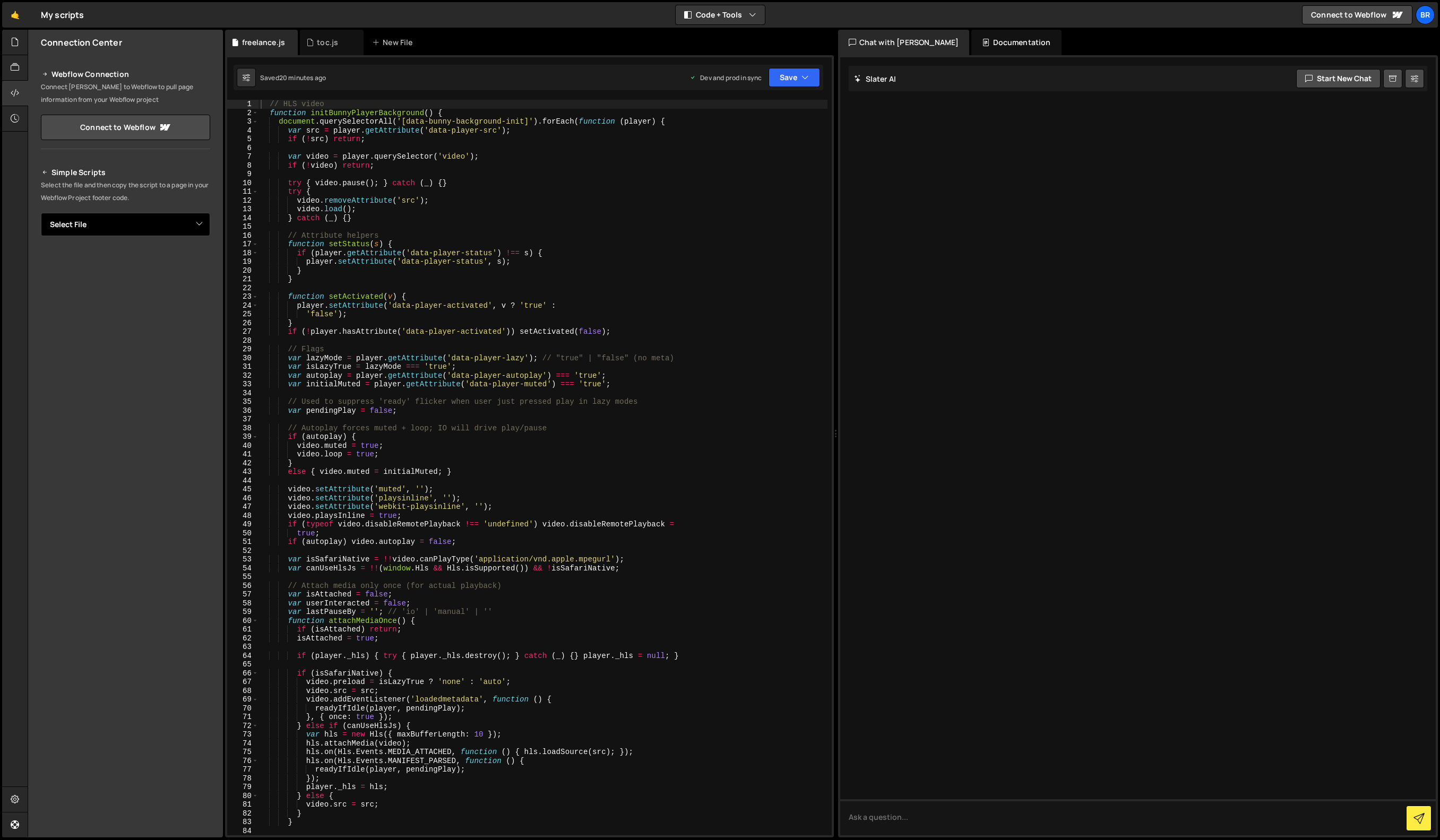
click at [154, 233] on select "Select File freelance.js toc.js" at bounding box center [125, 225] width 169 height 23
select select "47980"
click at [41, 213] on select "Select File freelance.js toc.js" at bounding box center [125, 225] width 169 height 23
click at [48, 263] on textarea "<!--🤙 [URL][PERSON_NAME][DOMAIN_NAME]> <script>document.addEventListener("DOMCo…" at bounding box center [125, 260] width 169 height 22
drag, startPoint x: 66, startPoint y: 263, endPoint x: 136, endPoint y: 264, distance: 70.0
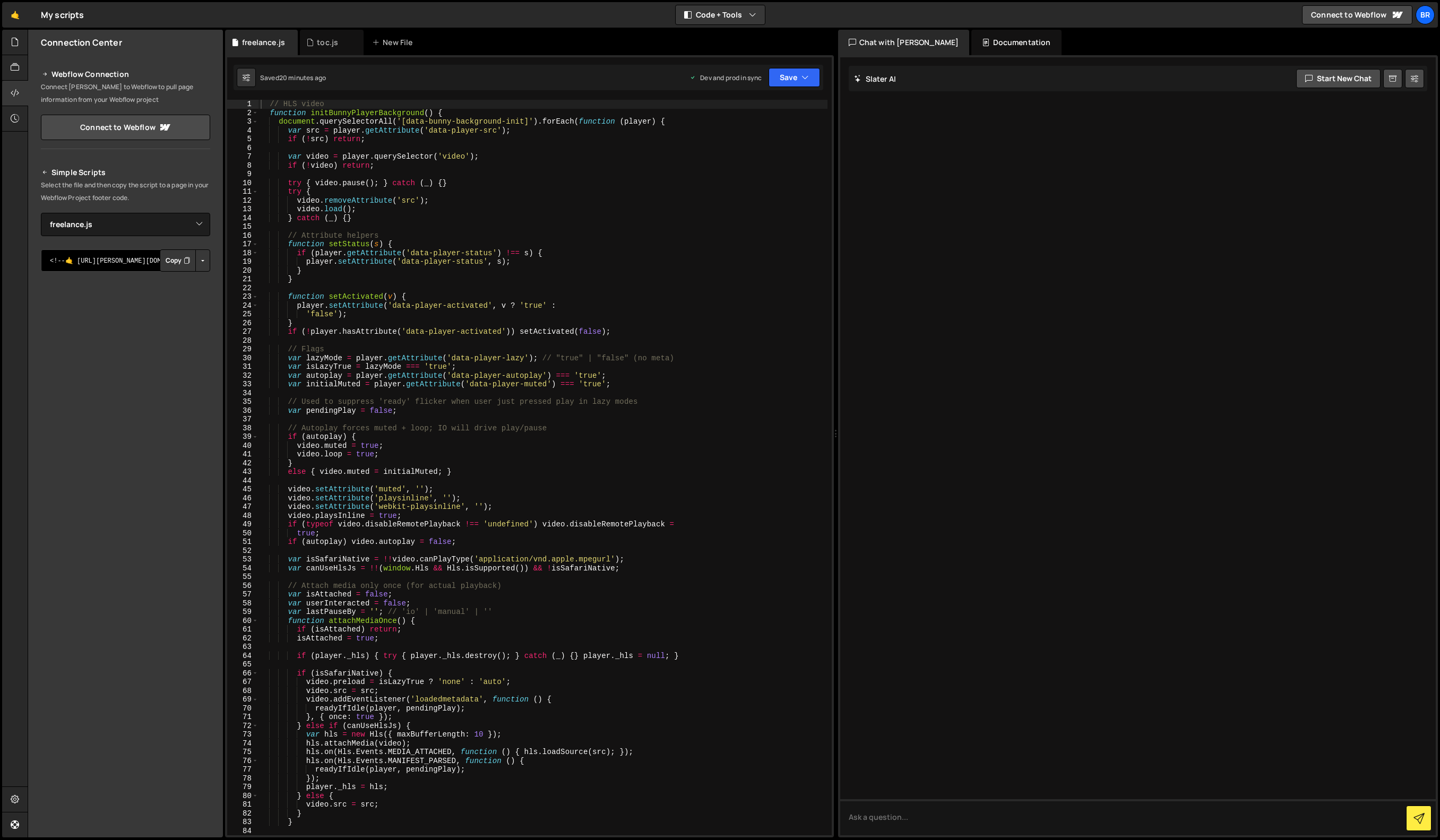
click at [118, 263] on textarea "<!--🤙 [URL][PERSON_NAME][DOMAIN_NAME]> <script>document.addEventListener("DOMCo…" at bounding box center [125, 260] width 169 height 22
click at [136, 264] on textarea "<!--🤙 [URL][PERSON_NAME][DOMAIN_NAME]> <script>document.addEventListener("DOMCo…" at bounding box center [125, 260] width 169 height 22
click at [207, 267] on button "Button group with nested dropdown" at bounding box center [202, 260] width 15 height 22
click at [175, 295] on link "Copy Production Script" at bounding box center [158, 296] width 104 height 15
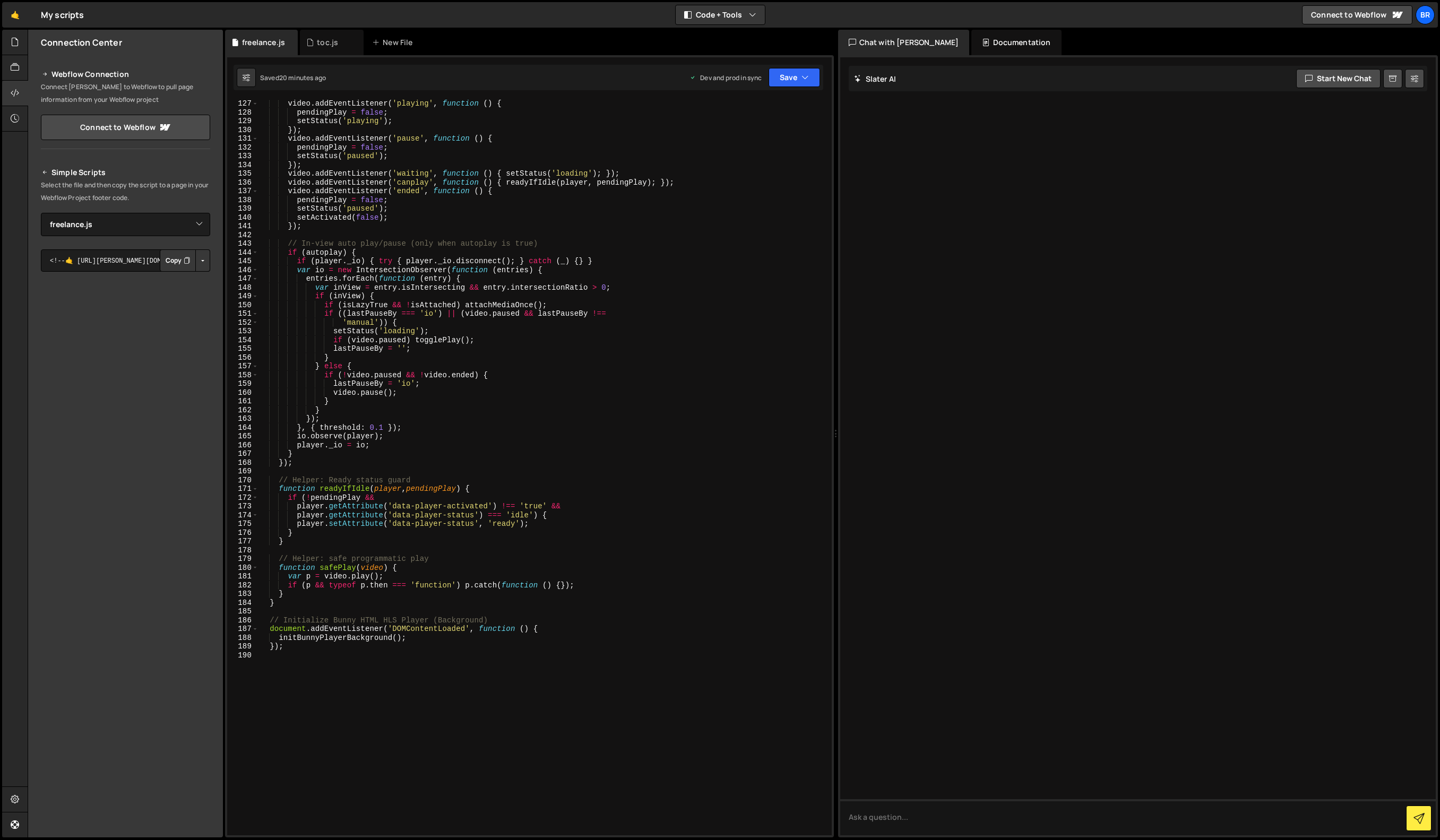
scroll to position [1202, 0]
